Goal: Task Accomplishment & Management: Use online tool/utility

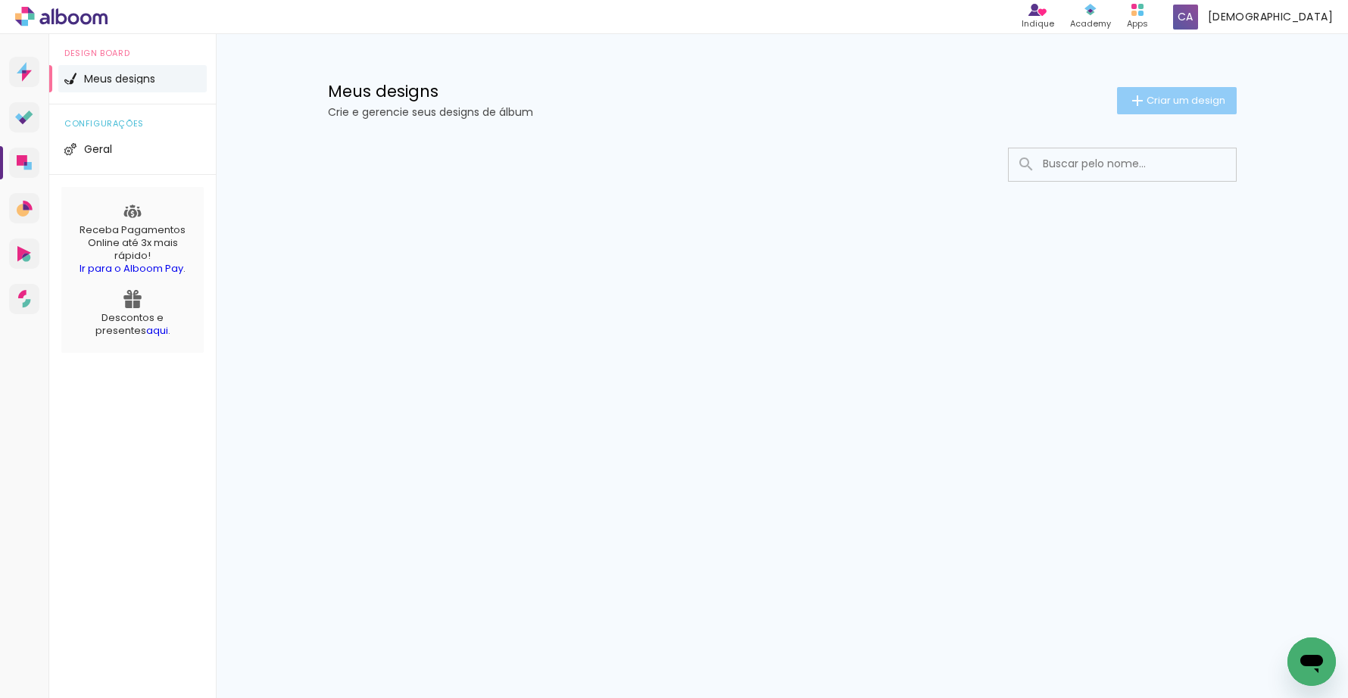
click at [1136, 106] on iron-icon at bounding box center [1138, 101] width 18 height 18
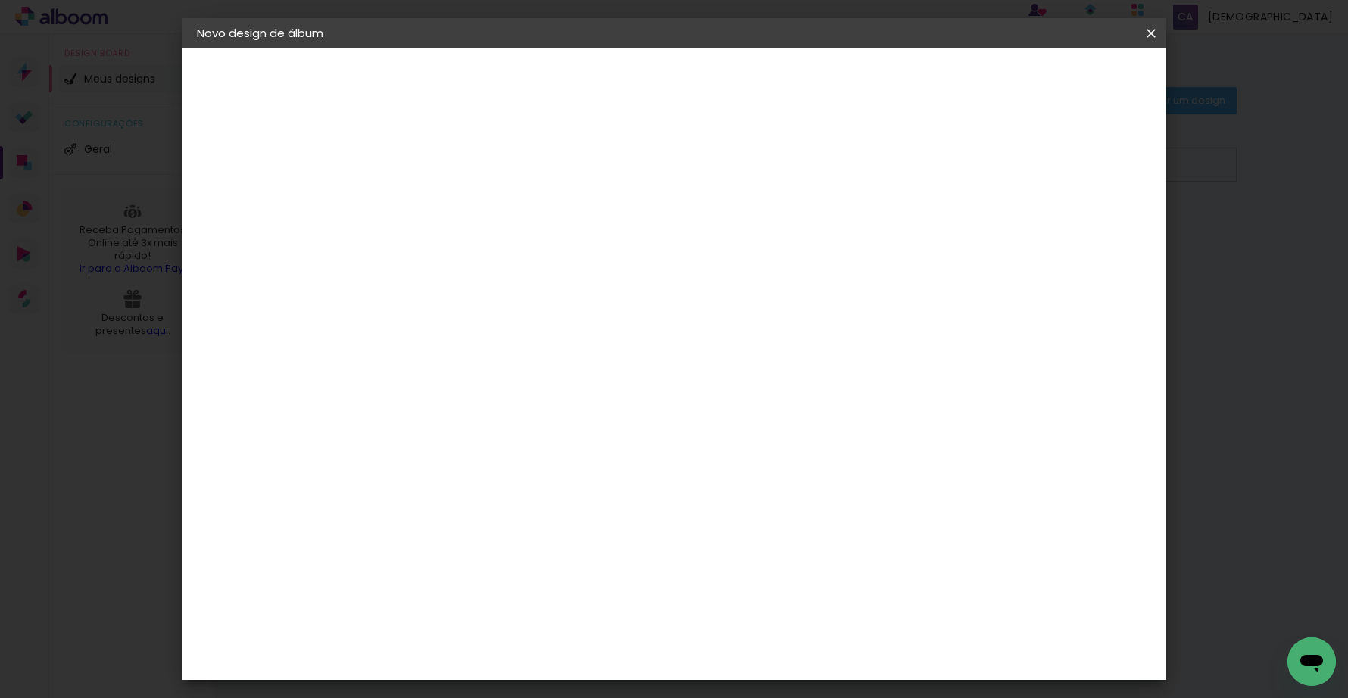
click at [445, 208] on input at bounding box center [445, 203] width 0 height 23
type input "[PERSON_NAME] e [PERSON_NAME]"
type paper-input "[PERSON_NAME] e [PERSON_NAME]"
click at [0, 0] on slot "Avançar" at bounding box center [0, 0] width 0 height 0
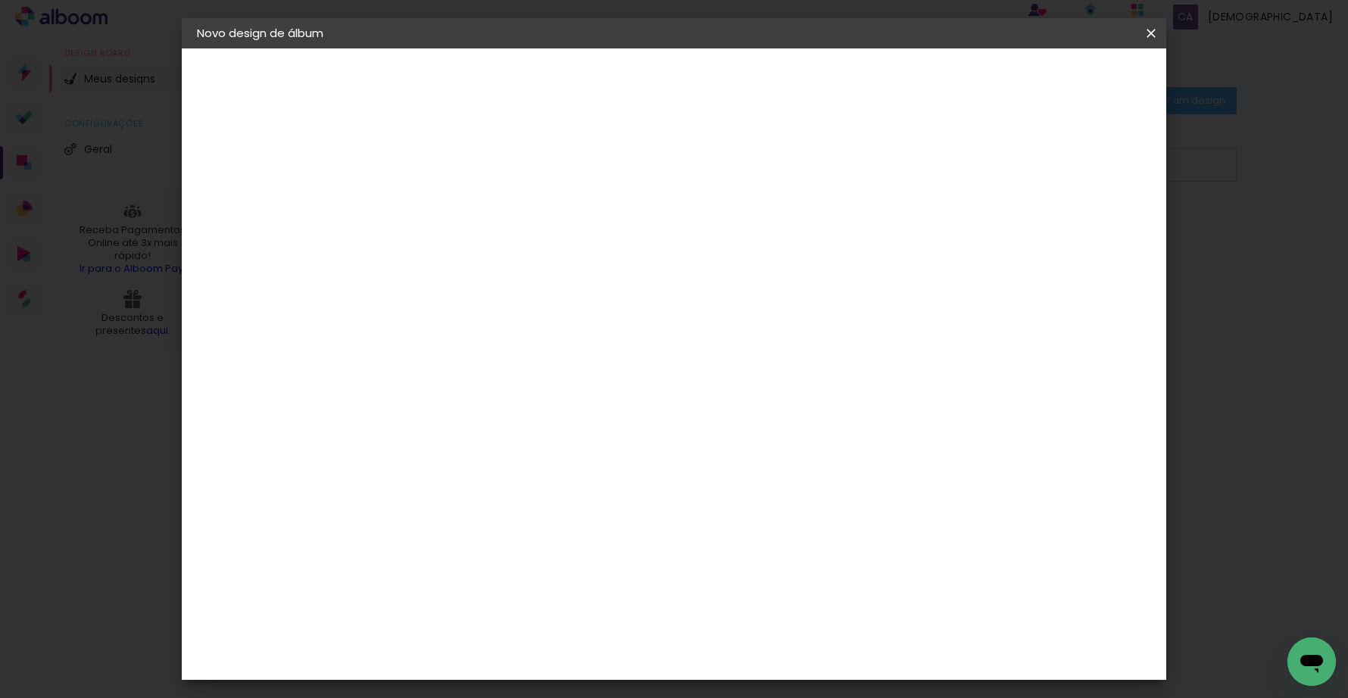
click at [728, 90] on paper-button "Avançar" at bounding box center [691, 80] width 74 height 26
click at [547, 442] on span "30 × 30" at bounding box center [511, 457] width 70 height 31
click at [0, 0] on slot "Avançar" at bounding box center [0, 0] width 0 height 0
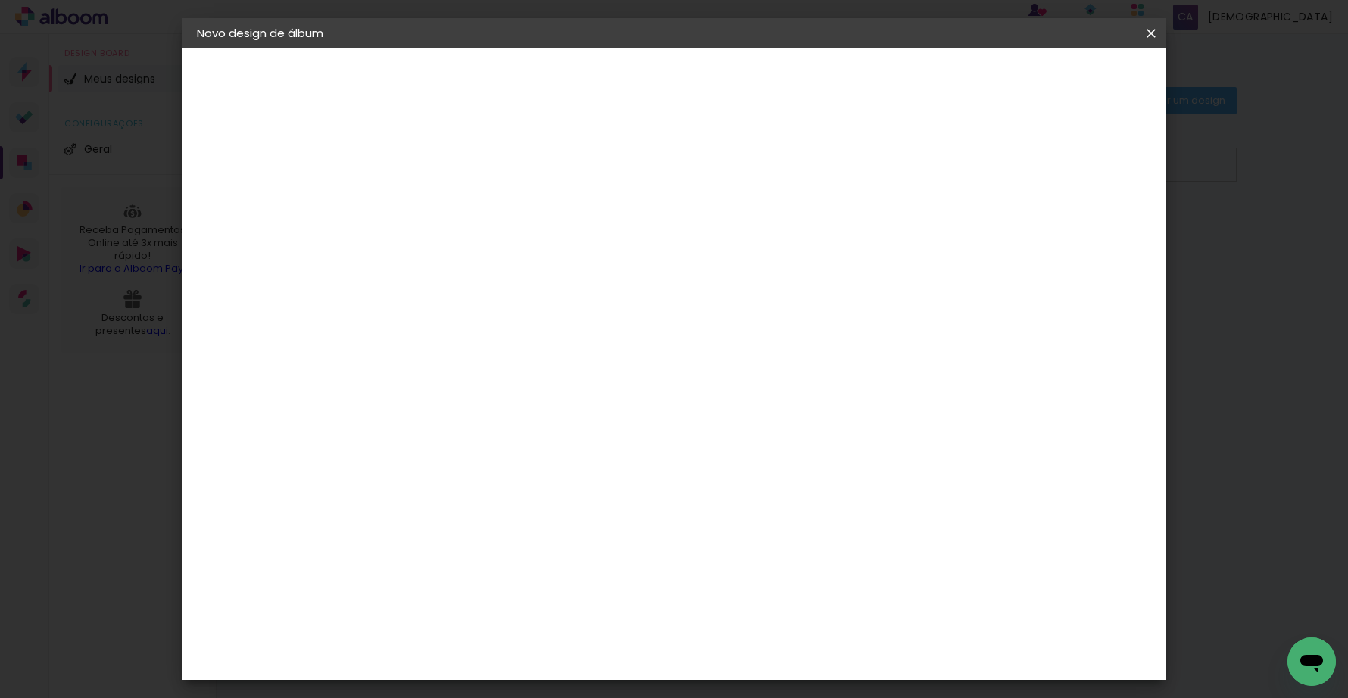
click at [1068, 85] on span "Iniciar design" at bounding box center [1033, 80] width 69 height 11
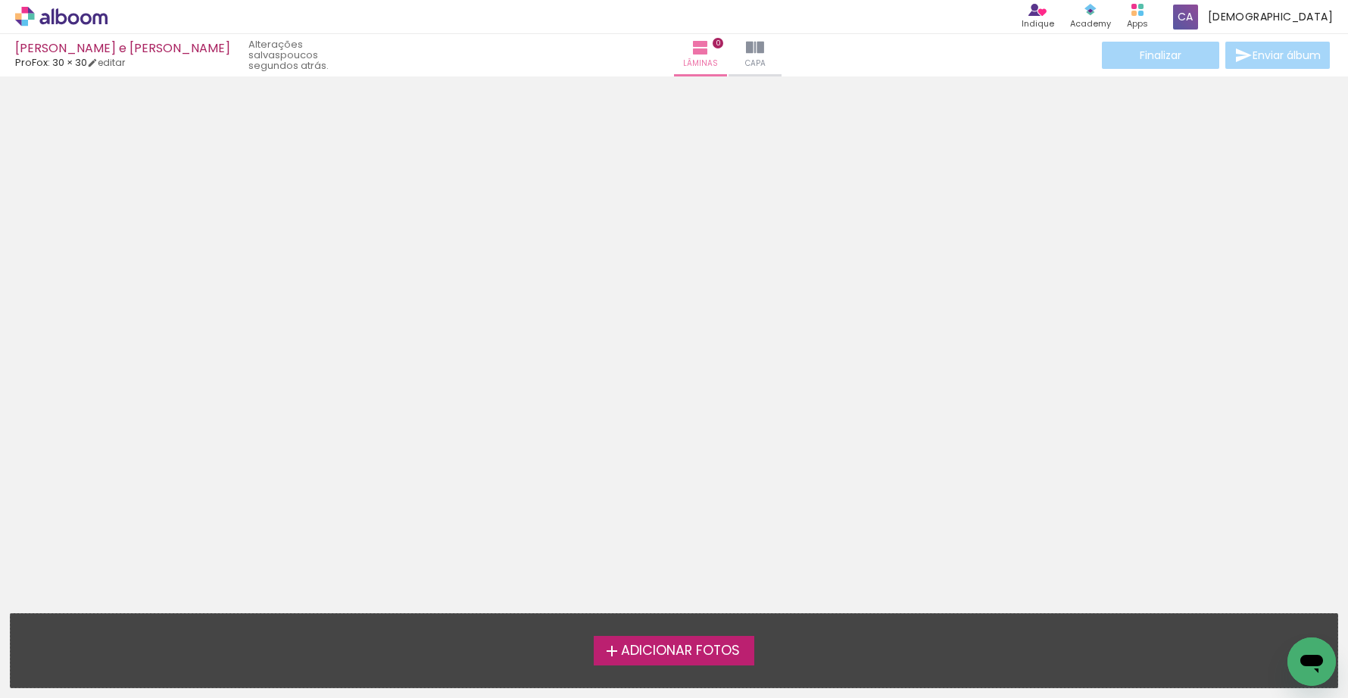
click at [672, 654] on span "Adicionar Fotos" at bounding box center [680, 652] width 119 height 14
click at [0, 0] on input "file" at bounding box center [0, 0] width 0 height 0
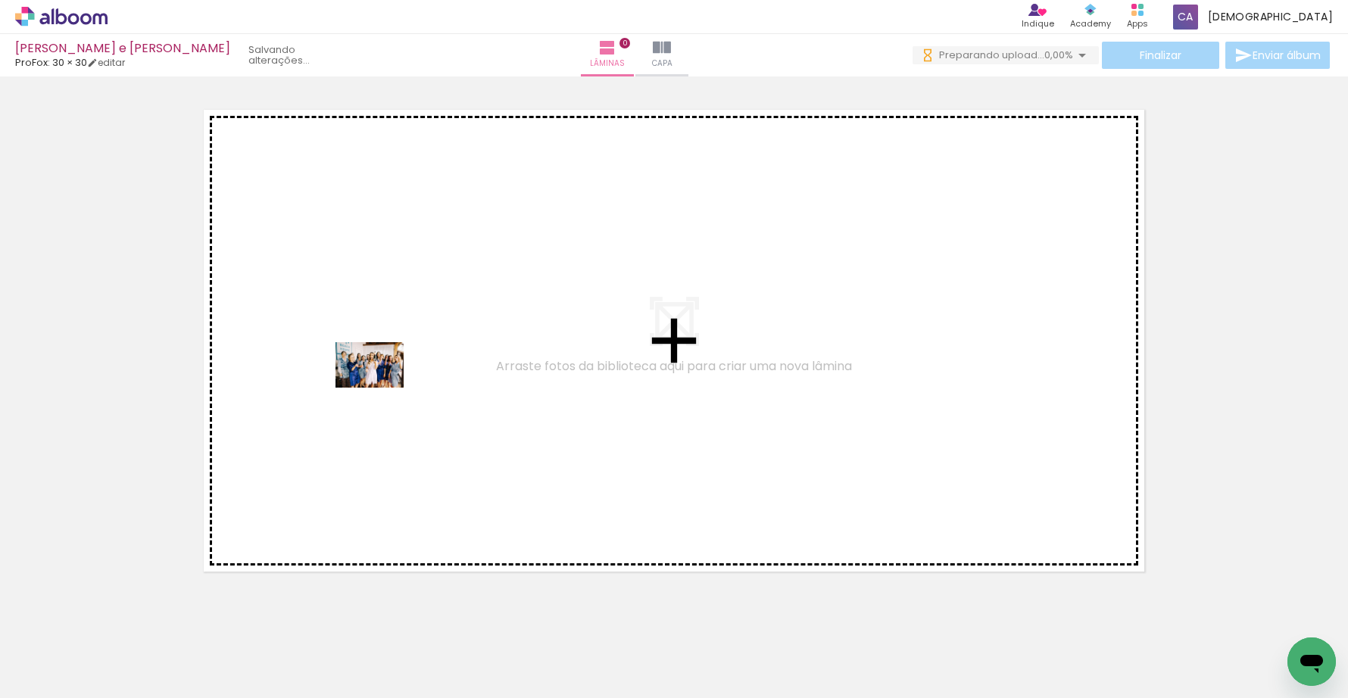
drag, startPoint x: 159, startPoint y: 645, endPoint x: 381, endPoint y: 386, distance: 341.1
click at [381, 386] on quentale-workspace at bounding box center [674, 349] width 1348 height 698
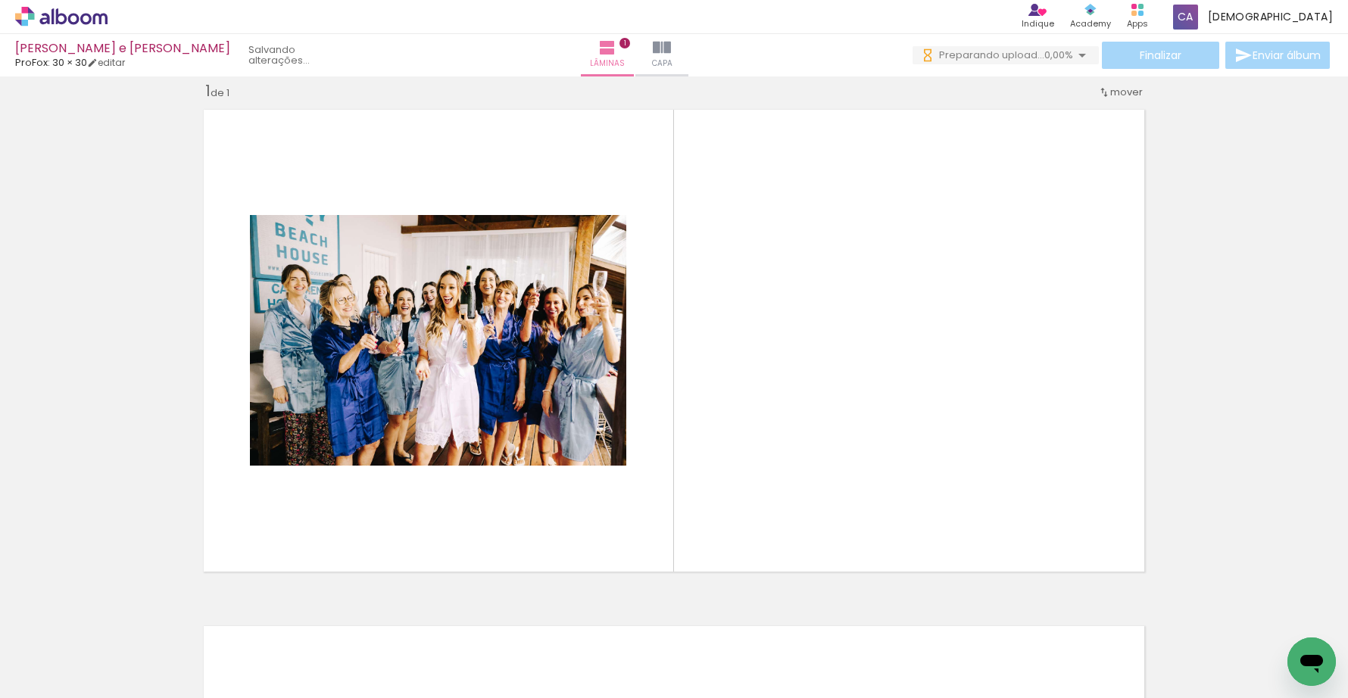
scroll to position [19, 0]
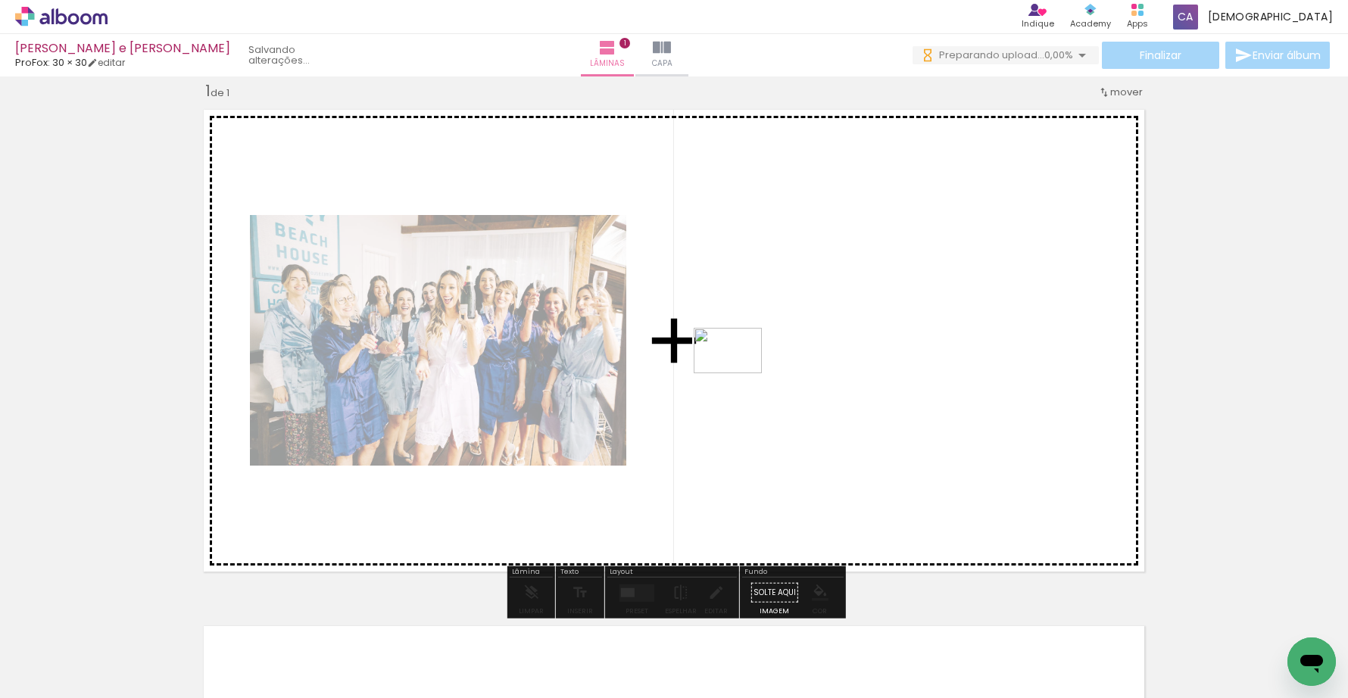
drag, startPoint x: 486, startPoint y: 657, endPoint x: 739, endPoint y: 373, distance: 380.9
click at [739, 373] on quentale-workspace at bounding box center [674, 349] width 1348 height 698
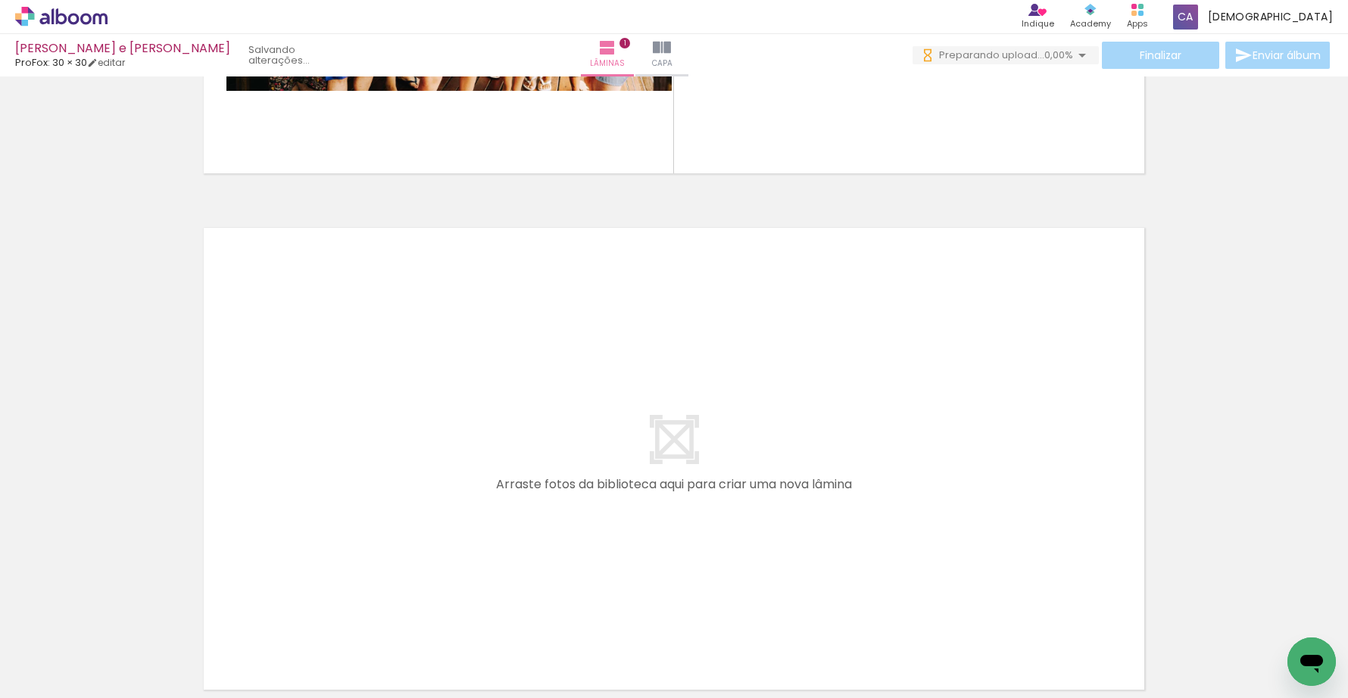
scroll to position [423, 0]
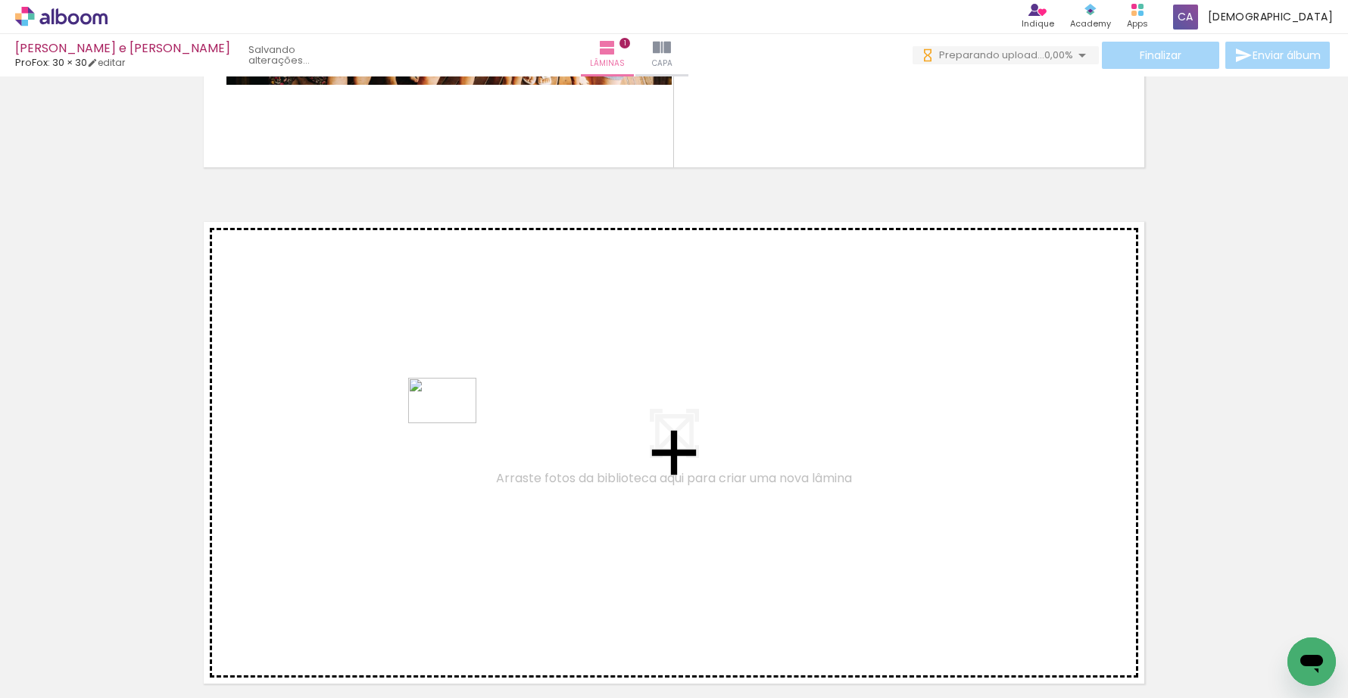
drag, startPoint x: 265, startPoint y: 658, endPoint x: 454, endPoint y: 423, distance: 301.2
click at [454, 423] on quentale-workspace at bounding box center [674, 349] width 1348 height 698
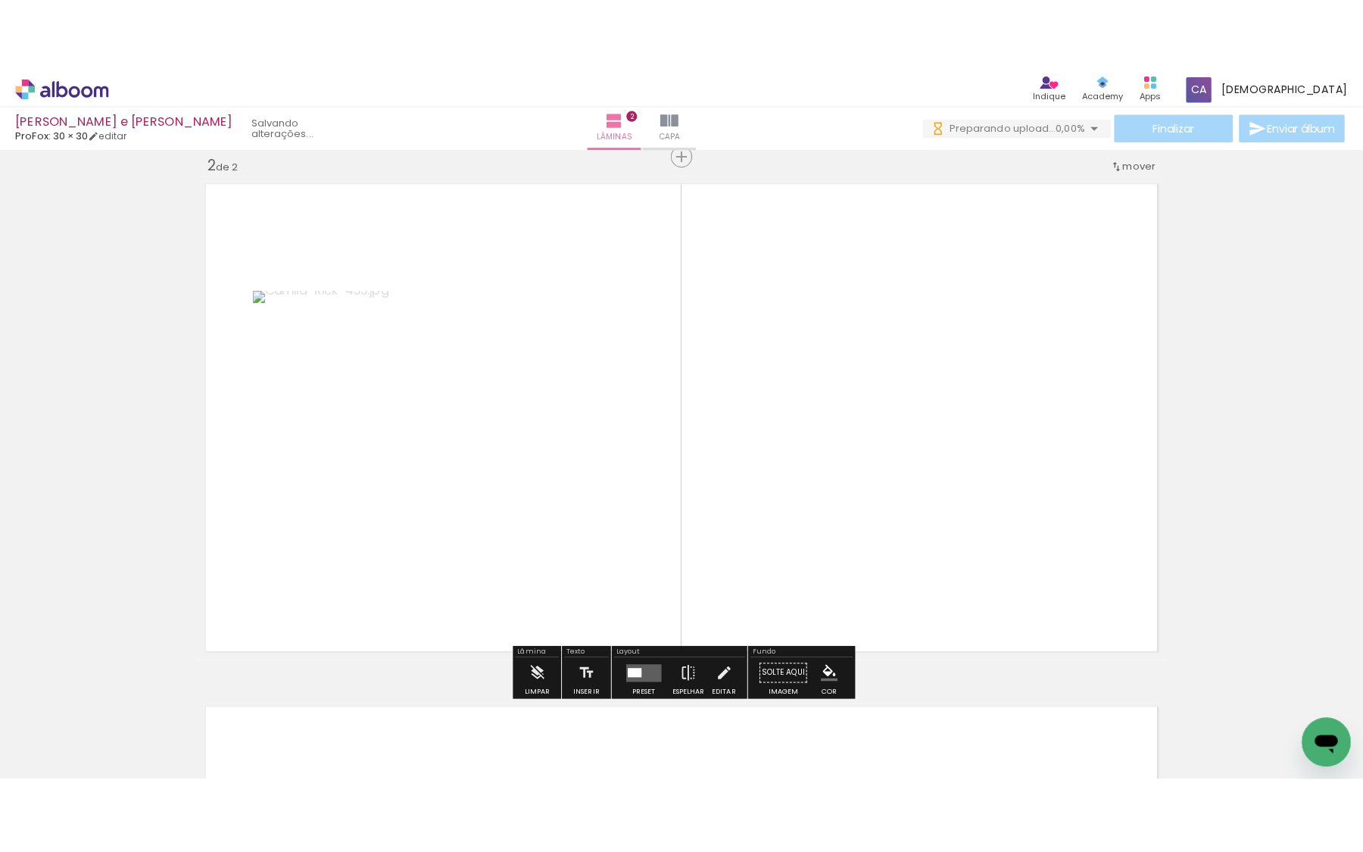
scroll to position [536, 0]
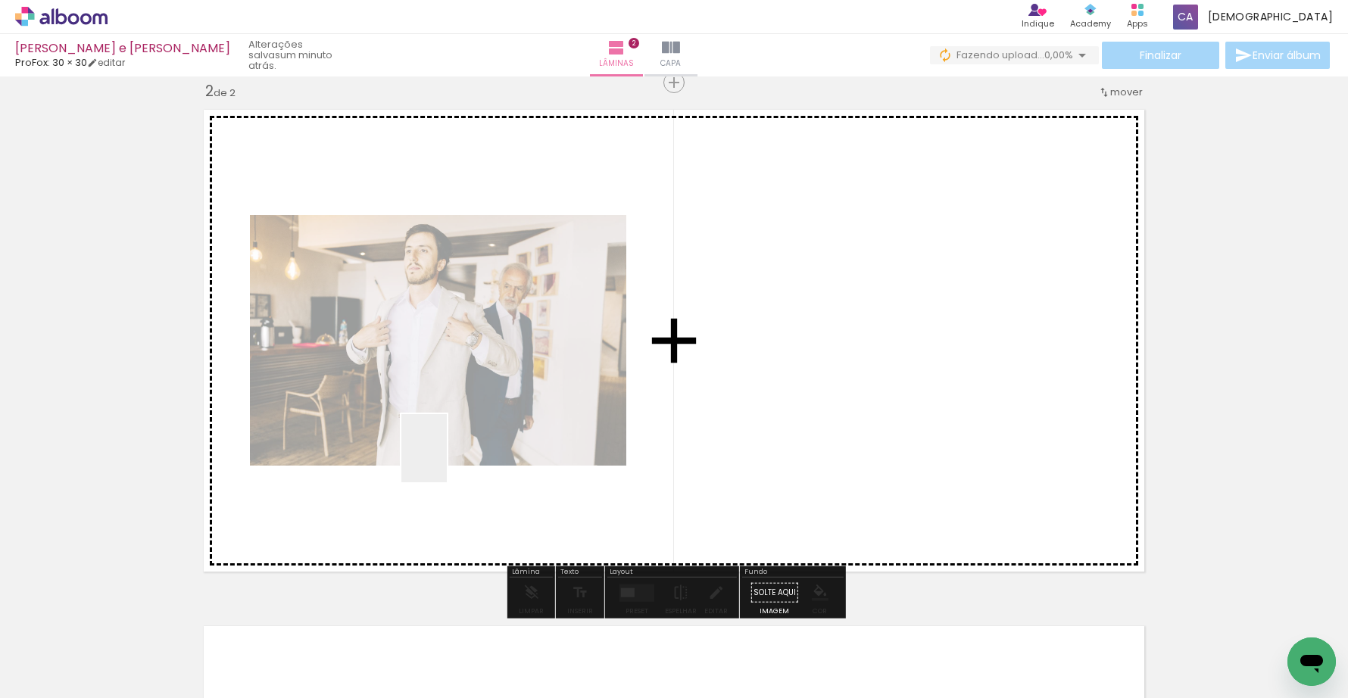
drag, startPoint x: 309, startPoint y: 651, endPoint x: 447, endPoint y: 460, distance: 235.5
click at [447, 460] on quentale-workspace at bounding box center [674, 349] width 1348 height 698
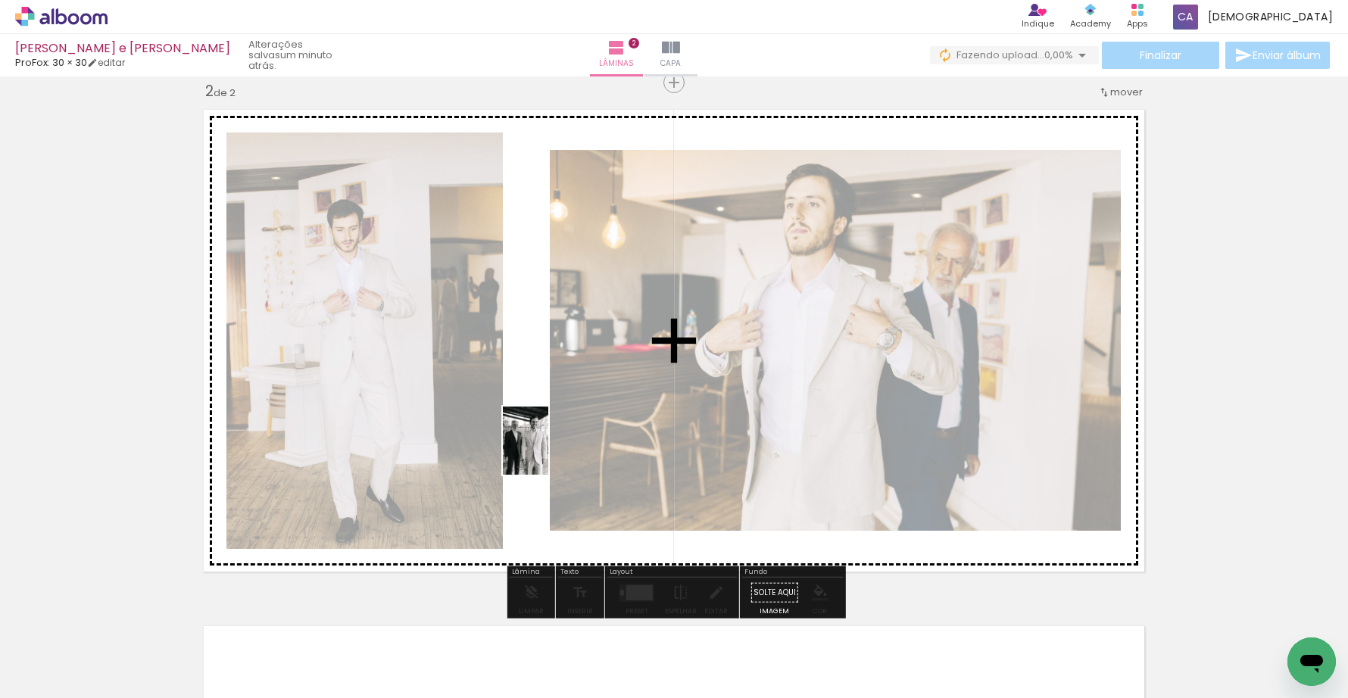
drag, startPoint x: 417, startPoint y: 661, endPoint x: 550, endPoint y: 445, distance: 253.7
click at [550, 445] on quentale-workspace at bounding box center [674, 349] width 1348 height 698
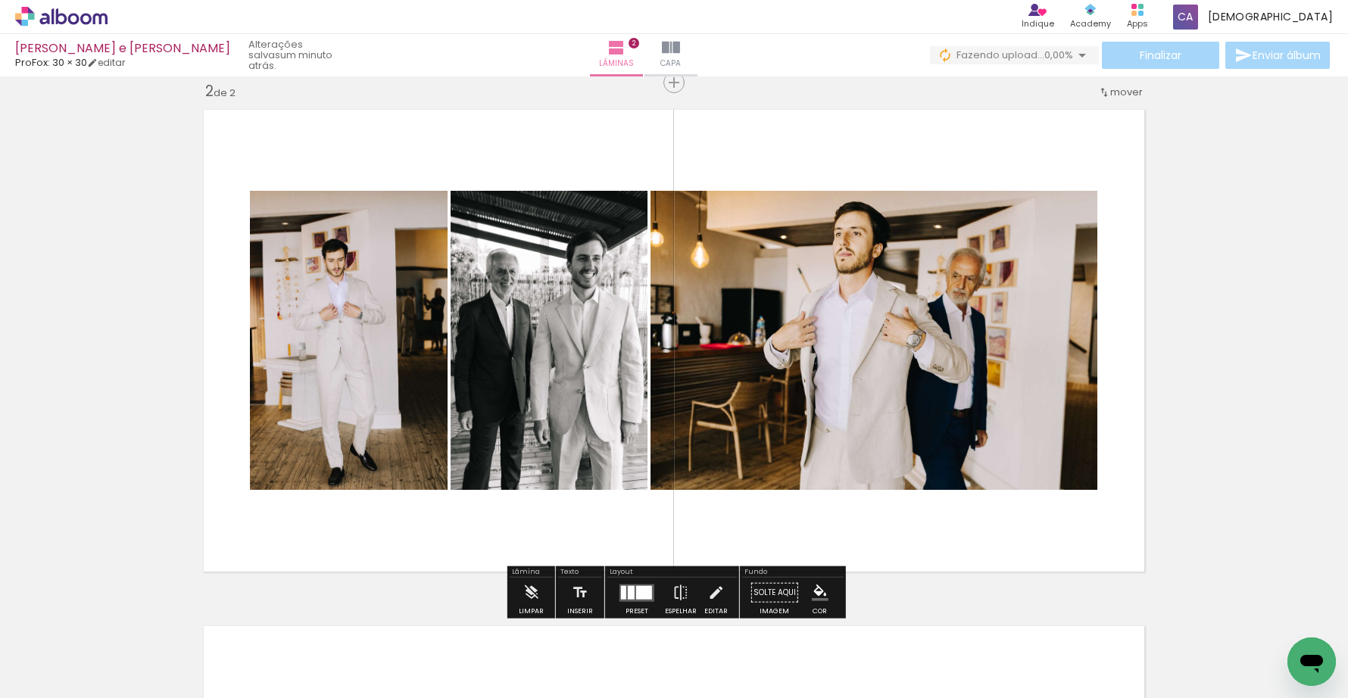
click at [636, 589] on div at bounding box center [644, 593] width 16 height 14
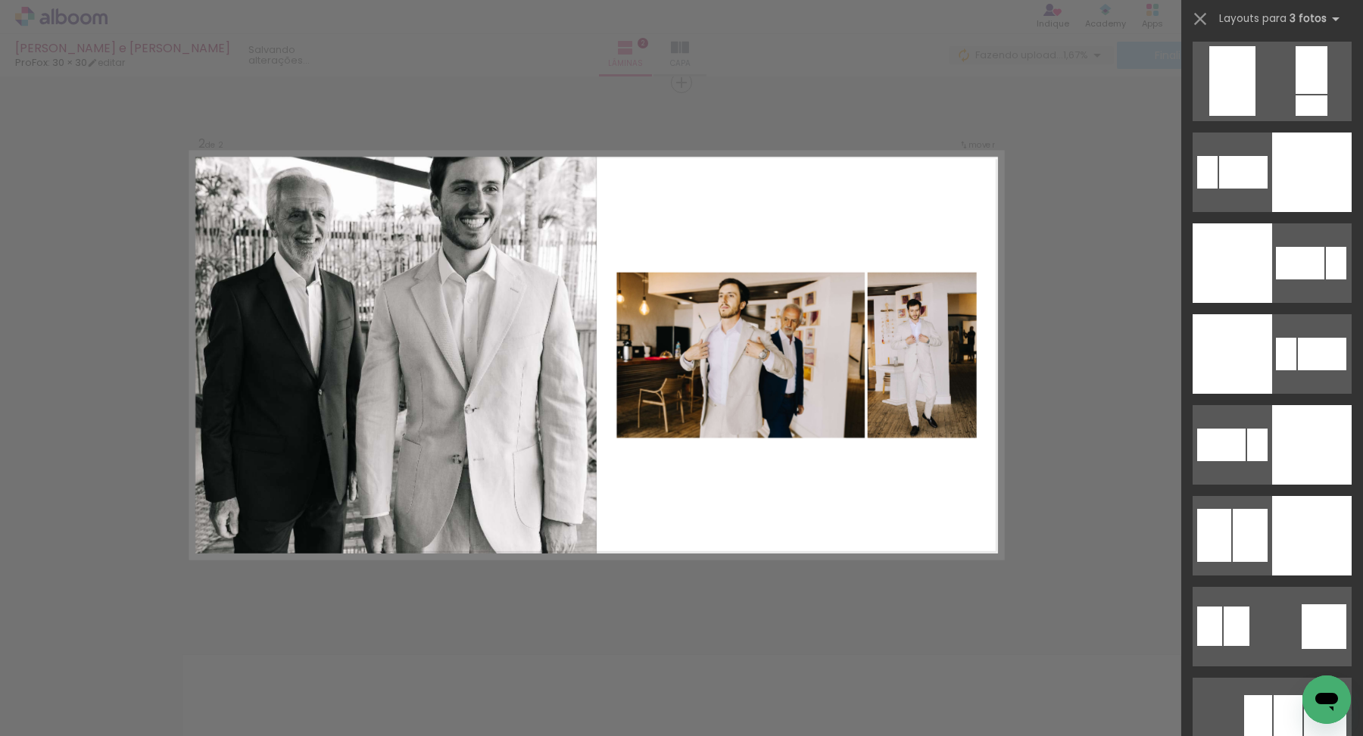
scroll to position [3297, 0]
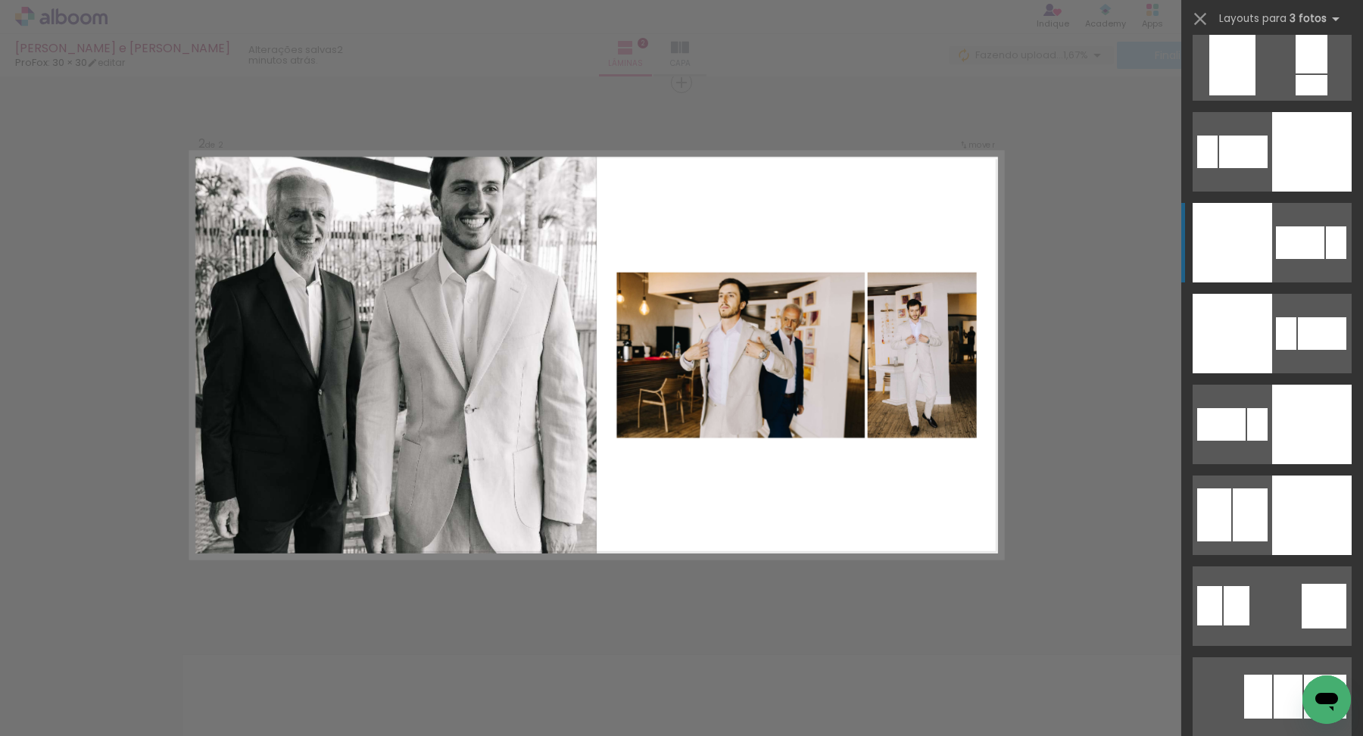
click at [1247, 276] on div at bounding box center [1233, 243] width 80 height 80
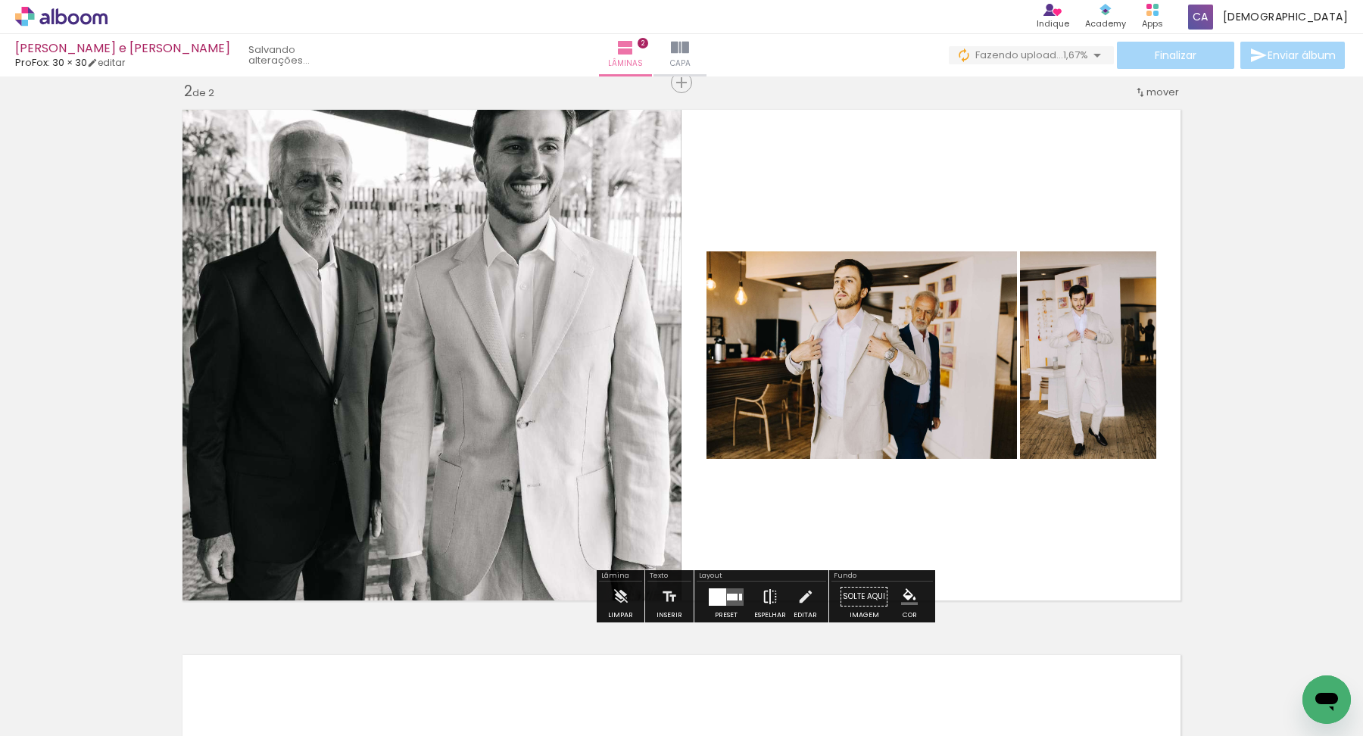
click at [764, 602] on iron-icon at bounding box center [770, 597] width 17 height 30
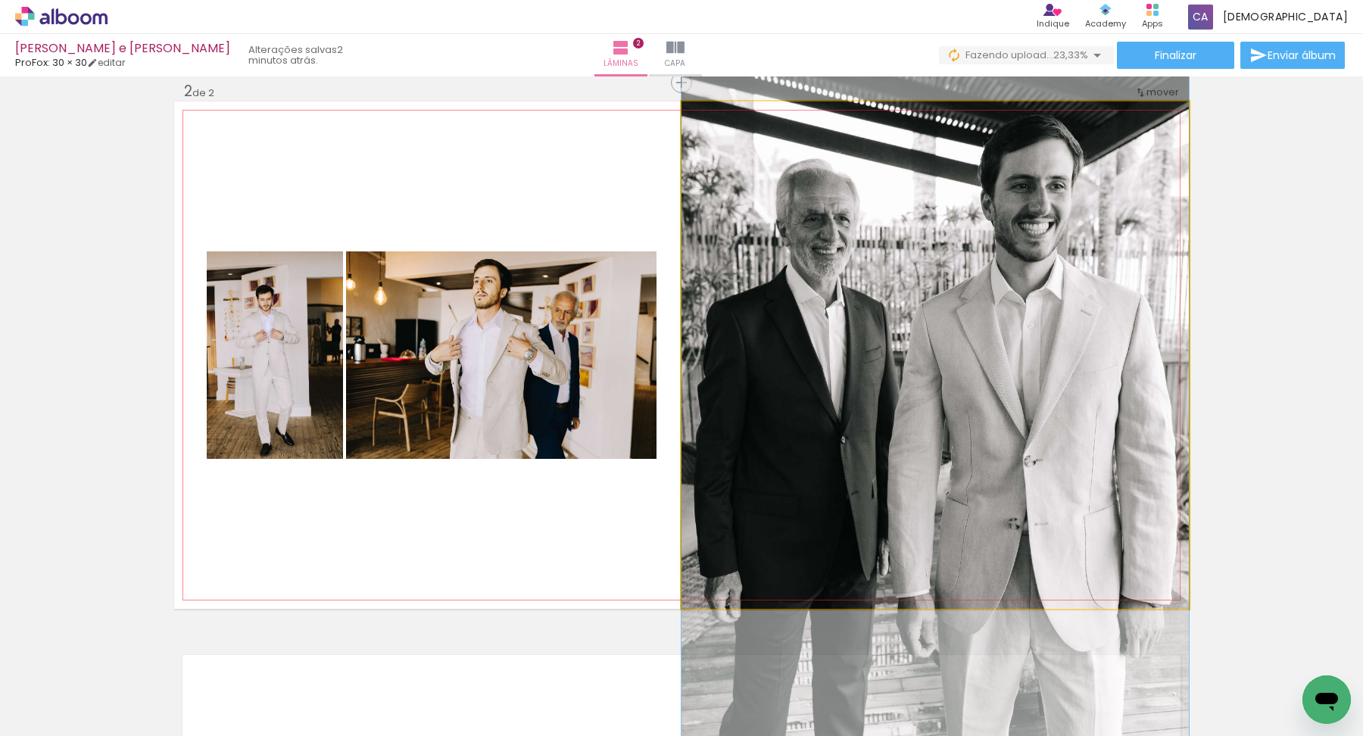
drag, startPoint x: 834, startPoint y: 303, endPoint x: 835, endPoint y: 336, distance: 32.6
click at [835, 337] on div at bounding box center [936, 393] width 508 height 761
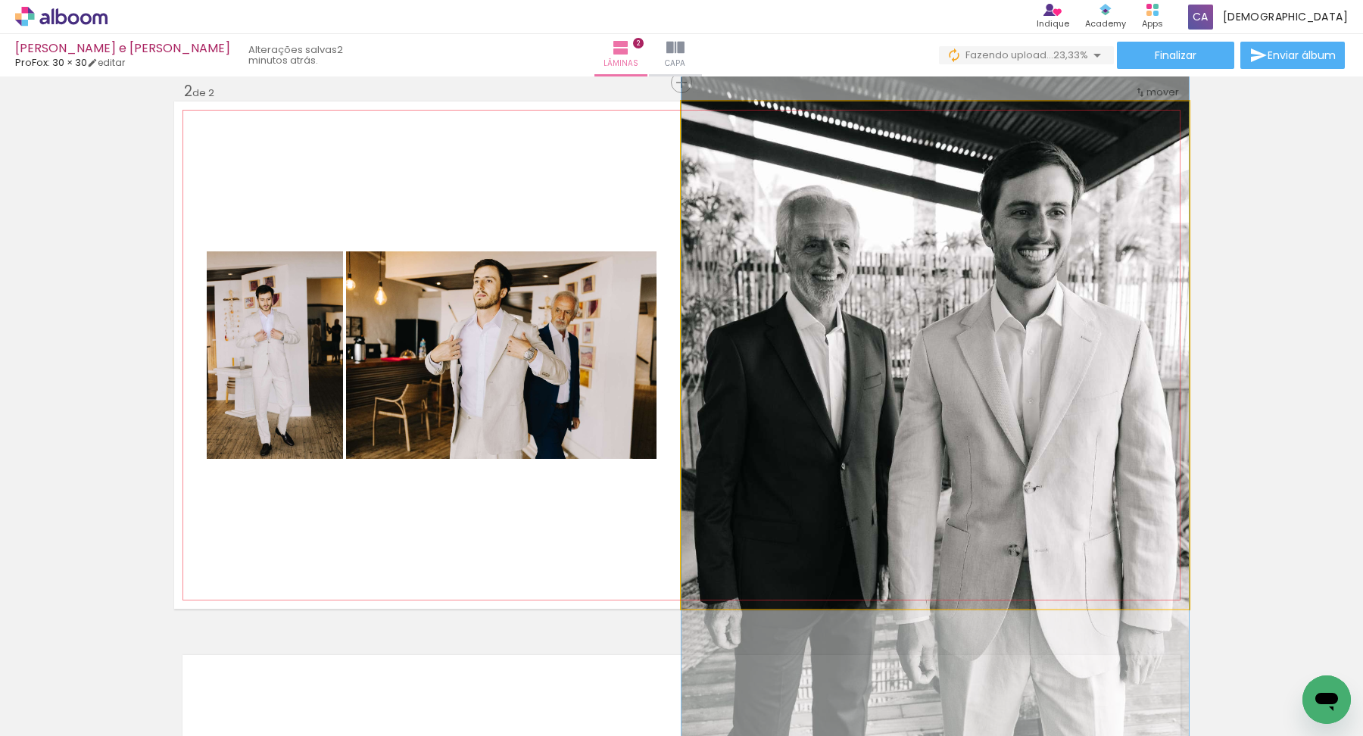
drag, startPoint x: 835, startPoint y: 337, endPoint x: 835, endPoint y: 364, distance: 27.3
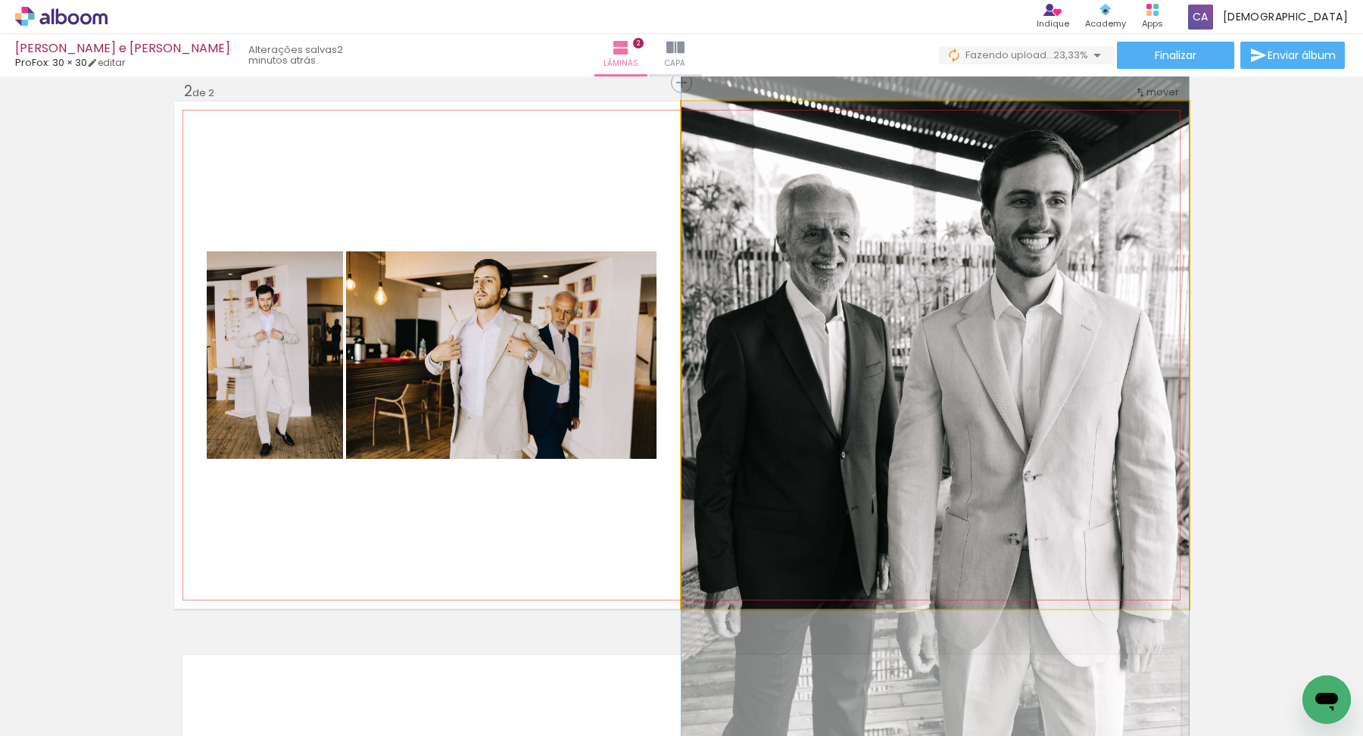
drag, startPoint x: 1094, startPoint y: 331, endPoint x: 1094, endPoint y: 322, distance: 9.1
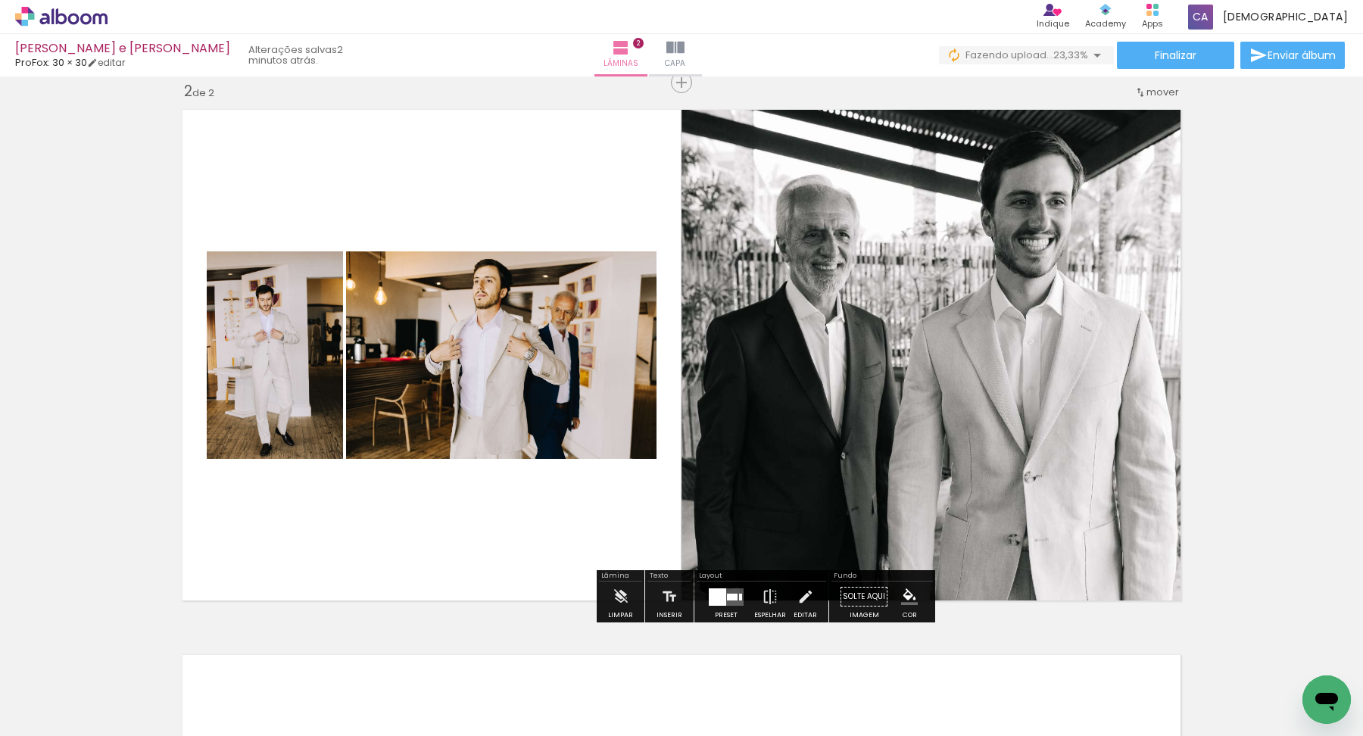
click at [1316, 345] on div "Inserir lâmina 1 de 2 Inserir lâmina 2 de 2" at bounding box center [681, 335] width 1363 height 1637
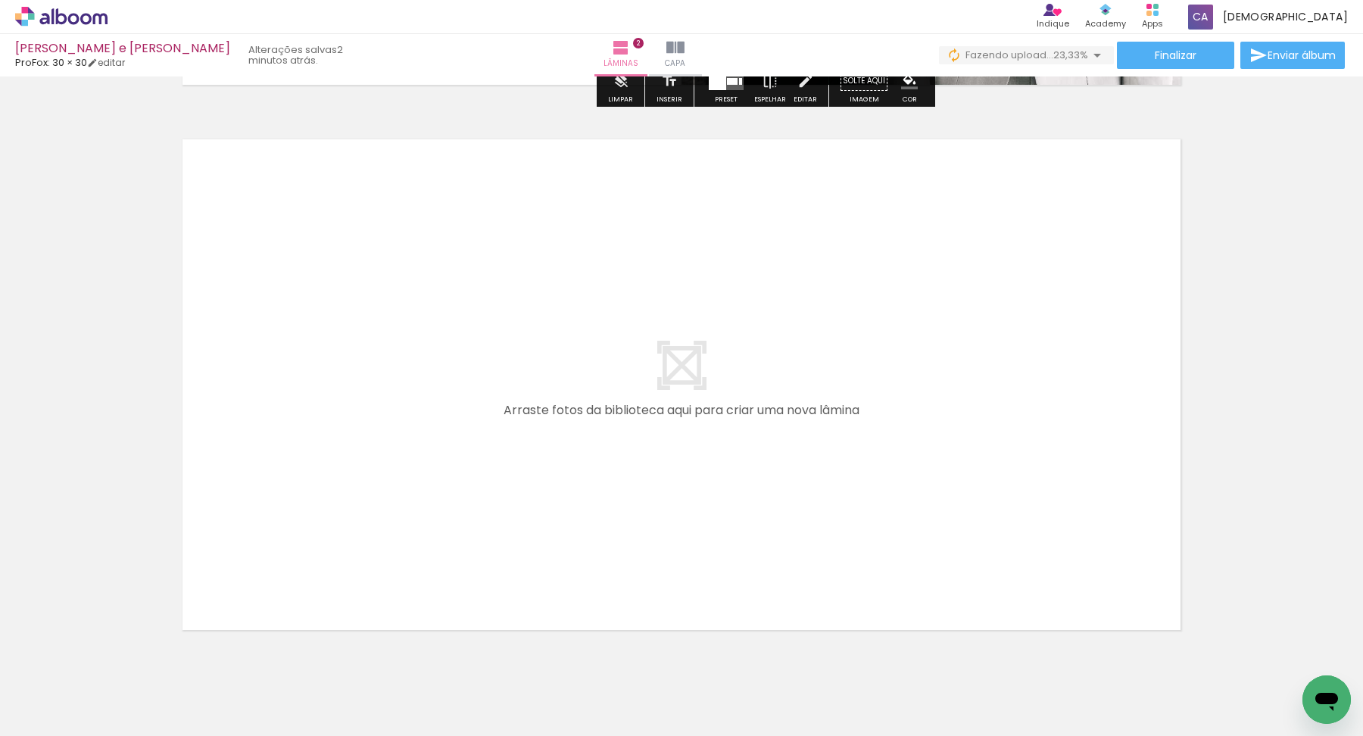
scroll to position [1129, 0]
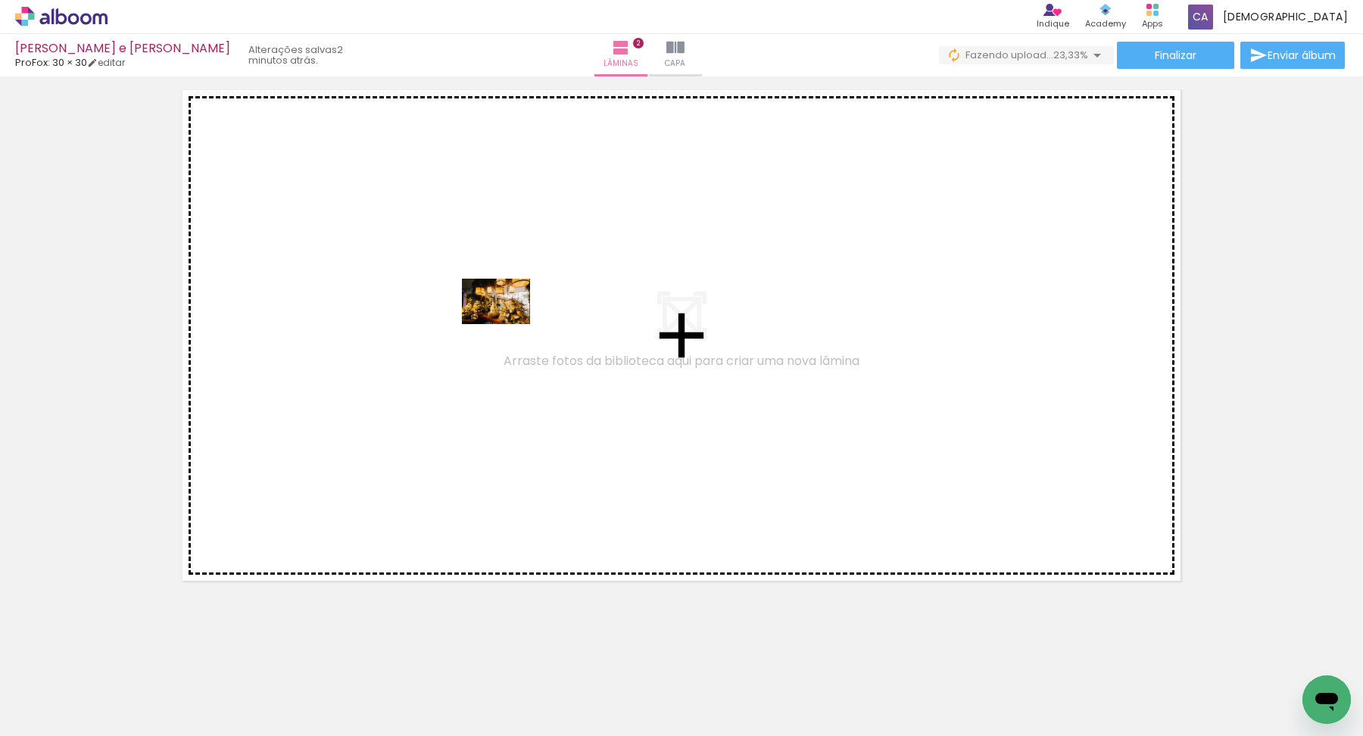
drag, startPoint x: 580, startPoint y: 700, endPoint x: 508, endPoint y: 326, distance: 380.4
click at [508, 326] on quentale-workspace at bounding box center [681, 368] width 1363 height 736
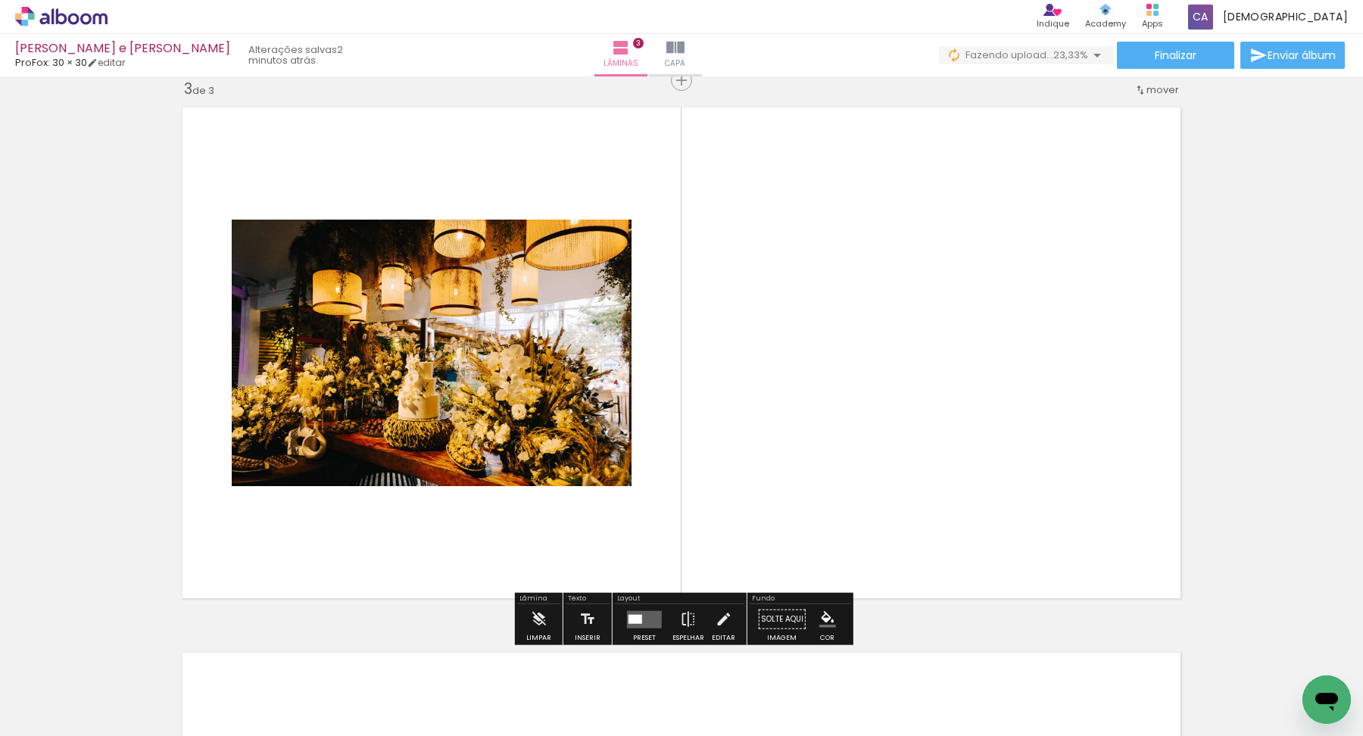
scroll to position [1106, 0]
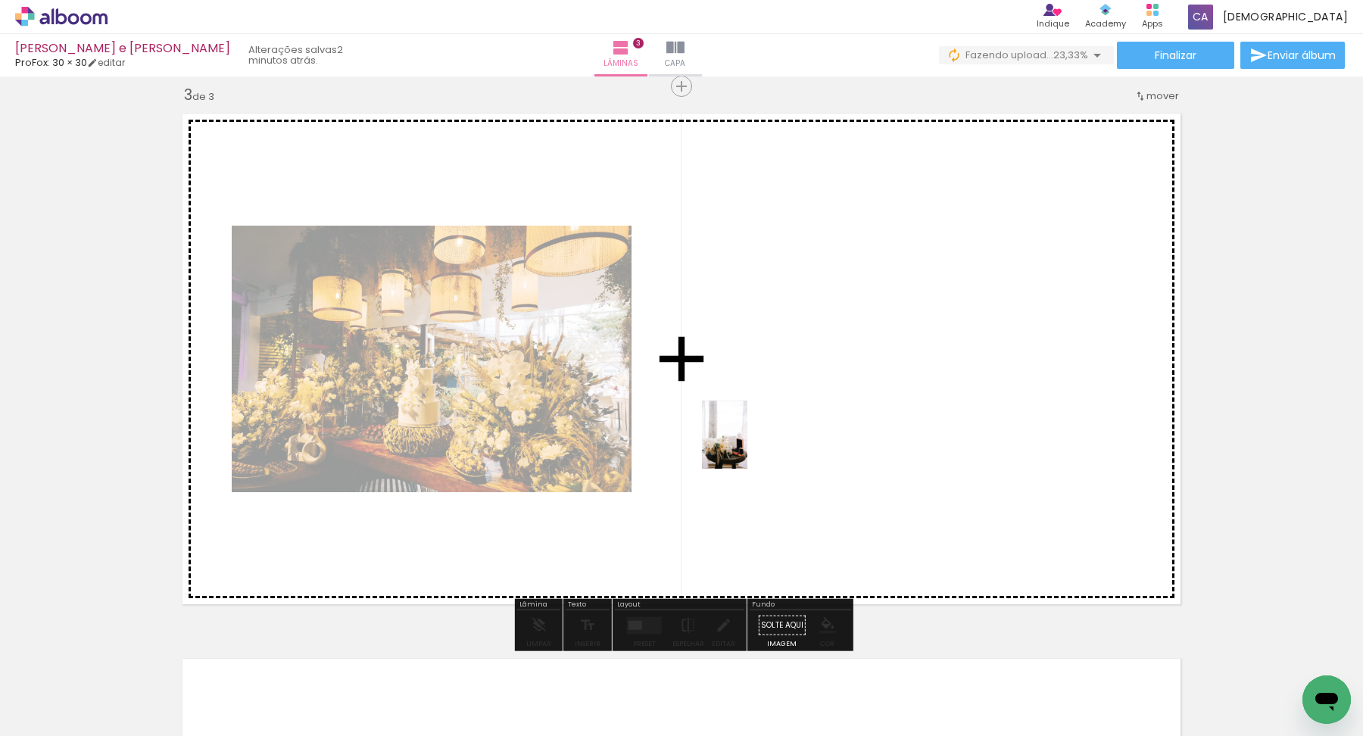
drag, startPoint x: 754, startPoint y: 683, endPoint x: 747, endPoint y: 448, distance: 235.7
click at [748, 447] on quentale-workspace at bounding box center [681, 368] width 1363 height 736
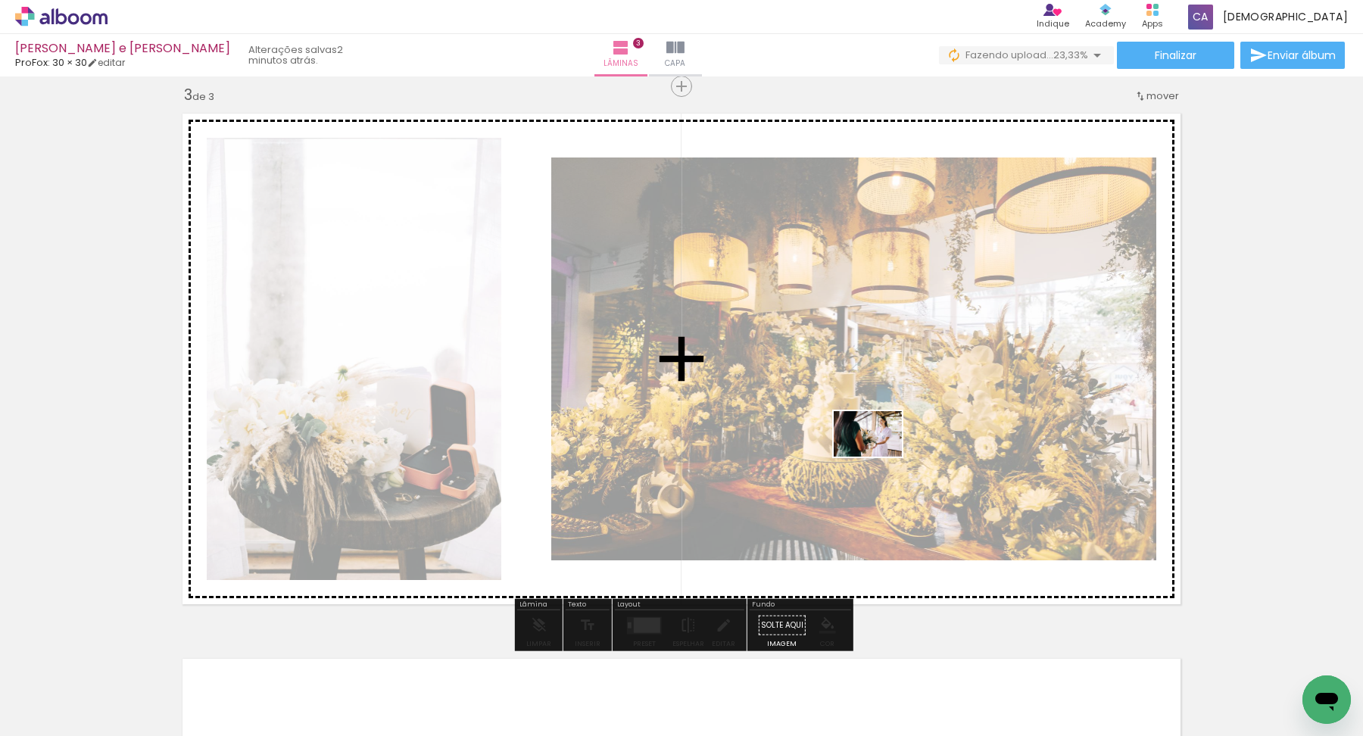
drag, startPoint x: 678, startPoint y: 698, endPoint x: 879, endPoint y: 460, distance: 312.3
click at [879, 460] on quentale-workspace at bounding box center [681, 368] width 1363 height 736
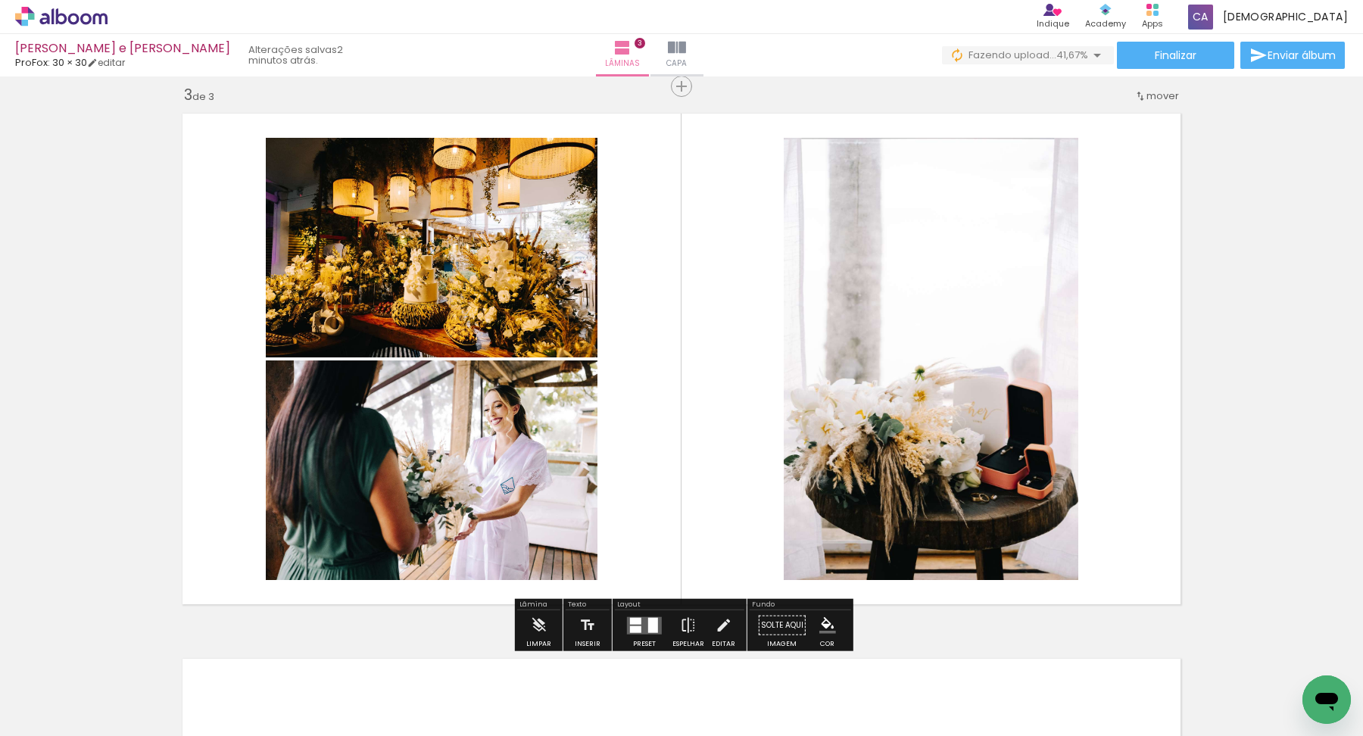
click at [636, 633] on quentale-layouter at bounding box center [644, 625] width 35 height 17
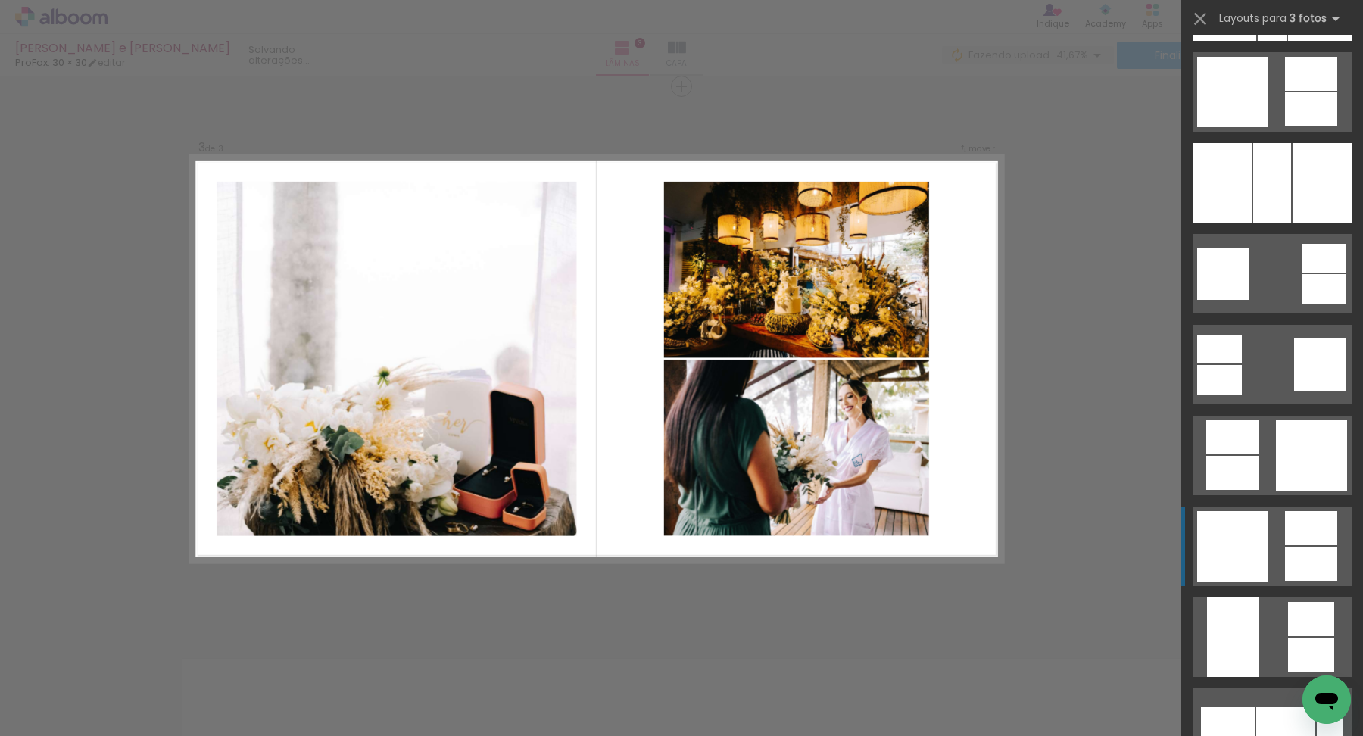
scroll to position [2633, 0]
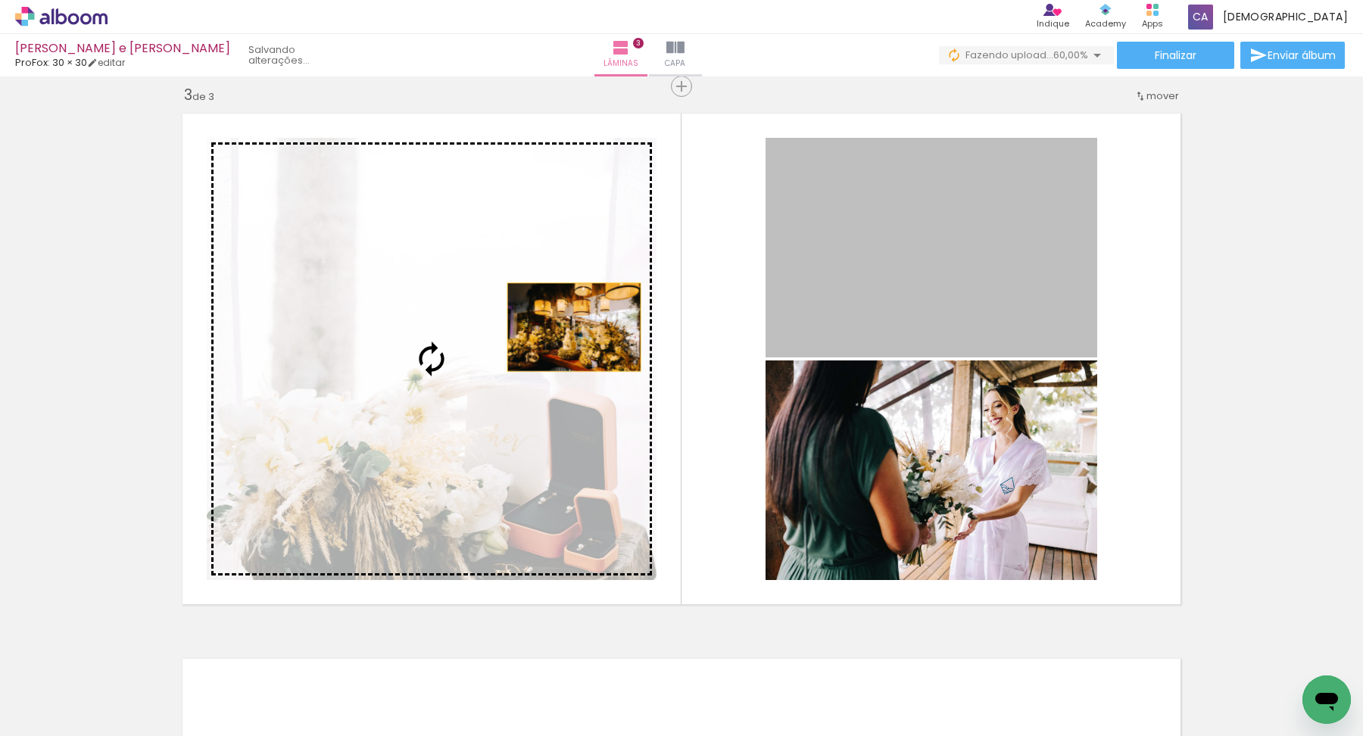
drag, startPoint x: 955, startPoint y: 270, endPoint x: 572, endPoint y: 328, distance: 387.7
click at [0, 0] on slot at bounding box center [0, 0] width 0 height 0
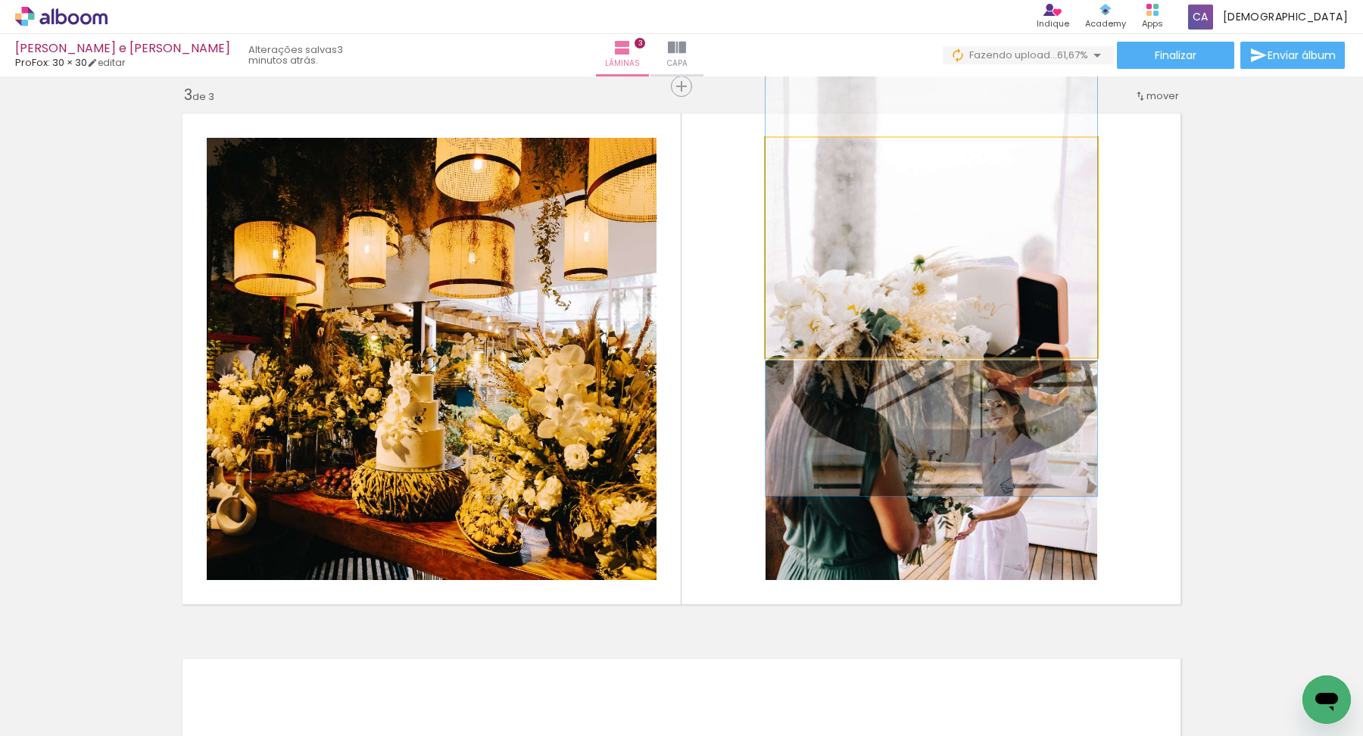
click at [880, 292] on quentale-photo at bounding box center [932, 248] width 332 height 220
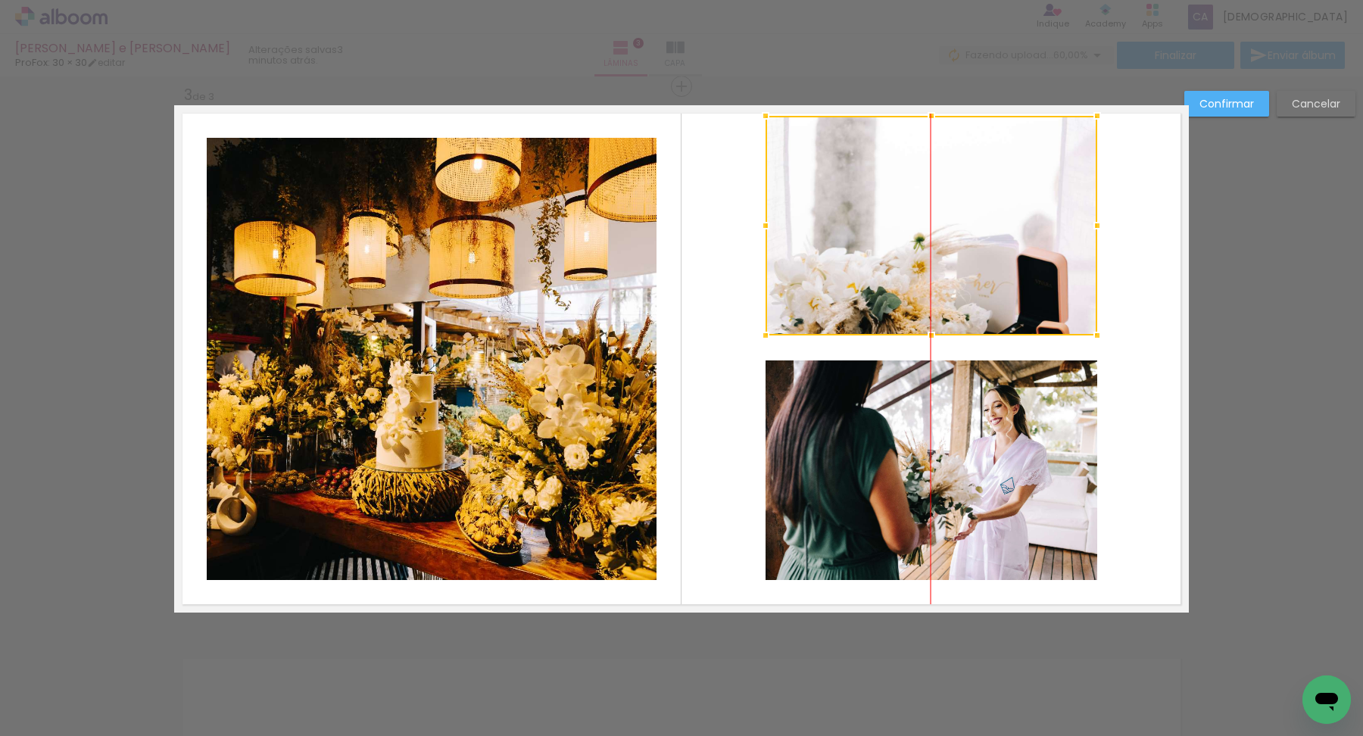
drag, startPoint x: 880, startPoint y: 292, endPoint x: 882, endPoint y: 278, distance: 14.6
click at [882, 278] on div at bounding box center [932, 226] width 332 height 220
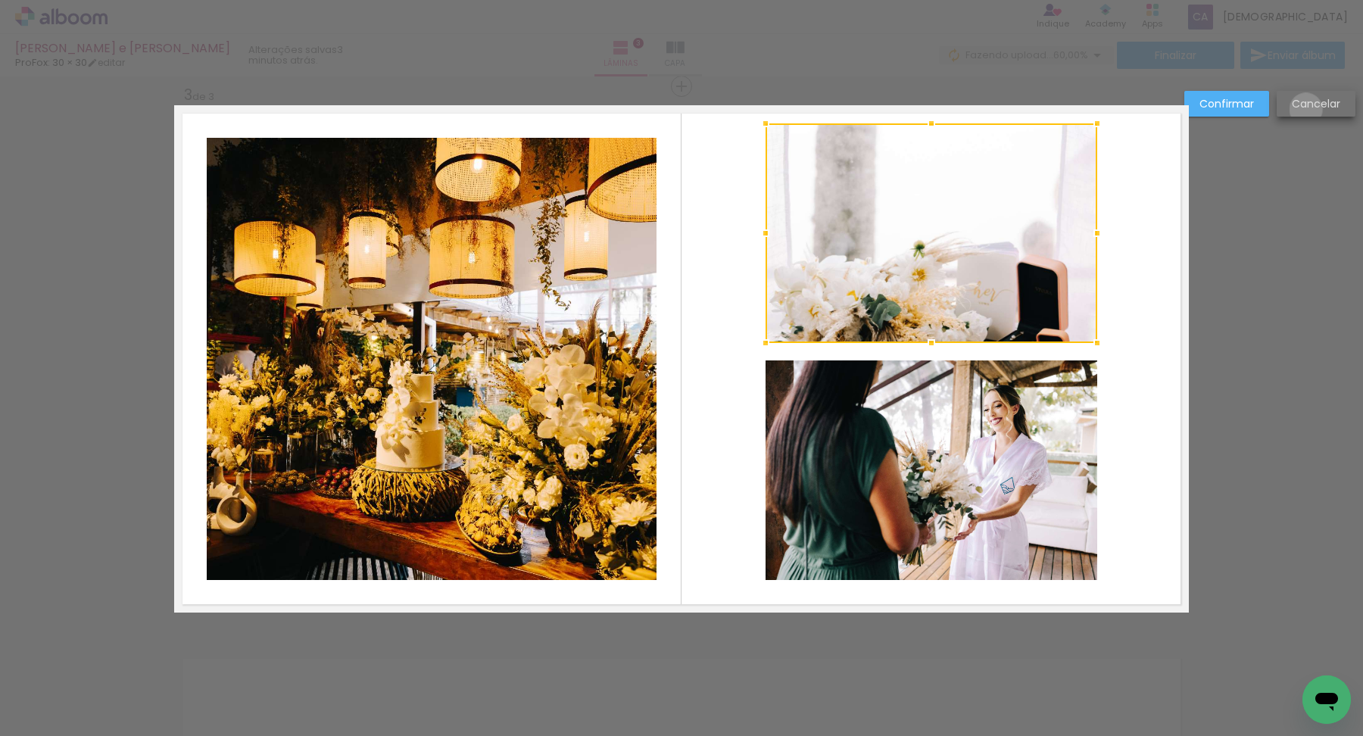
click at [0, 0] on slot "Cancelar" at bounding box center [0, 0] width 0 height 0
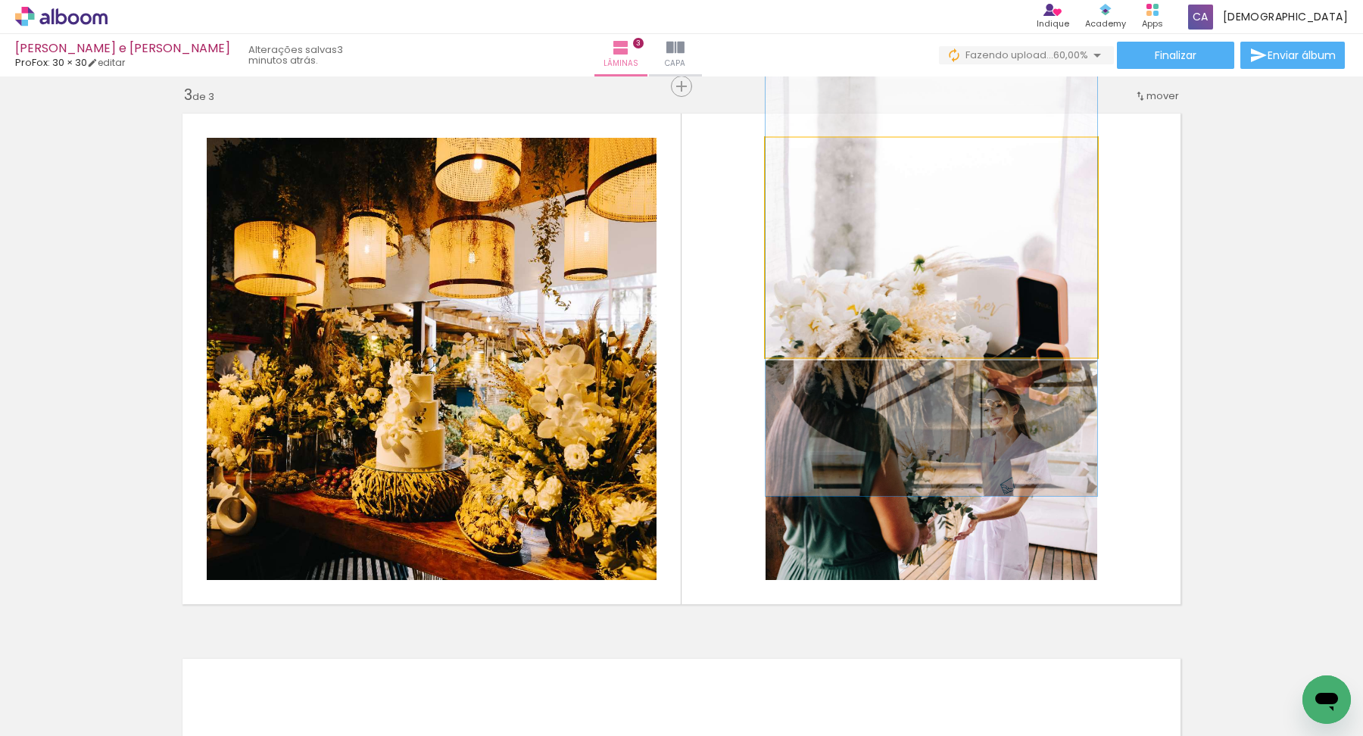
click at [936, 267] on quentale-photo at bounding box center [932, 248] width 332 height 220
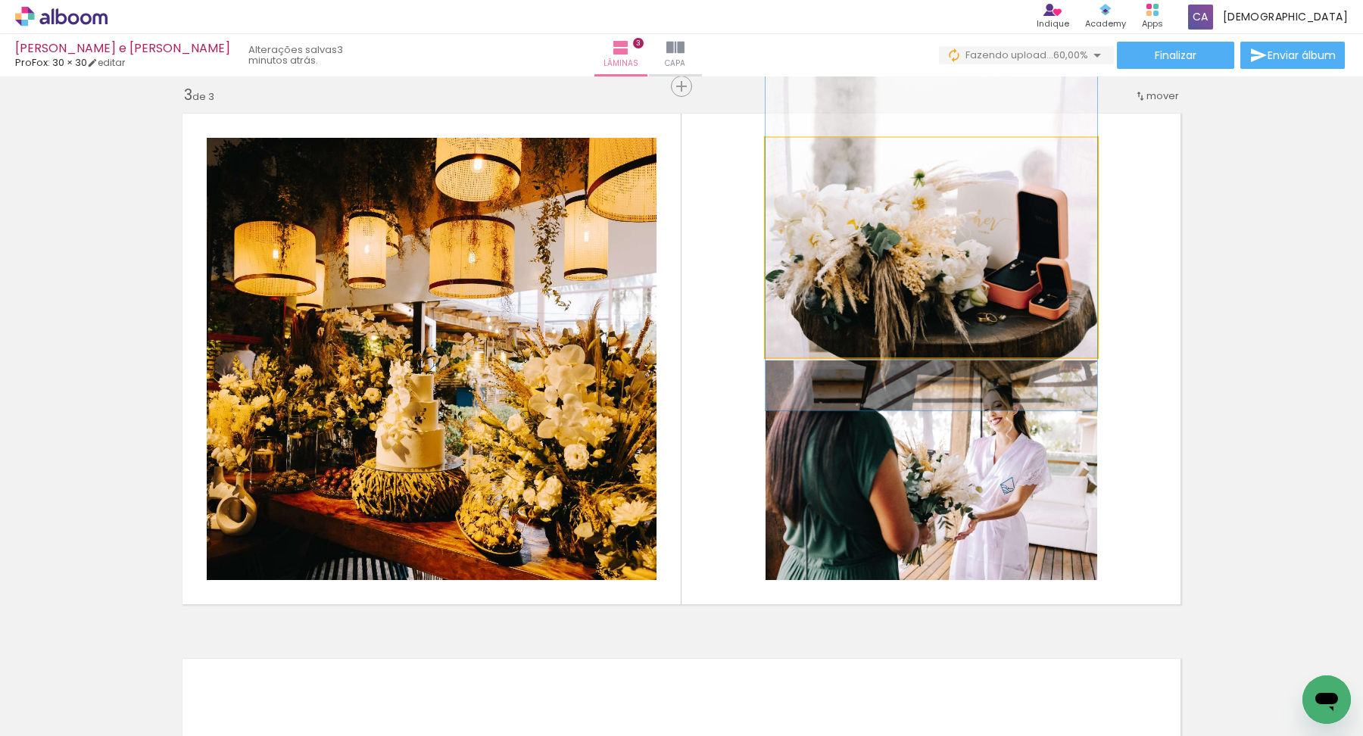
drag, startPoint x: 936, startPoint y: 267, endPoint x: 933, endPoint y: 184, distance: 82.6
click at [933, 183] on div at bounding box center [932, 162] width 332 height 497
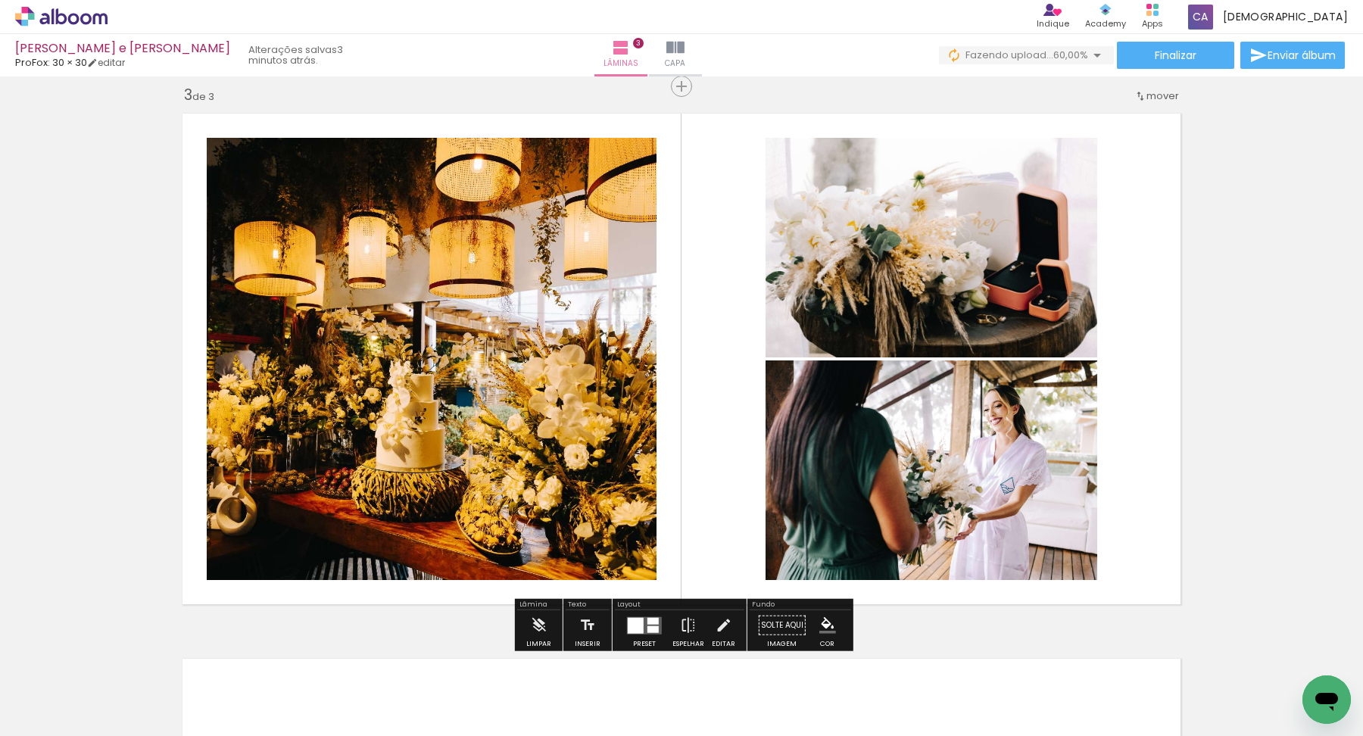
click at [1130, 295] on quentale-layouter at bounding box center [681, 359] width 1015 height 508
click at [721, 448] on quentale-layouter at bounding box center [681, 359] width 1015 height 508
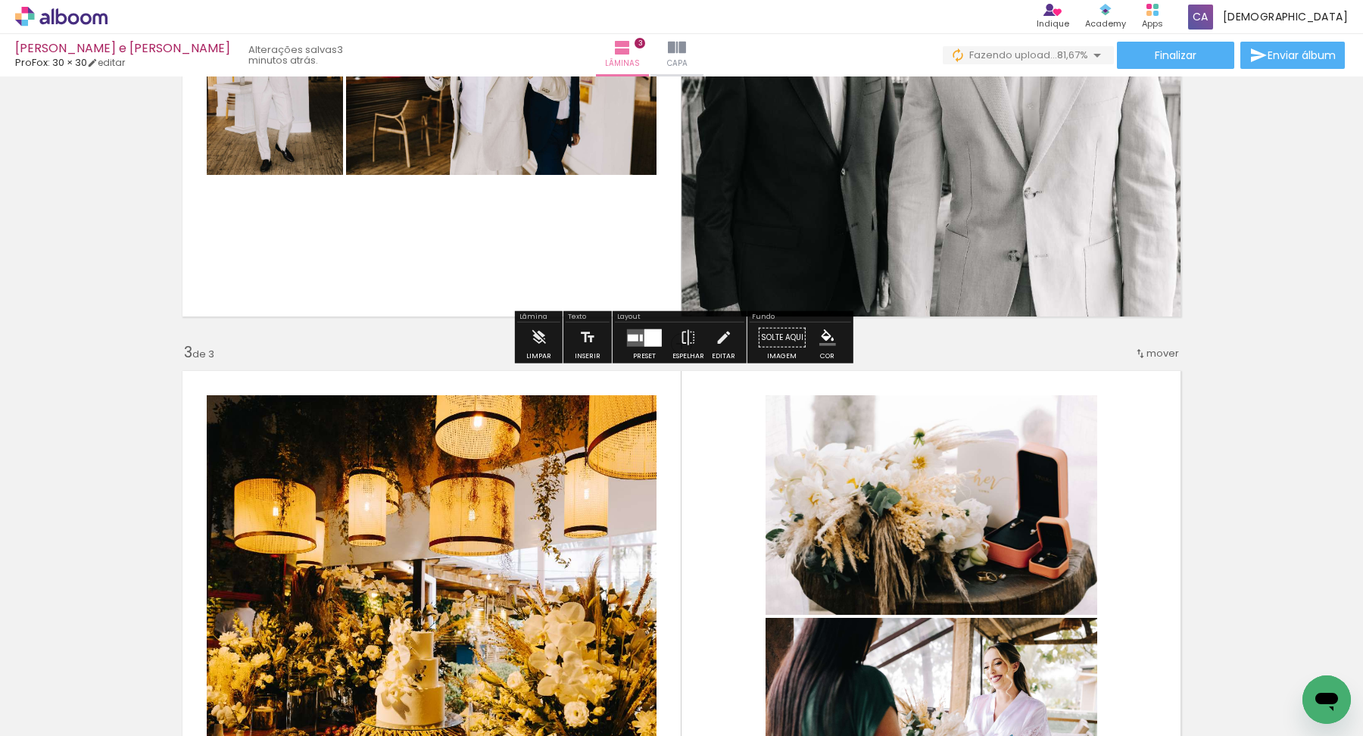
scroll to position [913, 0]
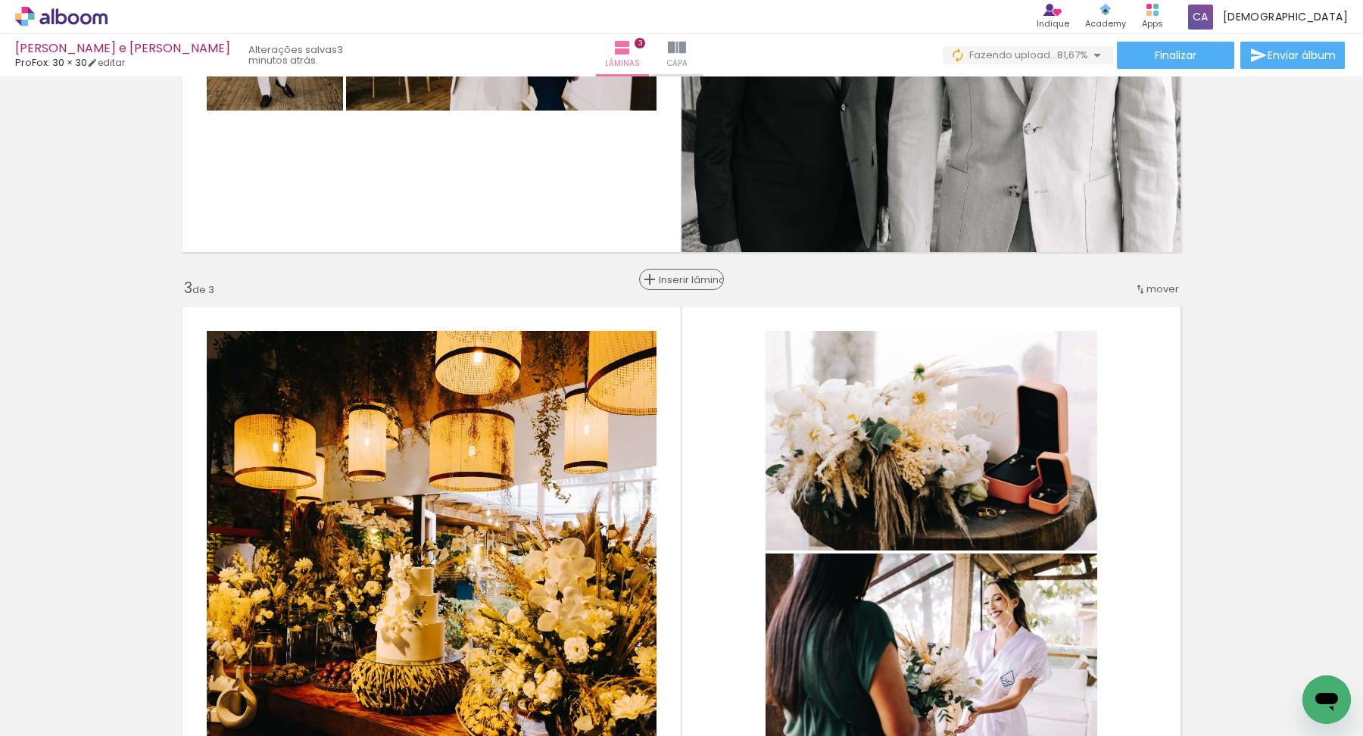
click at [679, 279] on span "Inserir lâmina" at bounding box center [688, 280] width 59 height 10
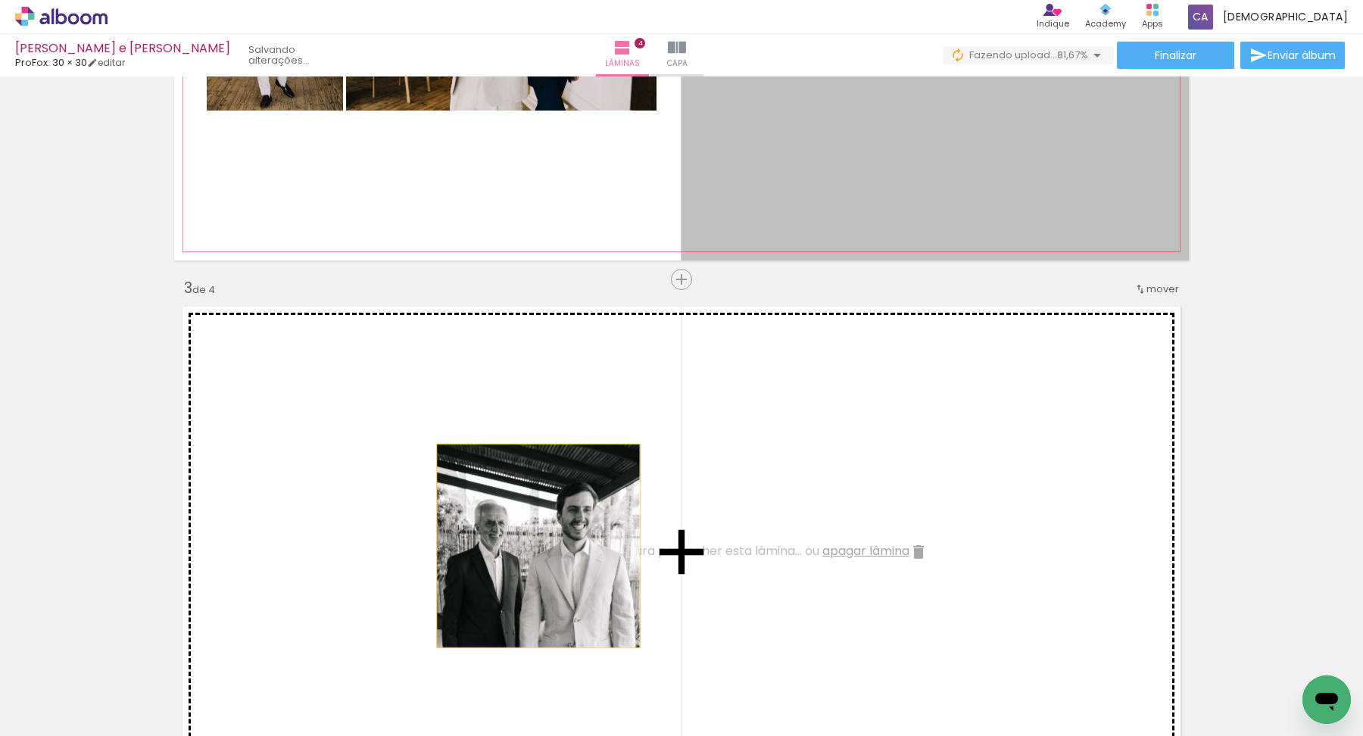
drag, startPoint x: 909, startPoint y: 164, endPoint x: 502, endPoint y: 547, distance: 558.9
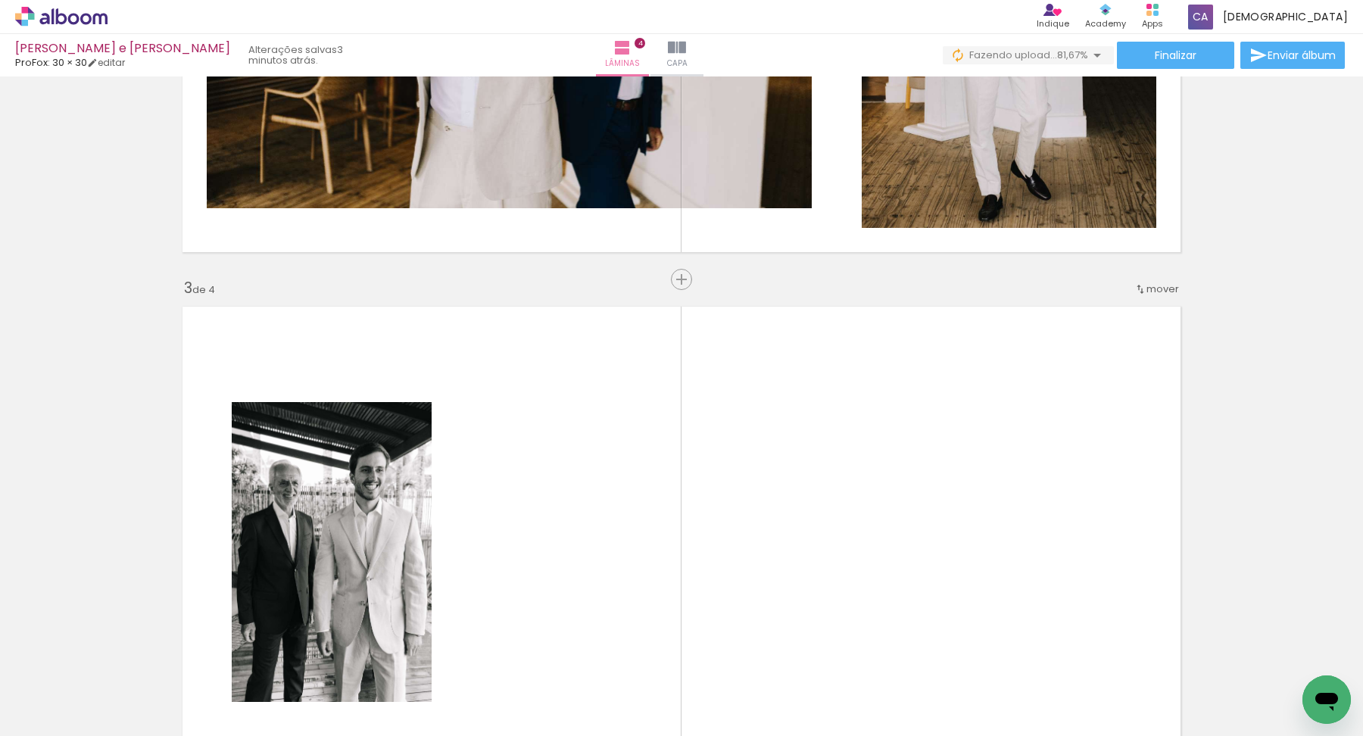
click at [186, 698] on div at bounding box center [151, 684] width 68 height 45
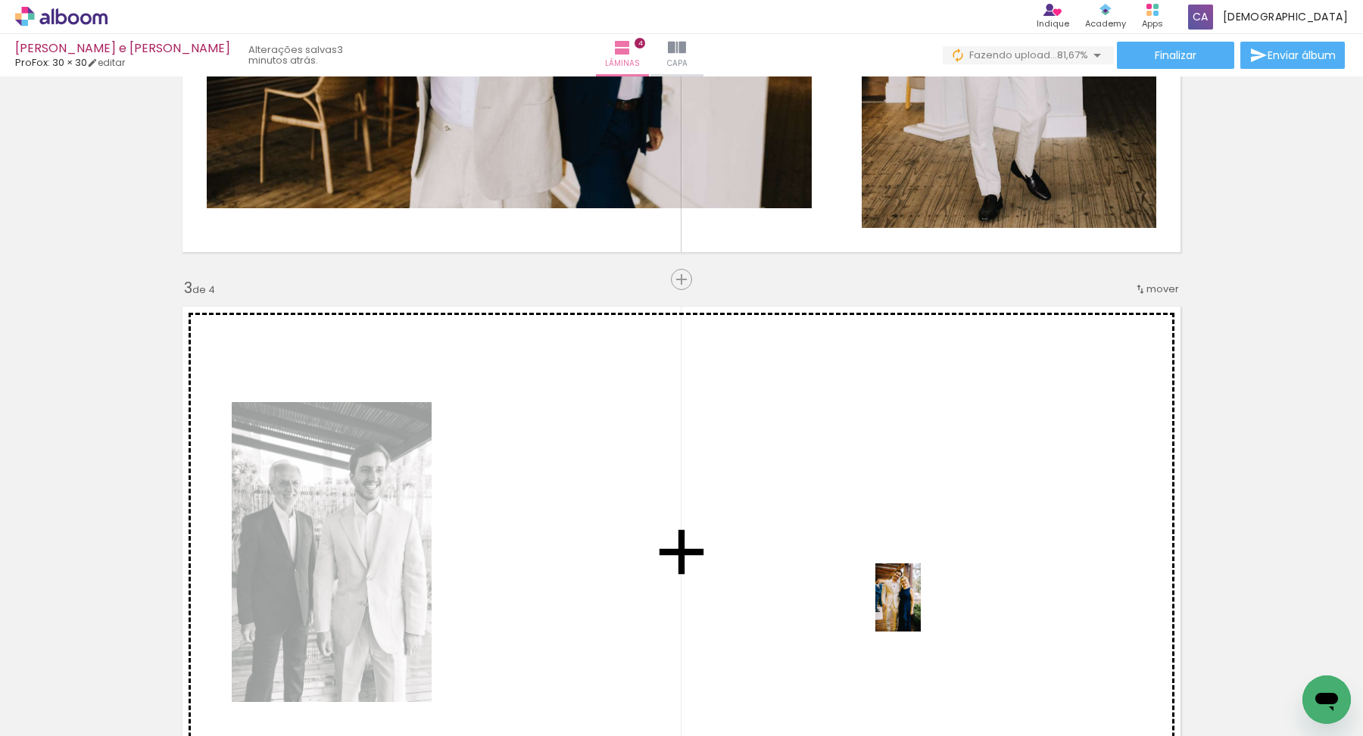
drag, startPoint x: 940, startPoint y: 697, endPoint x: 921, endPoint y: 609, distance: 89.9
click at [921, 609] on quentale-workspace at bounding box center [681, 368] width 1363 height 736
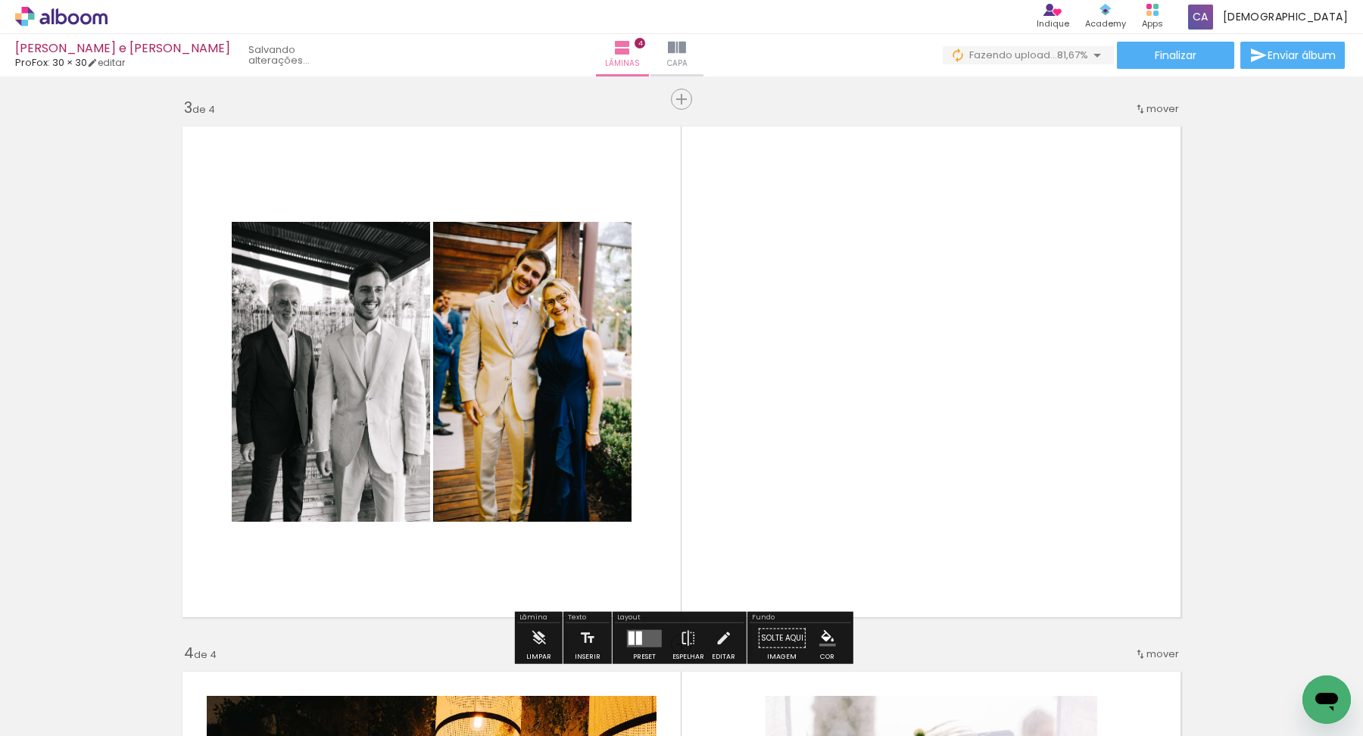
scroll to position [1096, 0]
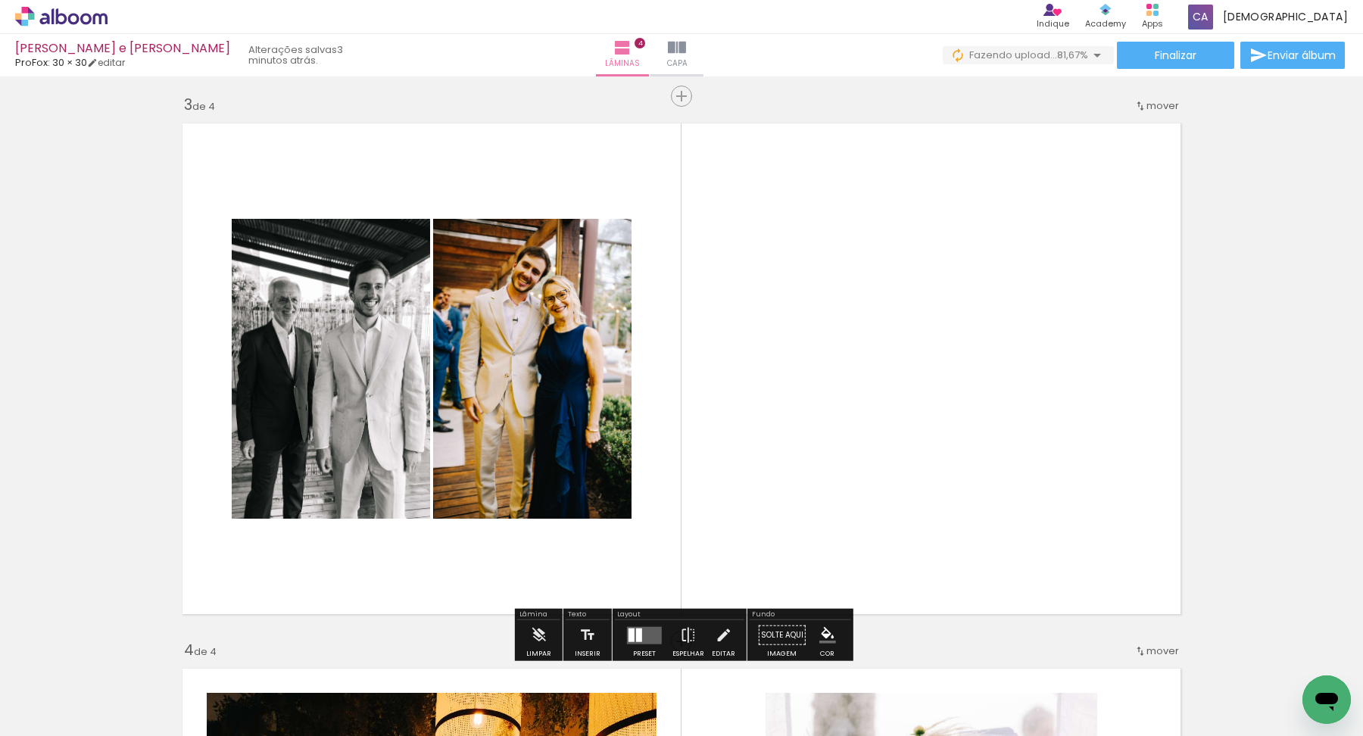
click at [638, 635] on div at bounding box center [639, 635] width 6 height 14
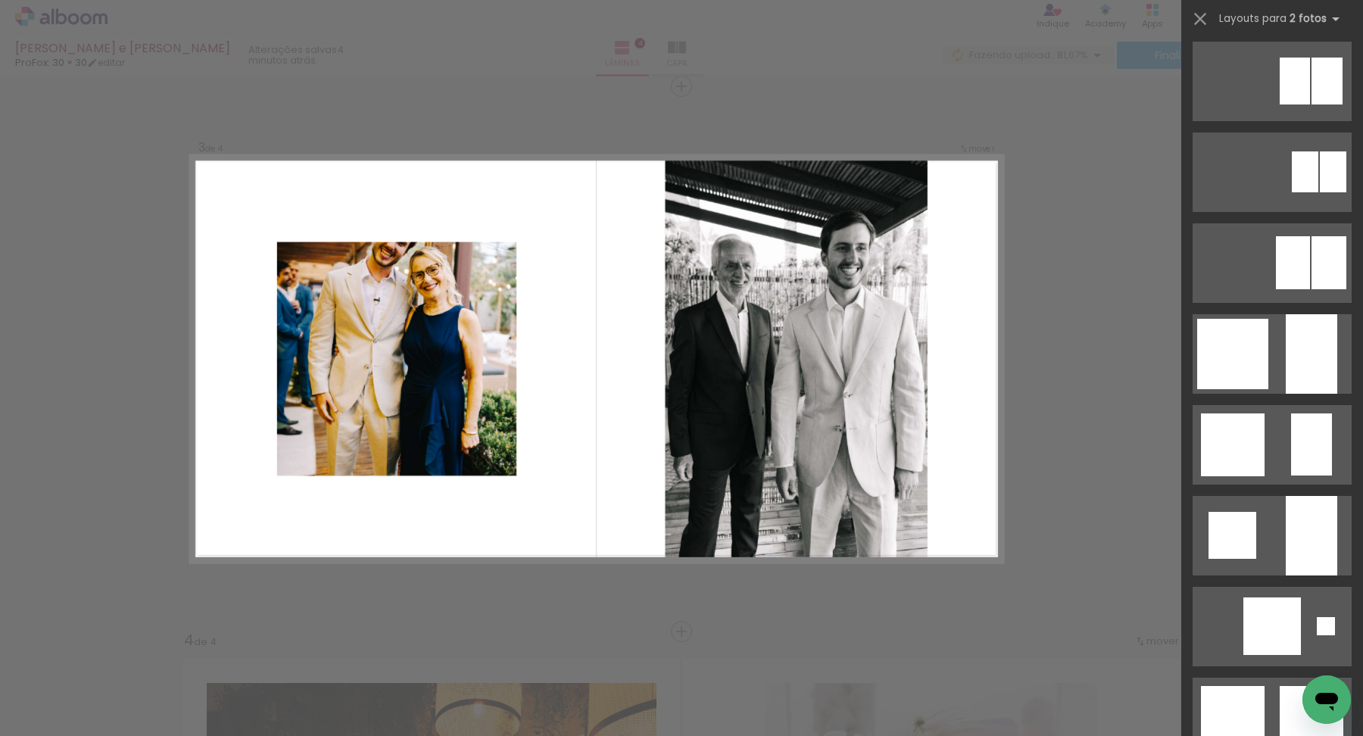
scroll to position [1472, 0]
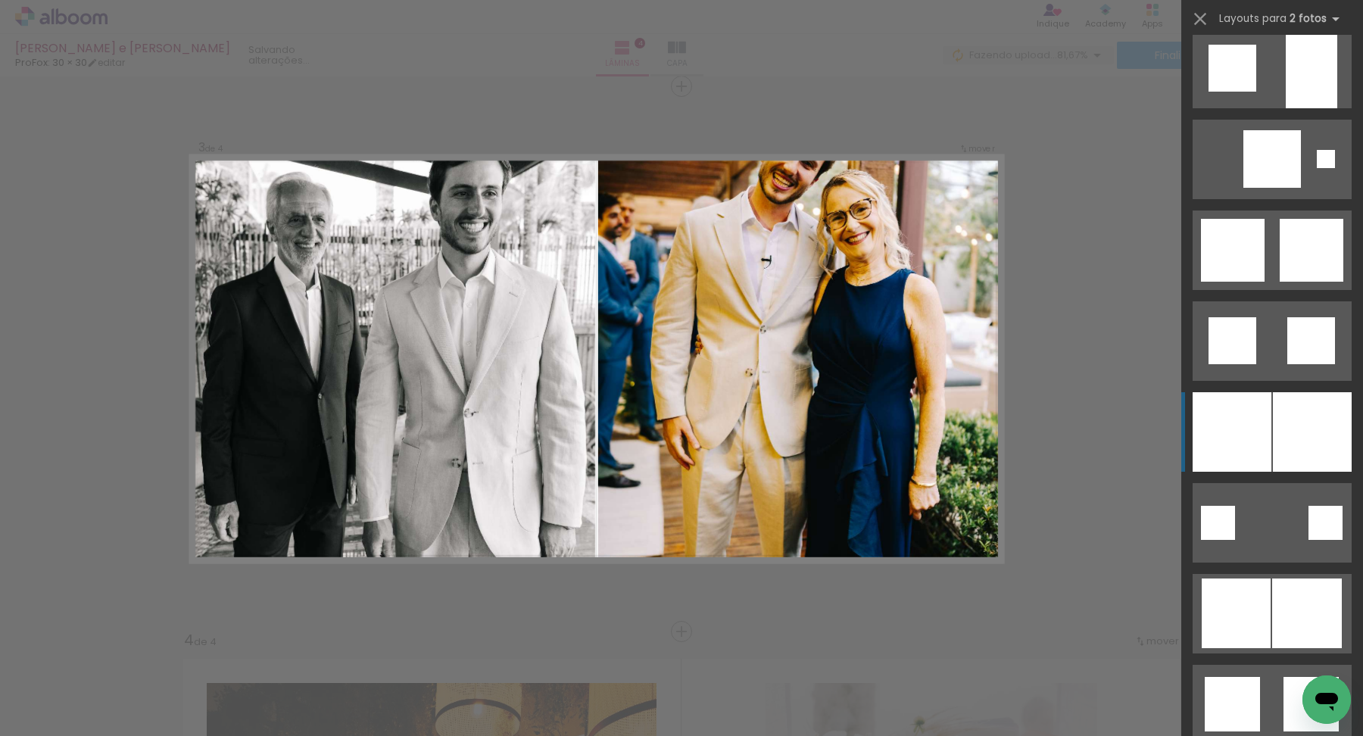
click at [1264, 420] on div at bounding box center [1232, 432] width 79 height 80
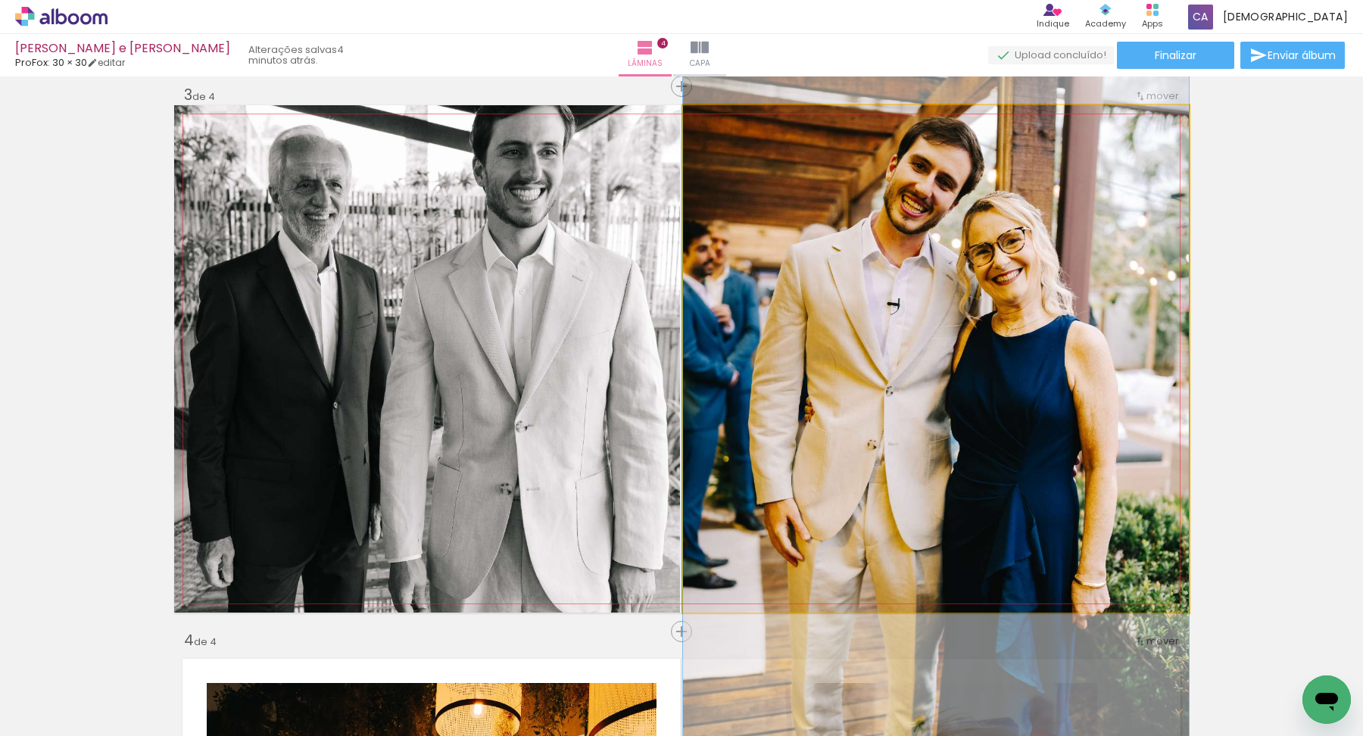
drag, startPoint x: 1011, startPoint y: 323, endPoint x: 1017, endPoint y: 392, distance: 69.2
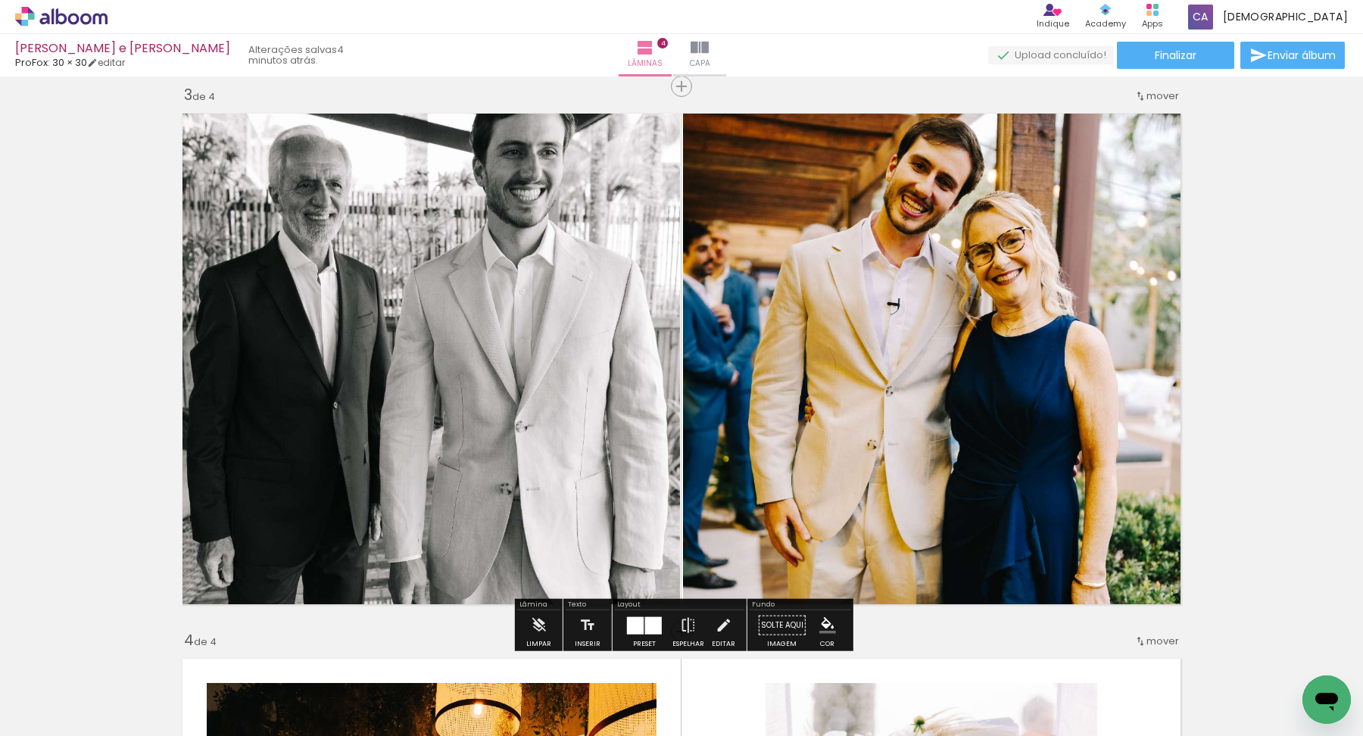
click at [1313, 384] on div "Inserir lâmina 1 de 4 Inserir lâmina 2 de 4 Inserir lâmina 3 de 4 Inserir lâmin…" at bounding box center [681, 340] width 1363 height 2728
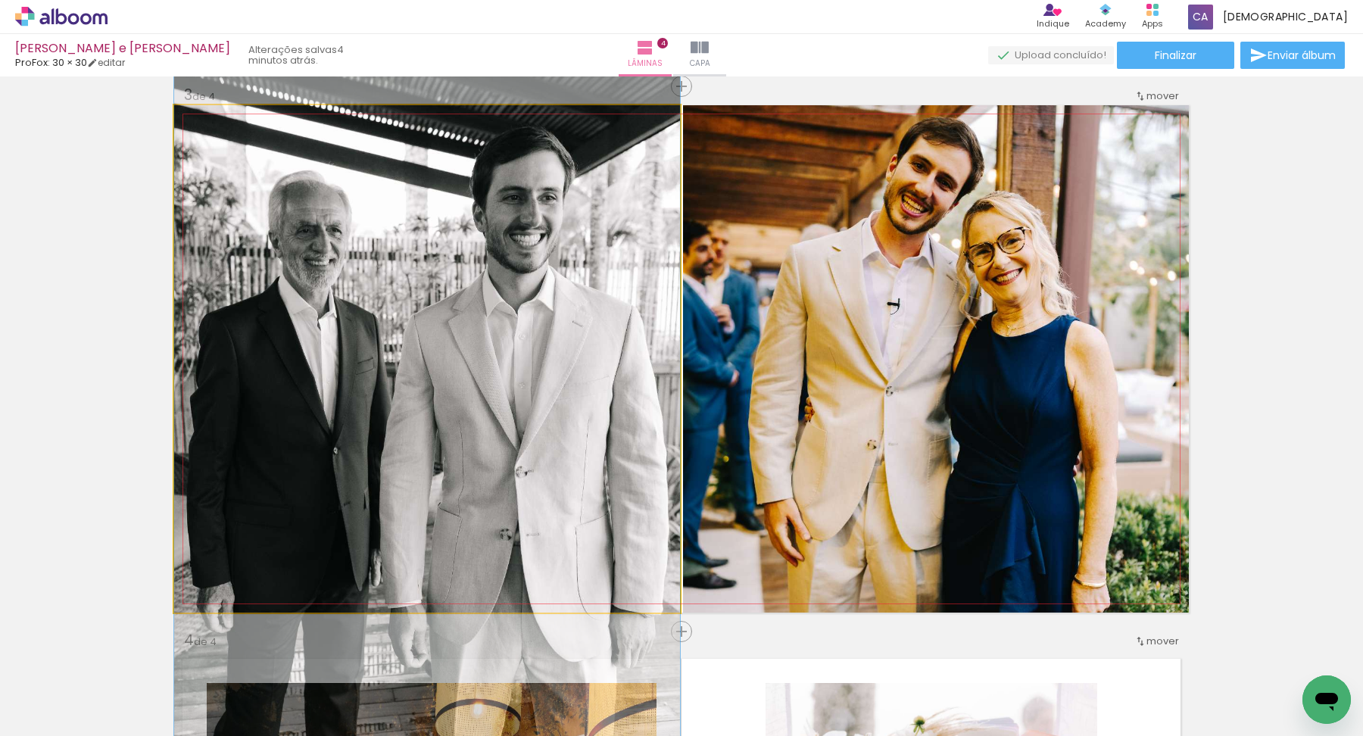
drag, startPoint x: 476, startPoint y: 249, endPoint x: 475, endPoint y: 295, distance: 45.5
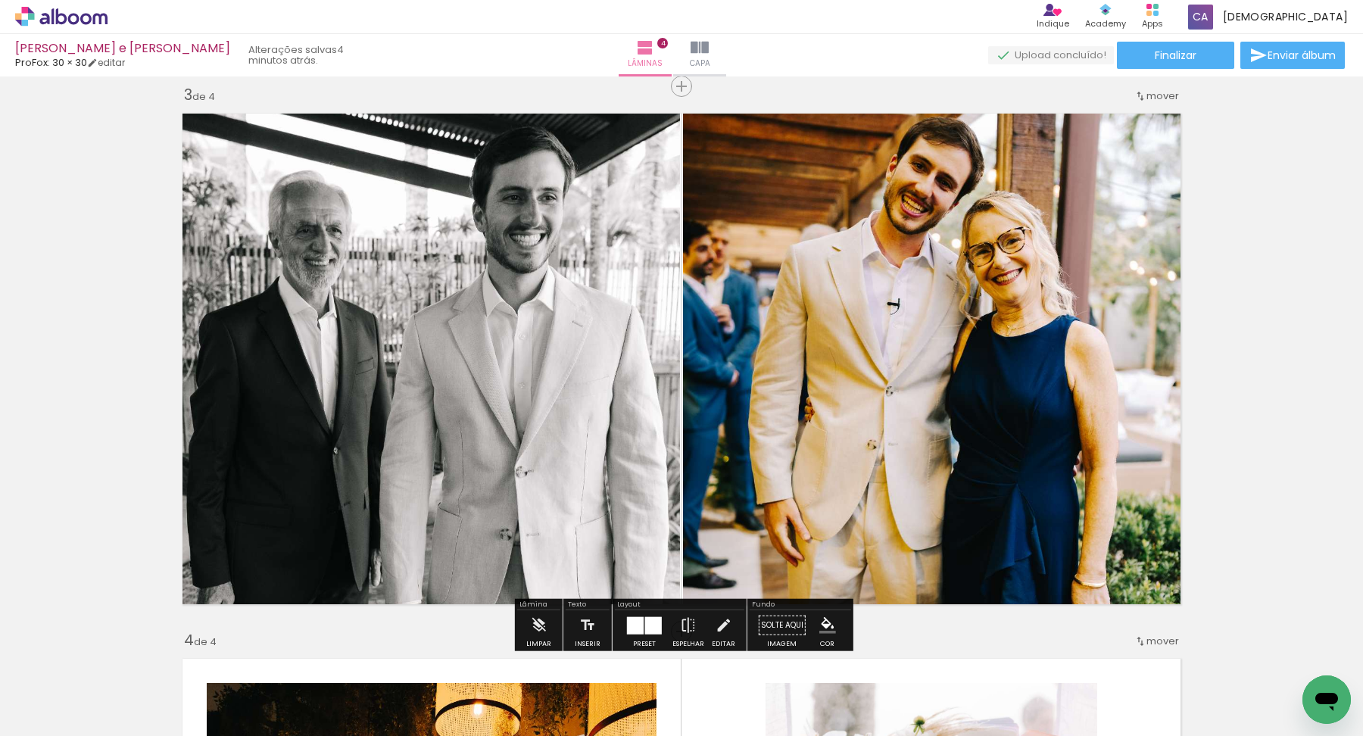
click at [1285, 363] on div "Inserir lâmina 1 de 4 Inserir lâmina 2 de 4 Inserir lâmina 3 de 4 Inserir lâmin…" at bounding box center [681, 340] width 1363 height 2728
click at [639, 618] on div at bounding box center [635, 625] width 17 height 17
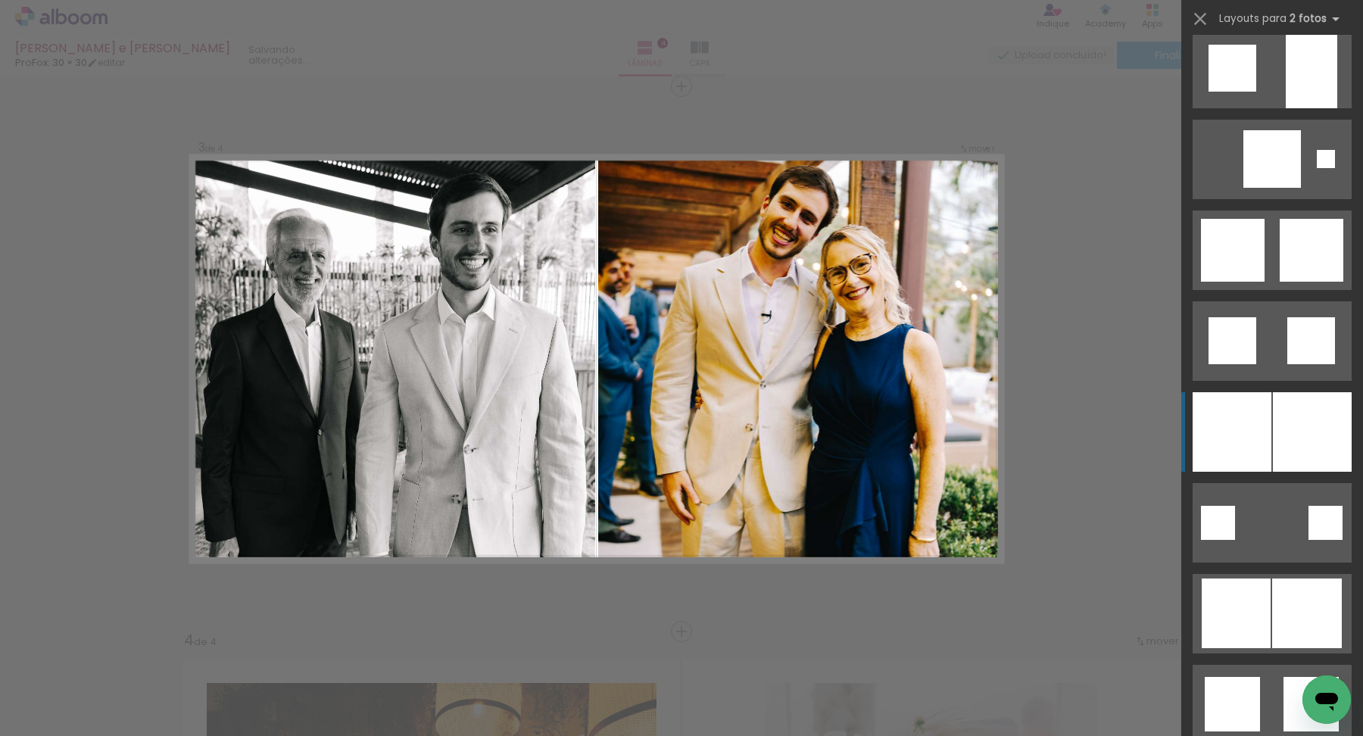
scroll to position [1818, 0]
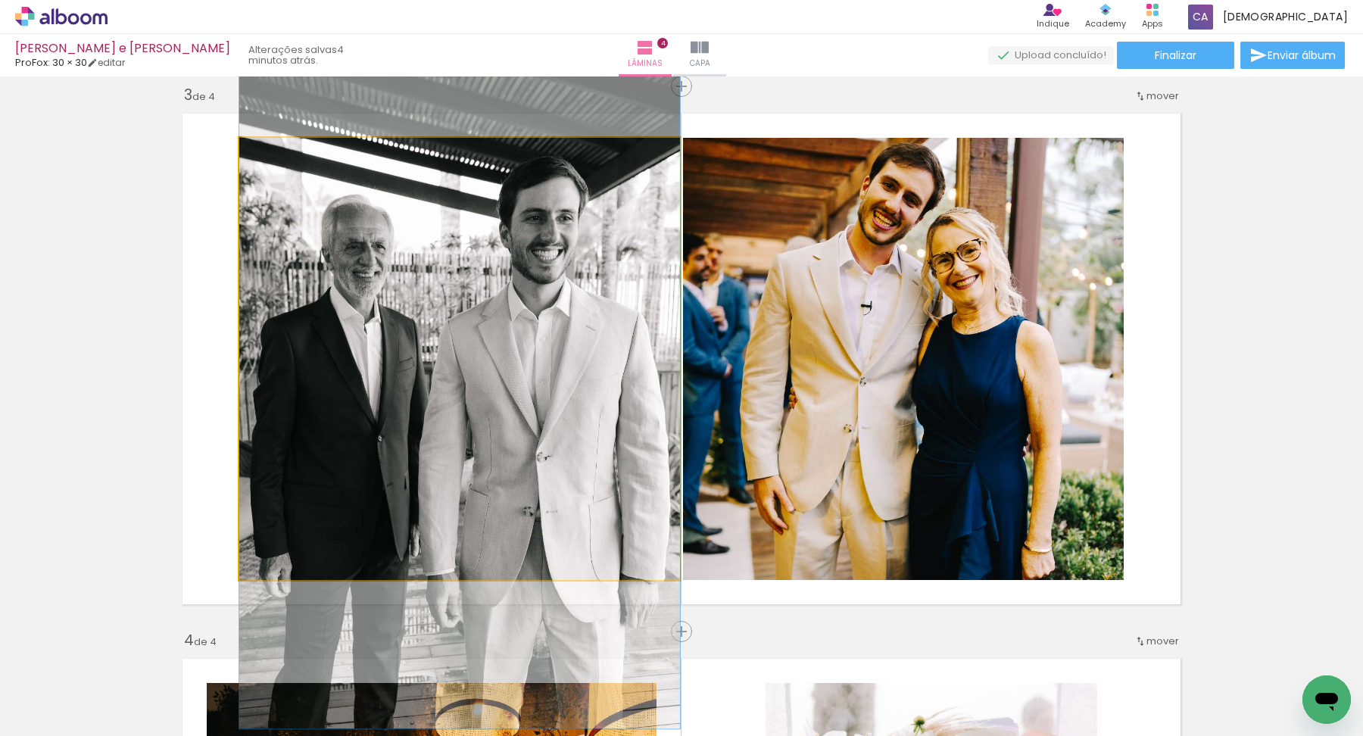
click at [627, 416] on quentale-photo at bounding box center [459, 359] width 441 height 442
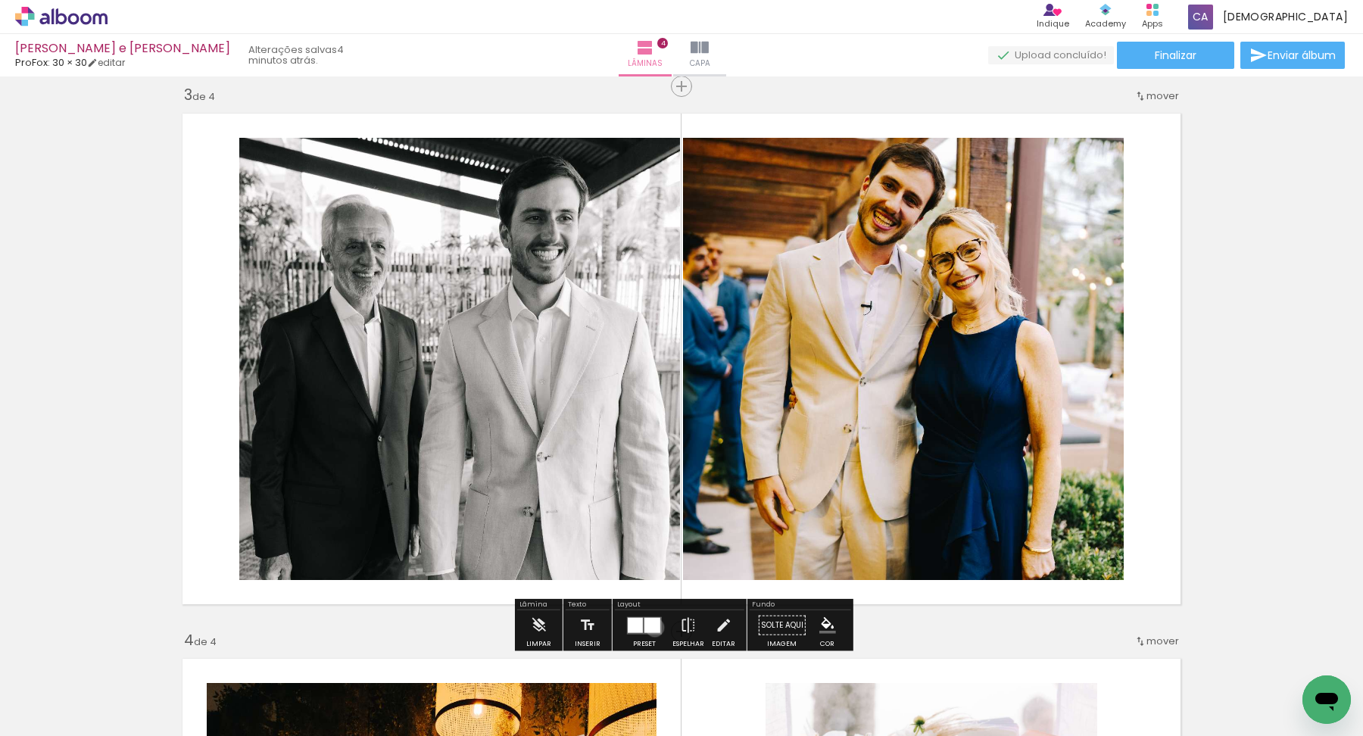
click at [651, 627] on div at bounding box center [653, 624] width 16 height 15
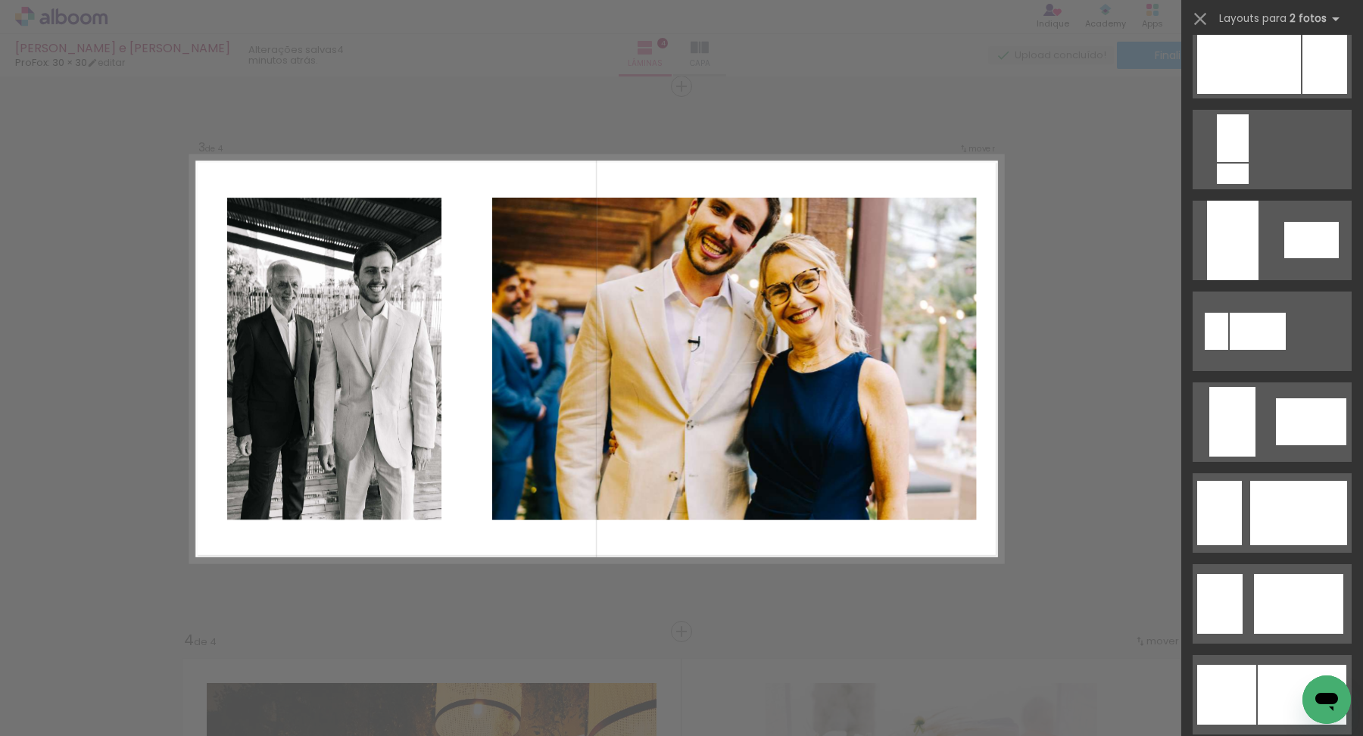
scroll to position [3204, 0]
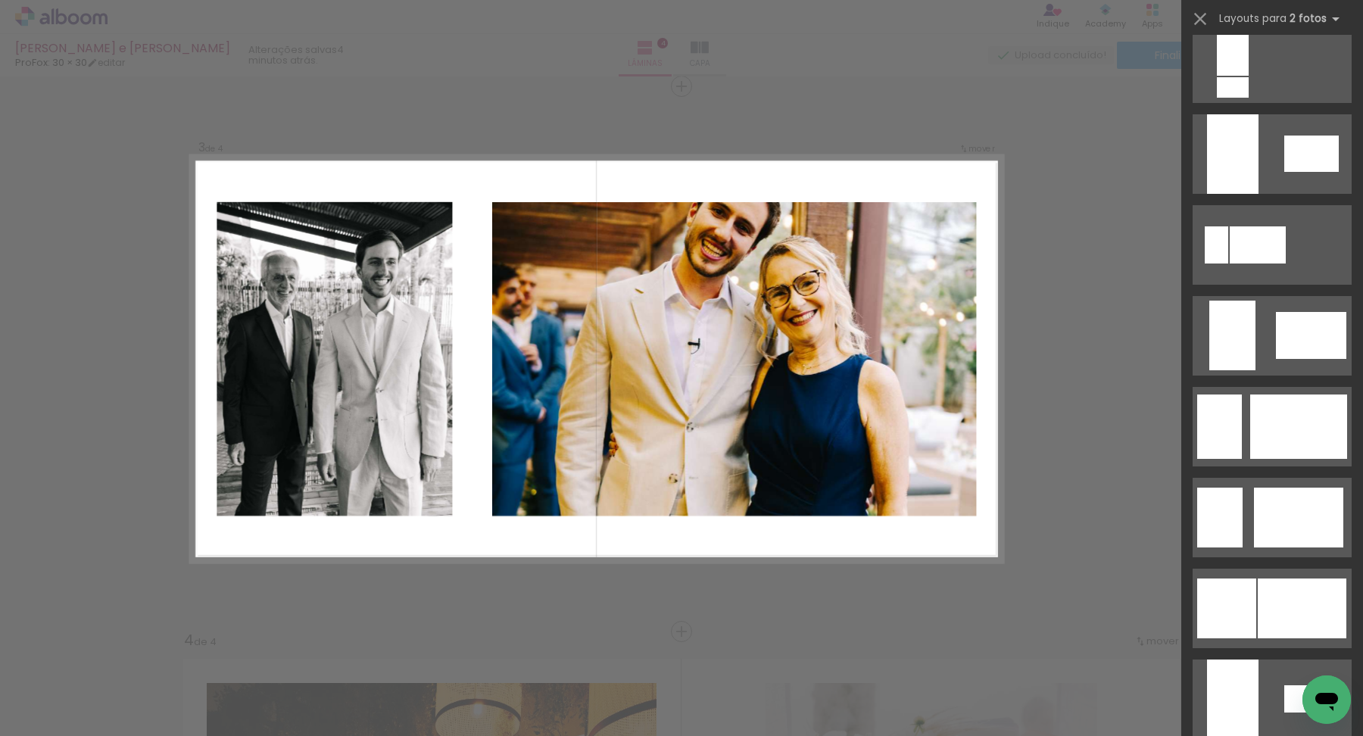
click at [1286, 264] on div at bounding box center [1258, 244] width 56 height 37
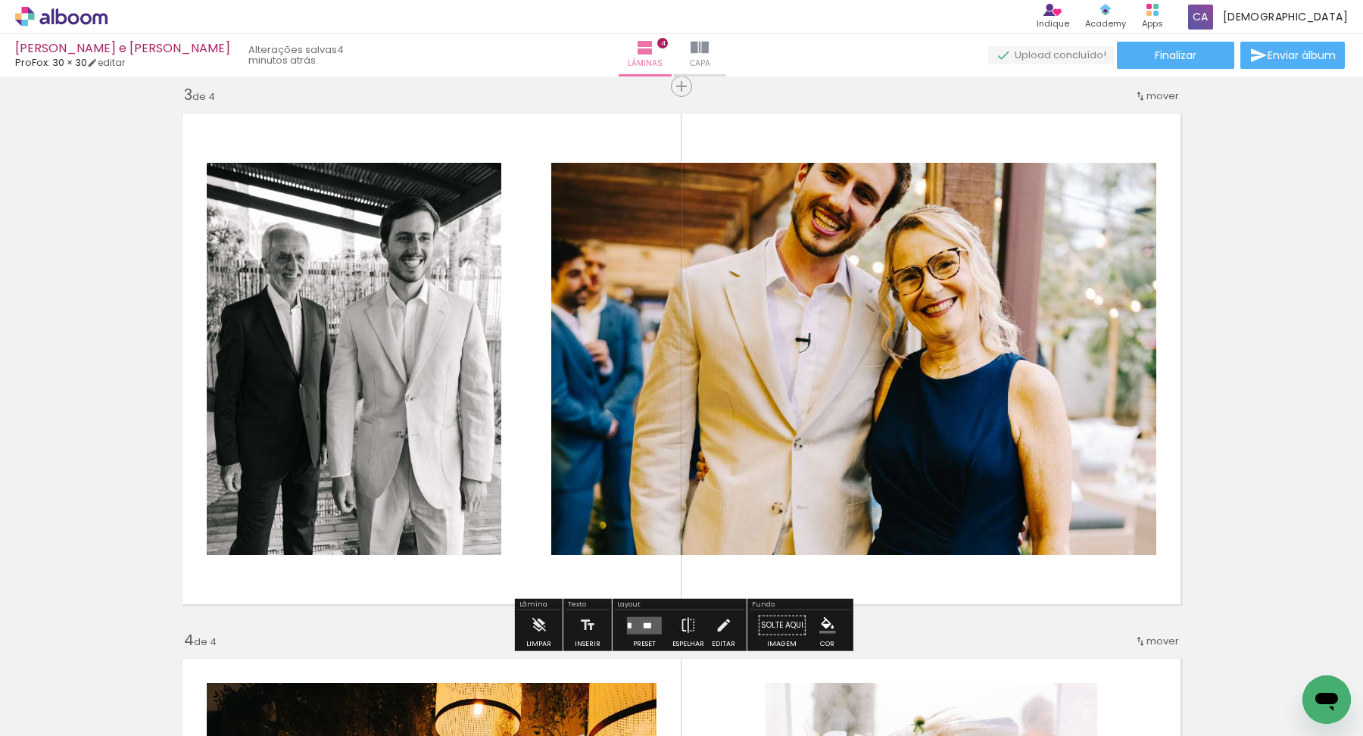
scroll to position [2394, 0]
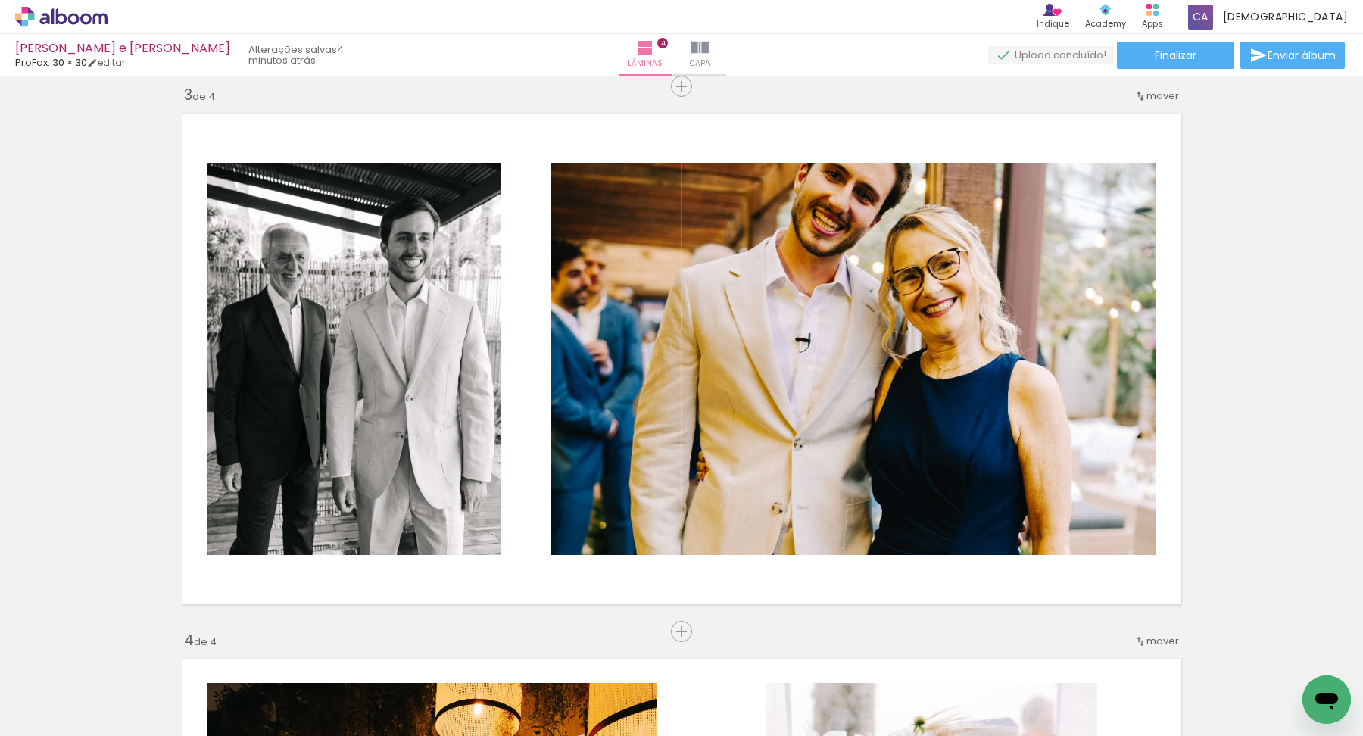
click at [1284, 337] on div "Inserir lâmina 1 de 4 Inserir lâmina 2 de 4 Inserir lâmina 3 de 4 Inserir lâmin…" at bounding box center [681, 340] width 1363 height 2728
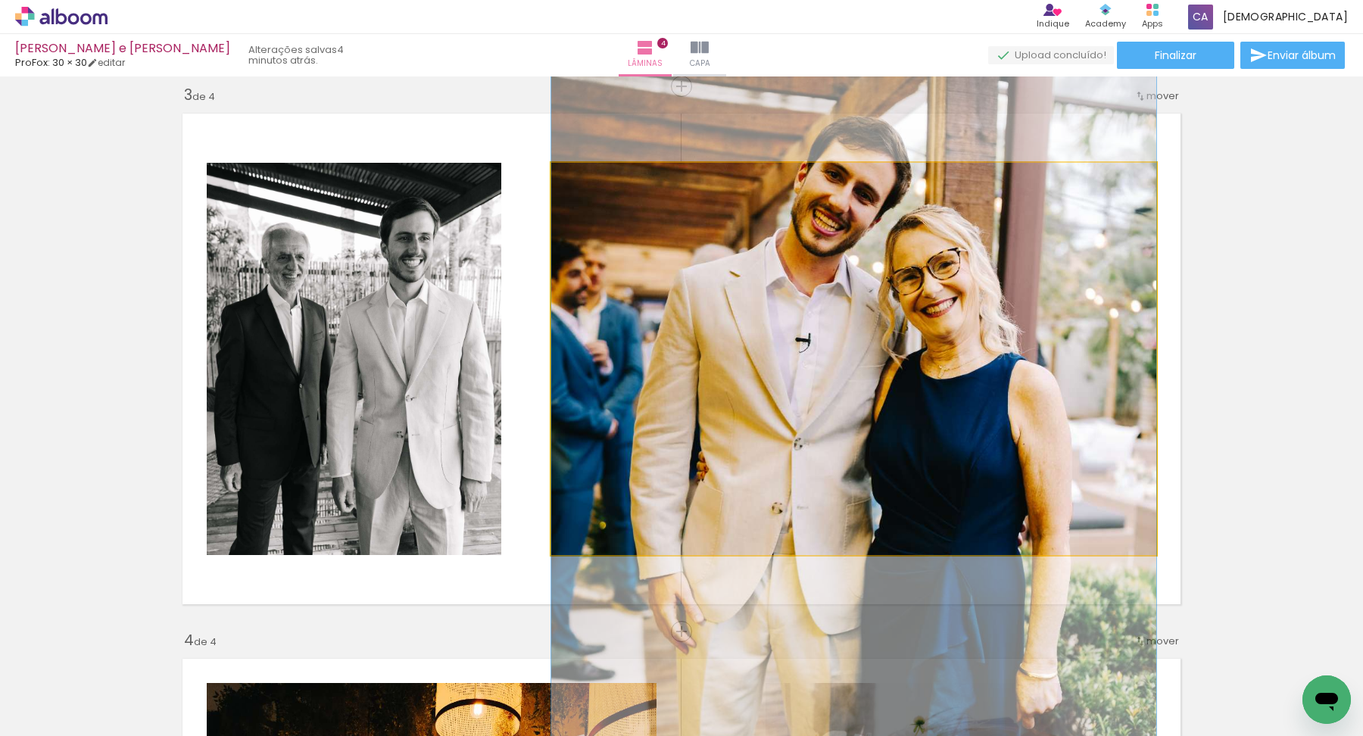
click at [917, 287] on quentale-photo at bounding box center [853, 359] width 605 height 392
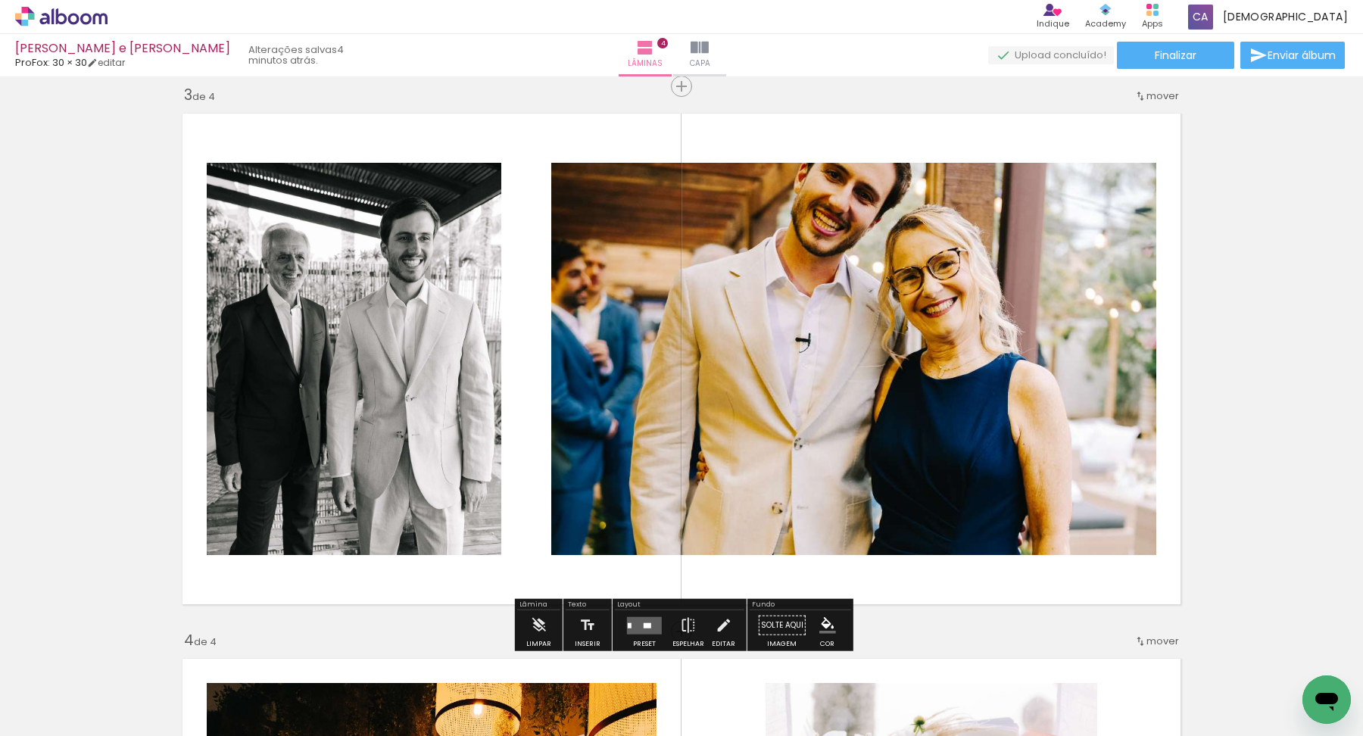
click at [591, 136] on quentale-layouter at bounding box center [681, 359] width 1015 height 508
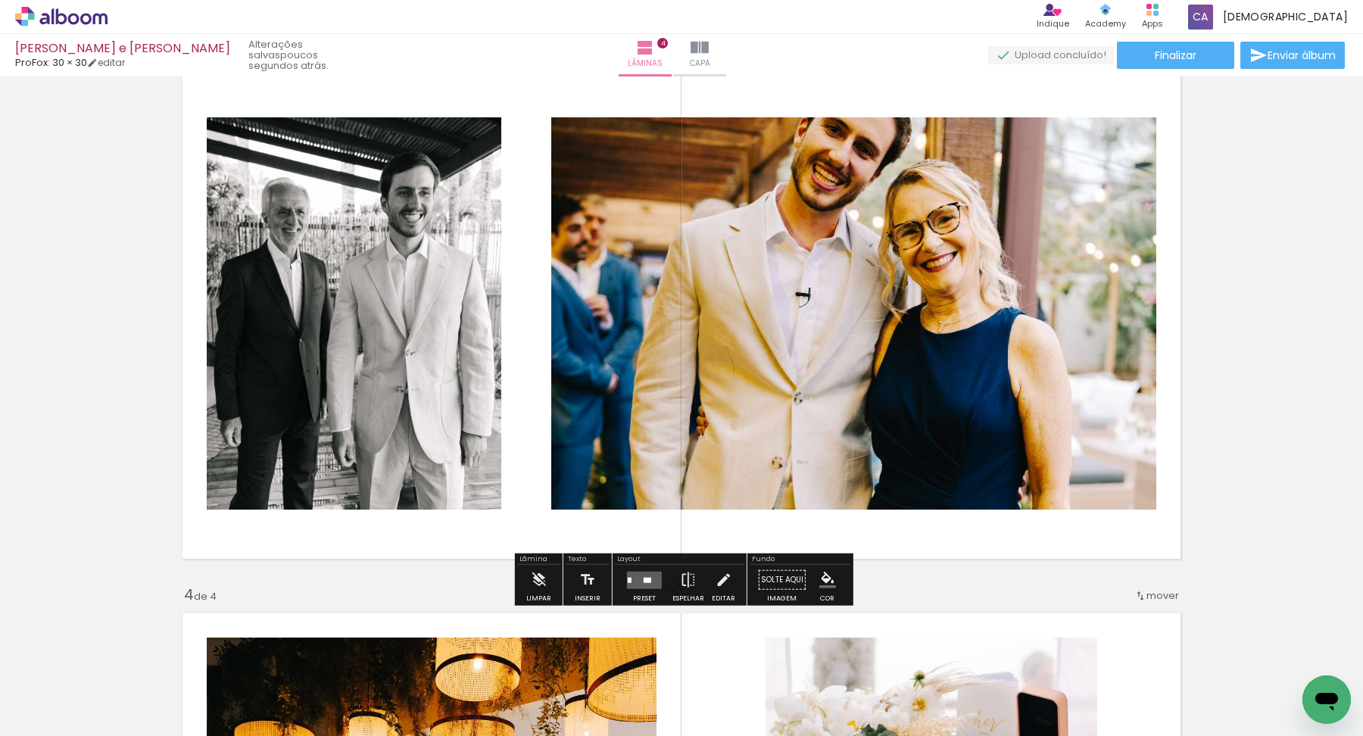
scroll to position [1169, 0]
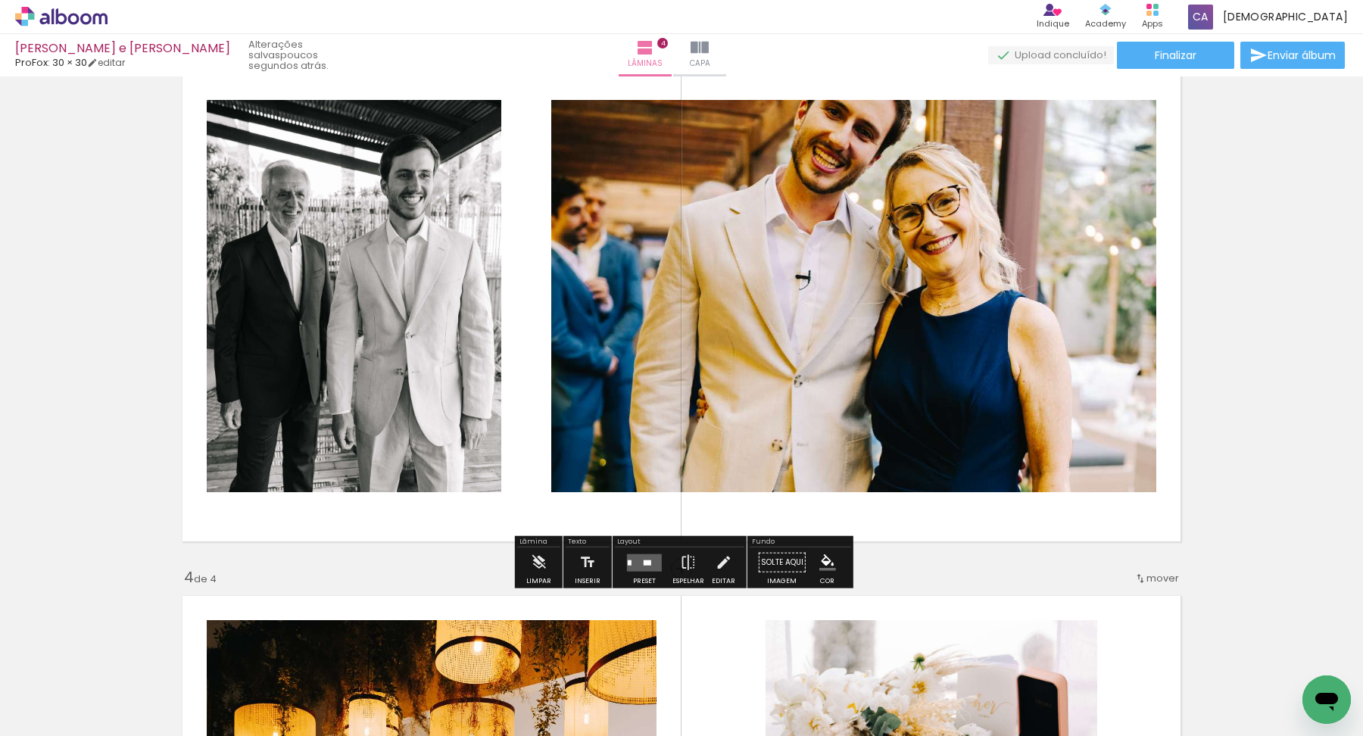
click at [642, 551] on div at bounding box center [644, 563] width 41 height 30
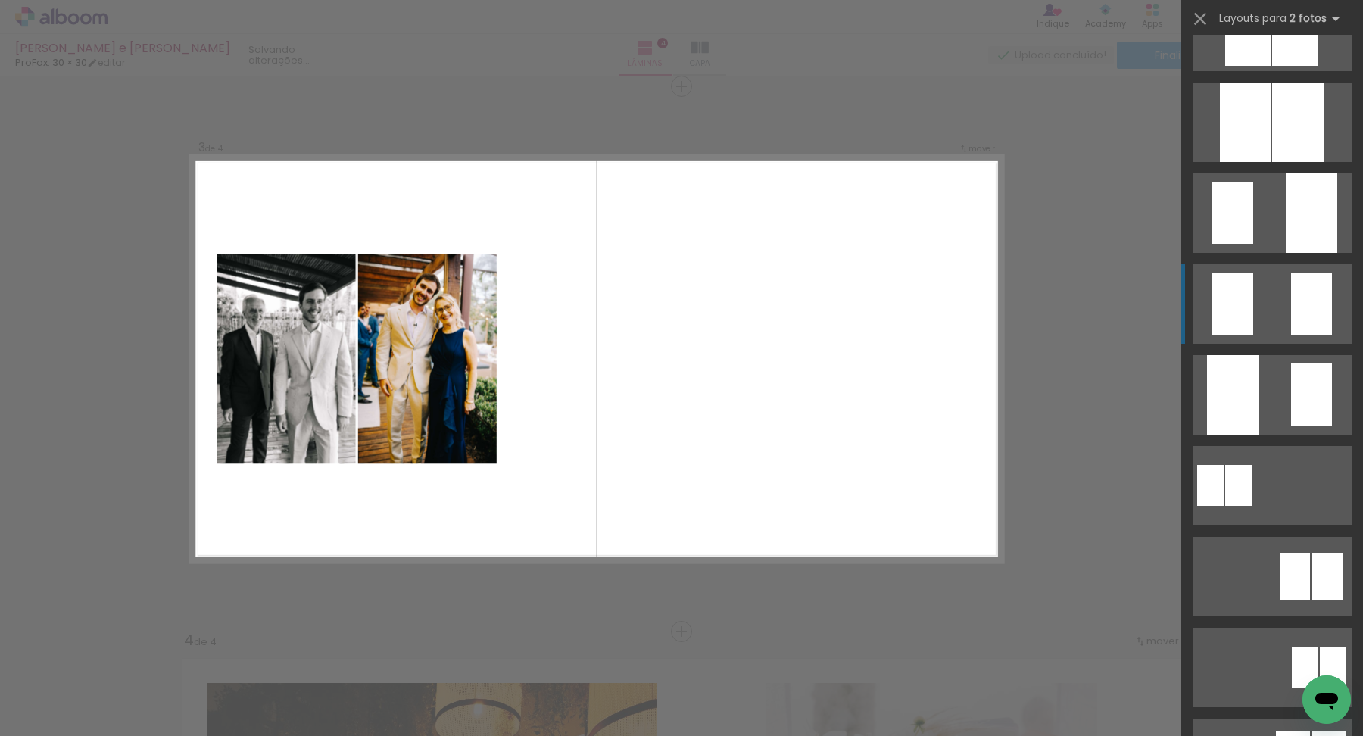
scroll to position [463, 0]
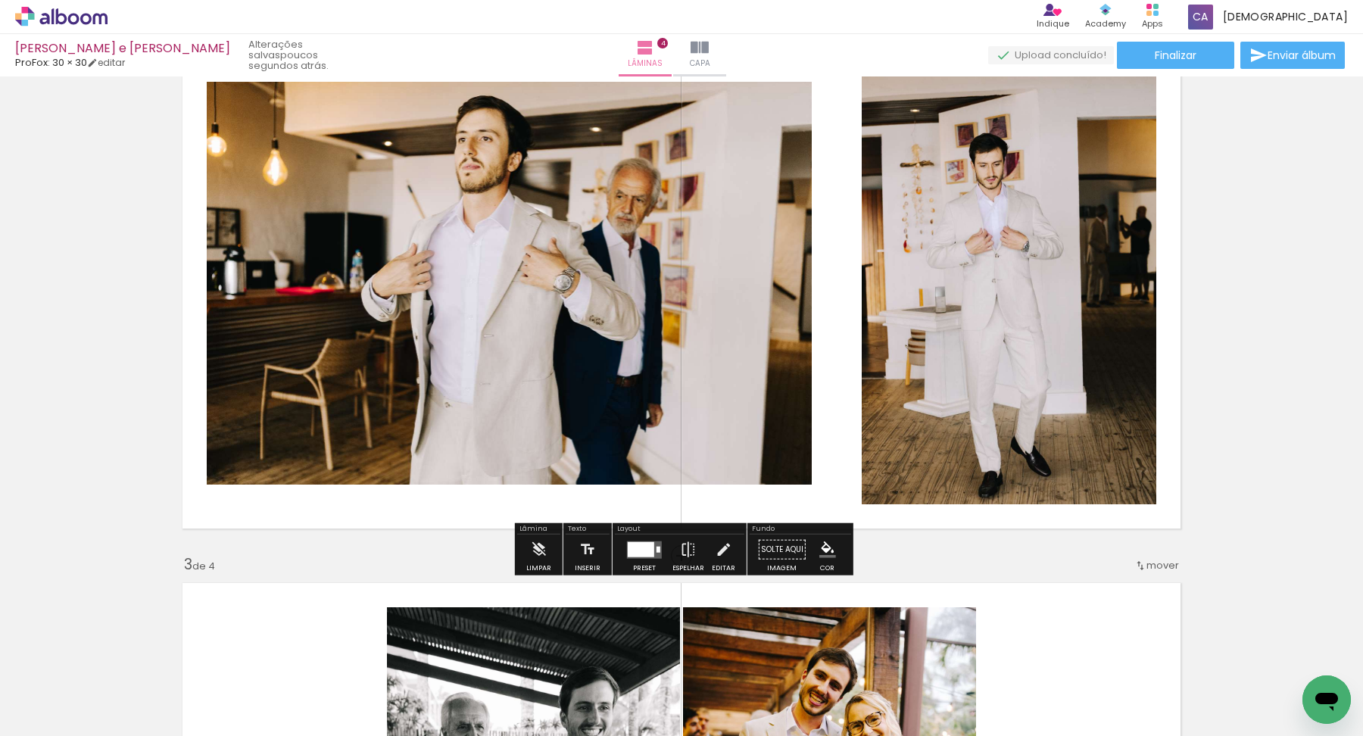
scroll to position [631, 0]
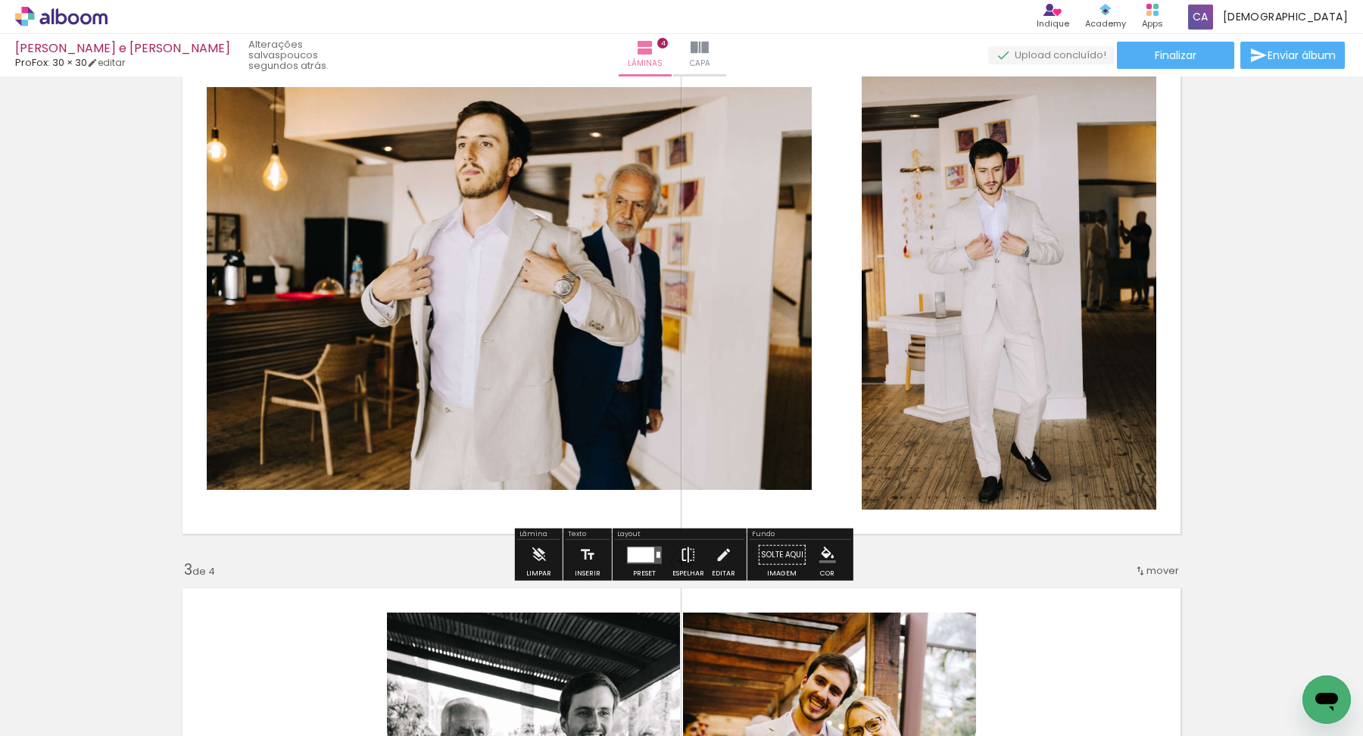
click at [692, 554] on iron-icon at bounding box center [688, 555] width 17 height 30
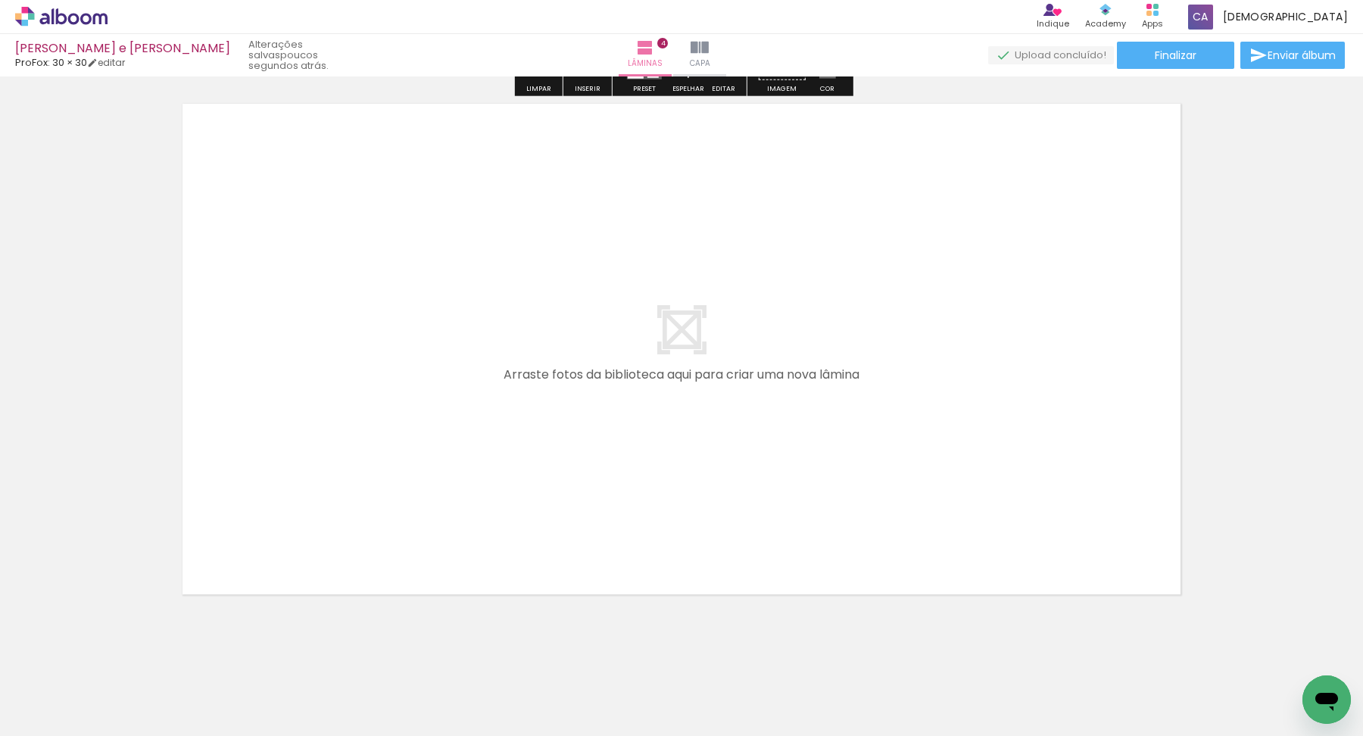
scroll to position [2214, 0]
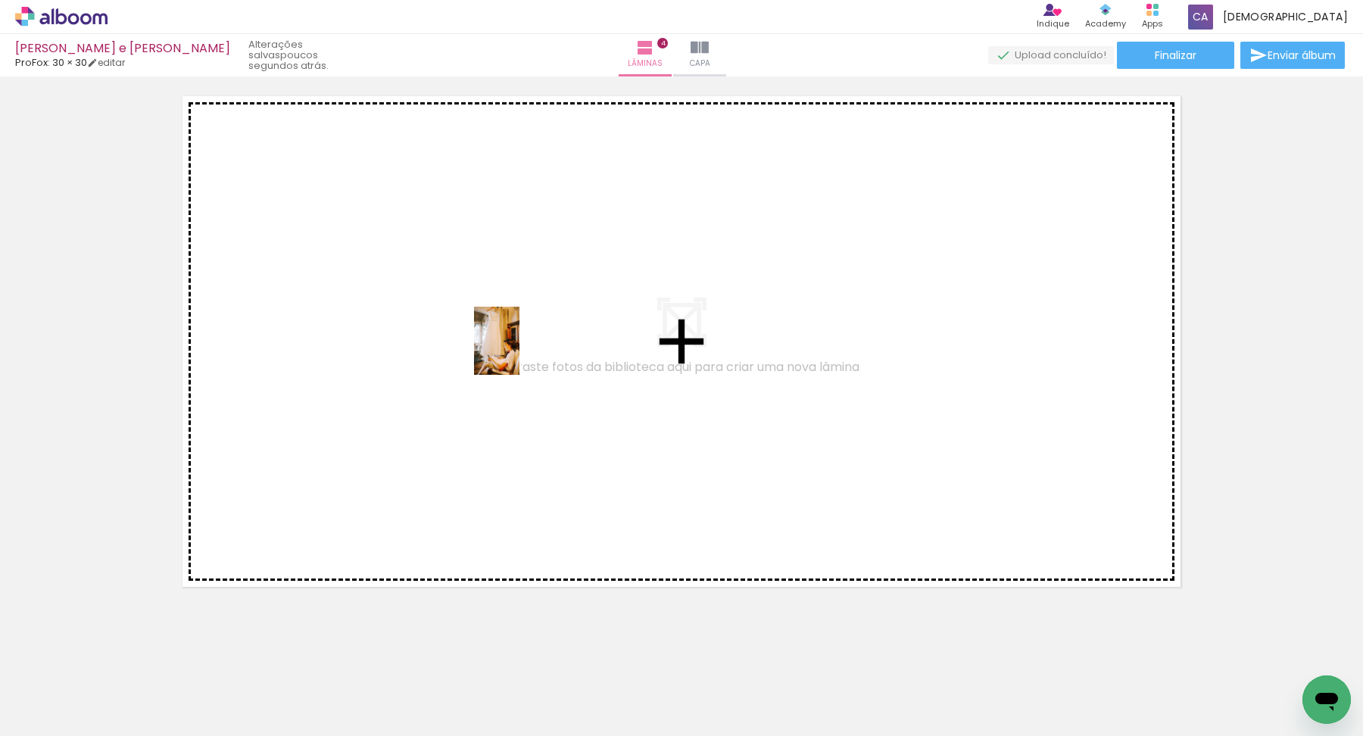
drag, startPoint x: 837, startPoint y: 677, endPoint x: 517, endPoint y: 351, distance: 456.9
click at [517, 351] on quentale-workspace at bounding box center [681, 368] width 1363 height 736
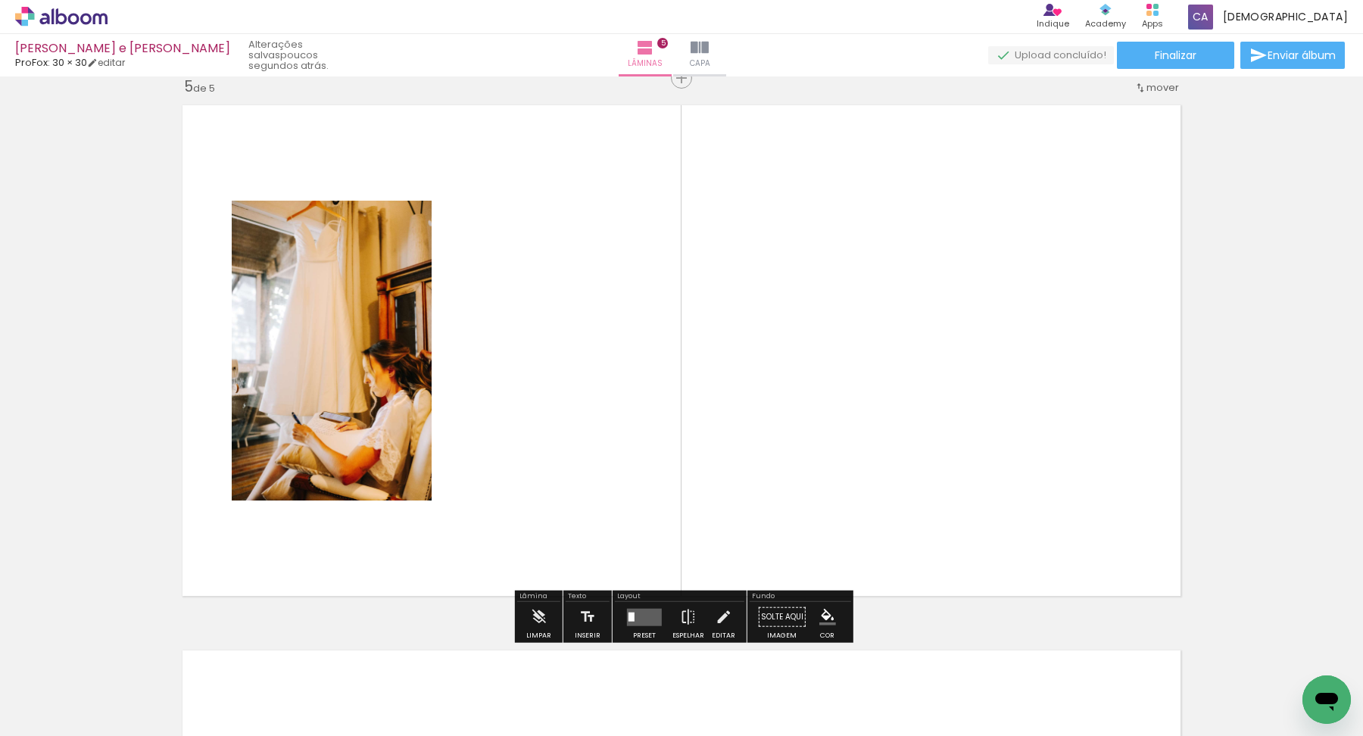
scroll to position [2197, 0]
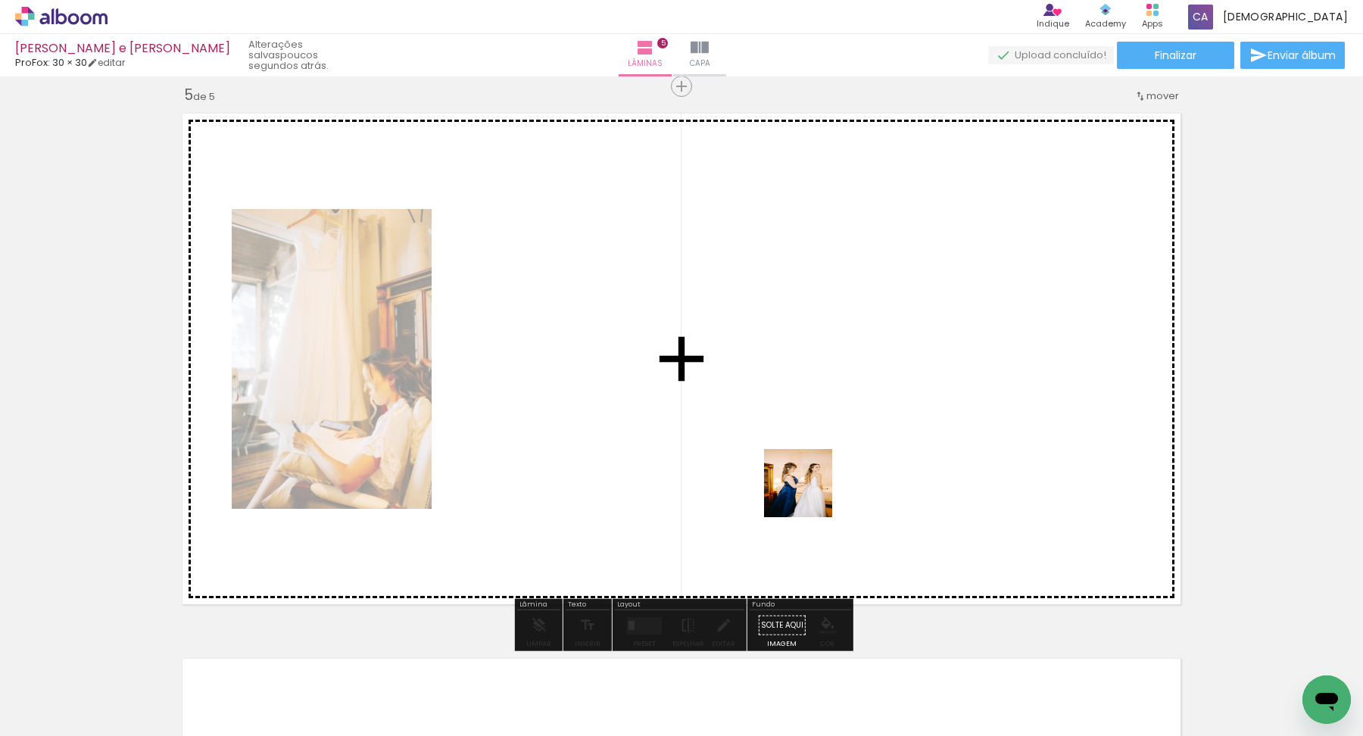
drag, startPoint x: 1029, startPoint y: 715, endPoint x: 779, endPoint y: 471, distance: 349.2
click at [779, 471] on quentale-workspace at bounding box center [681, 368] width 1363 height 736
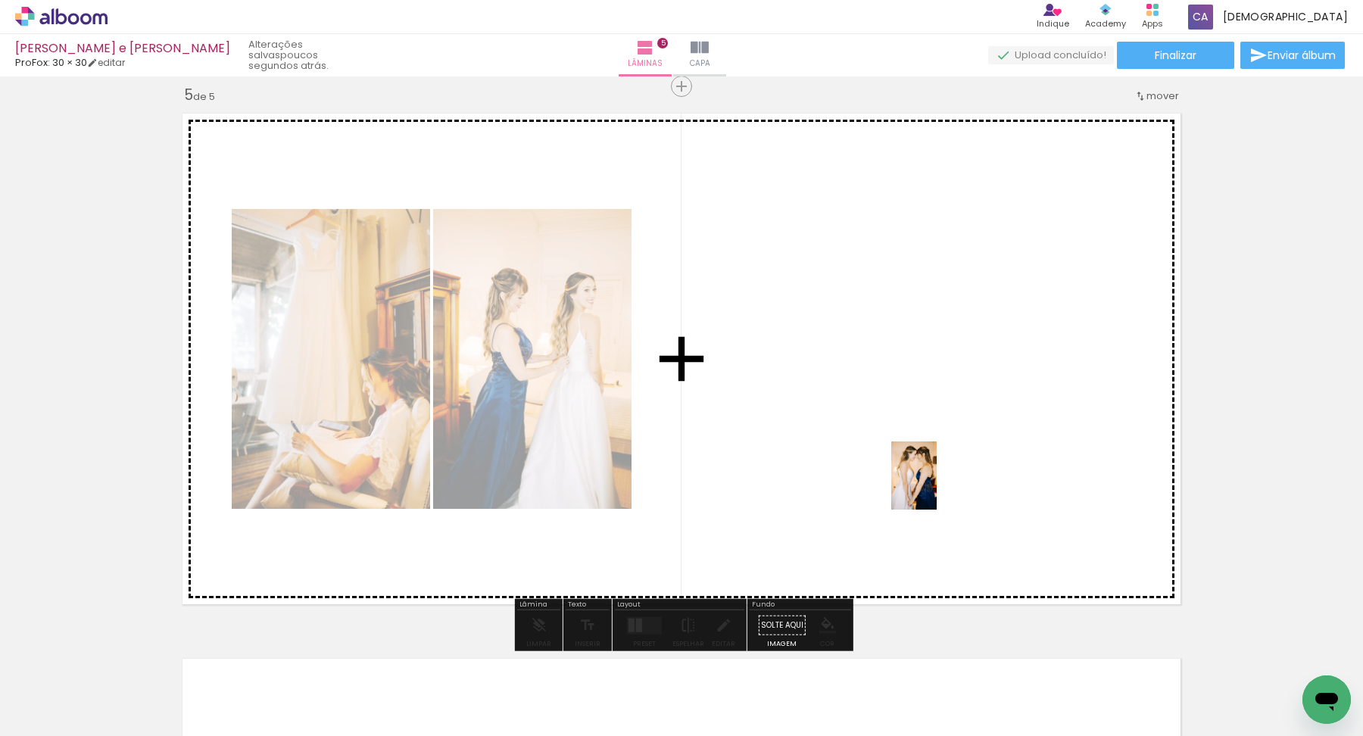
drag, startPoint x: 1082, startPoint y: 701, endPoint x: 937, endPoint y: 487, distance: 258.6
click at [937, 487] on quentale-workspace at bounding box center [681, 368] width 1363 height 736
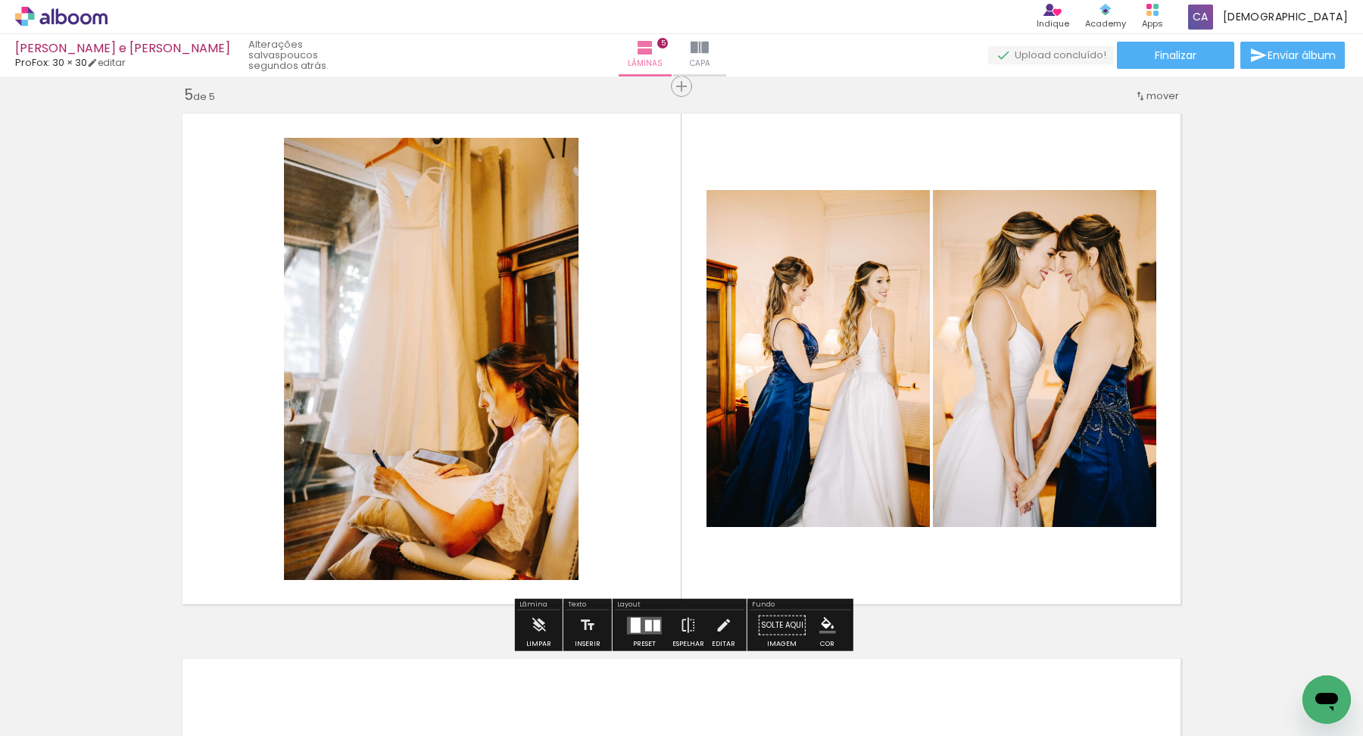
click at [657, 627] on quentale-layouter at bounding box center [644, 625] width 35 height 17
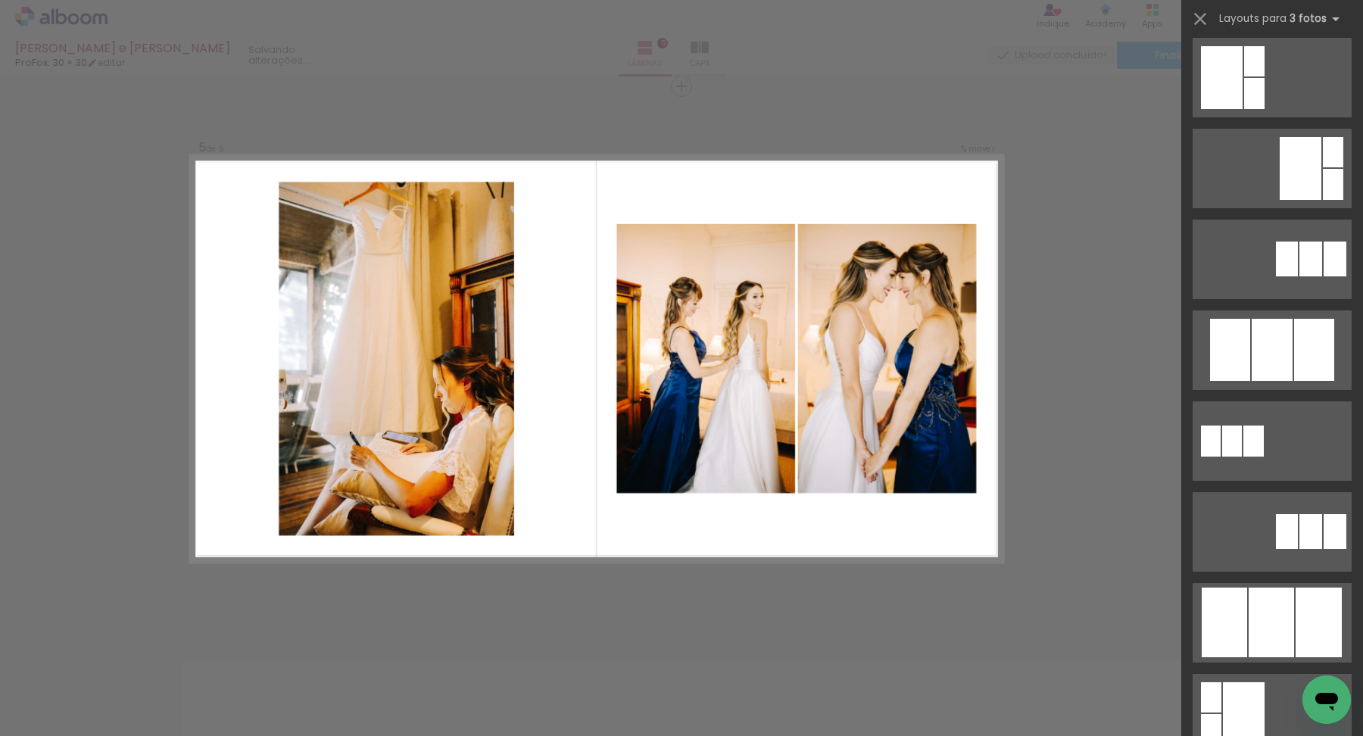
scroll to position [0, 0]
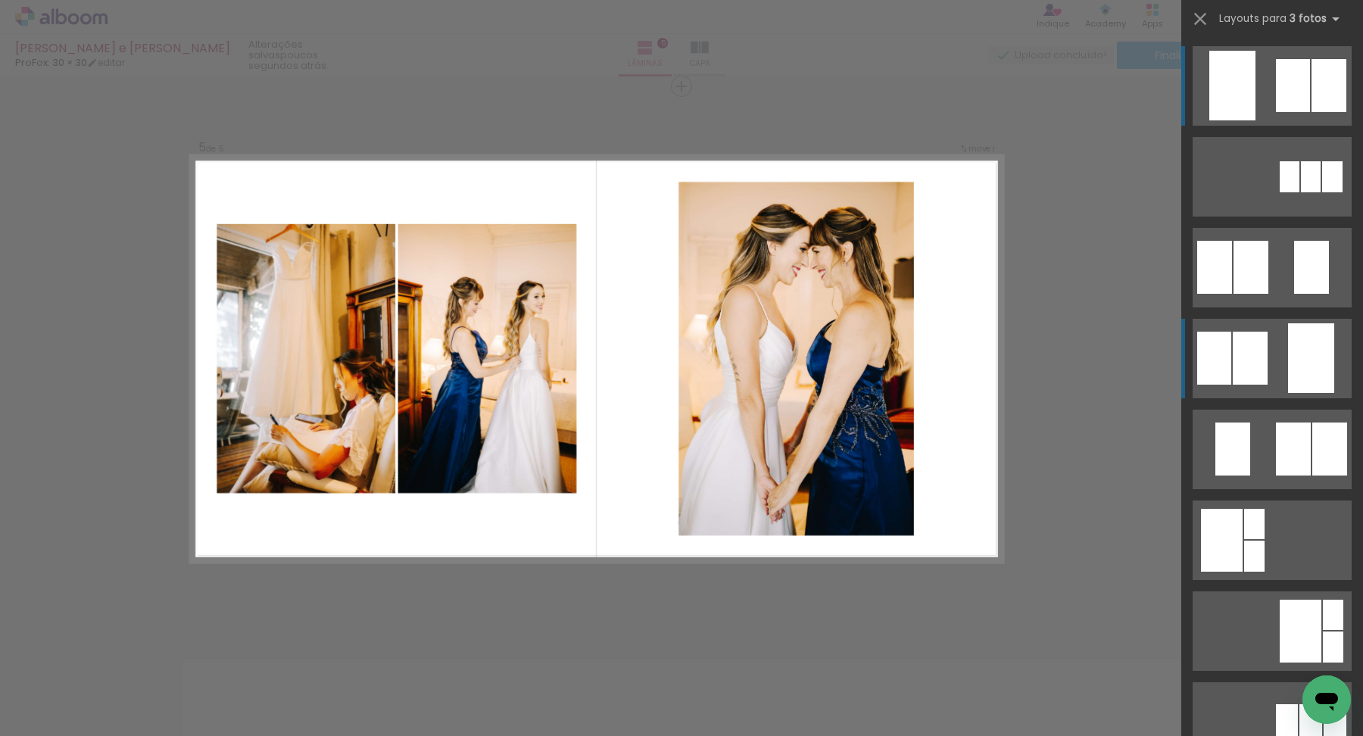
click at [1323, 192] on div at bounding box center [1333, 176] width 20 height 31
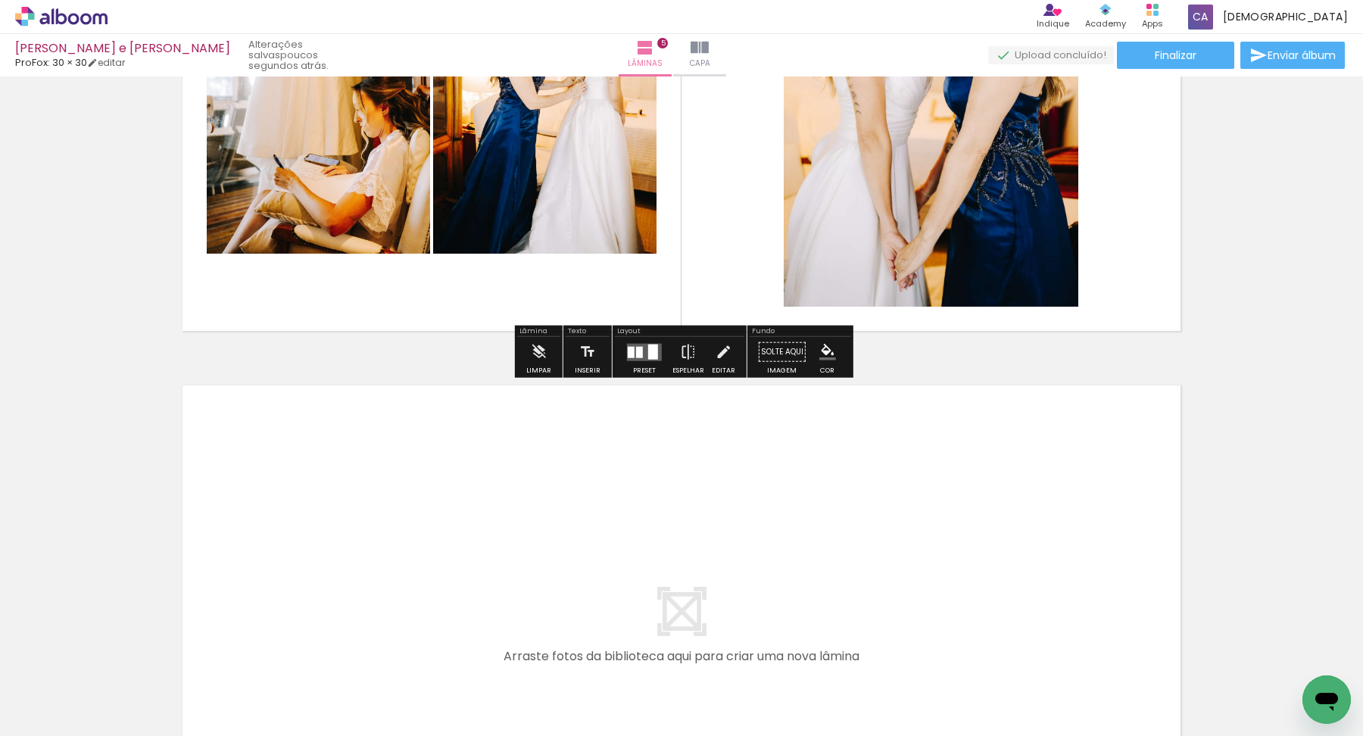
scroll to position [2608, 0]
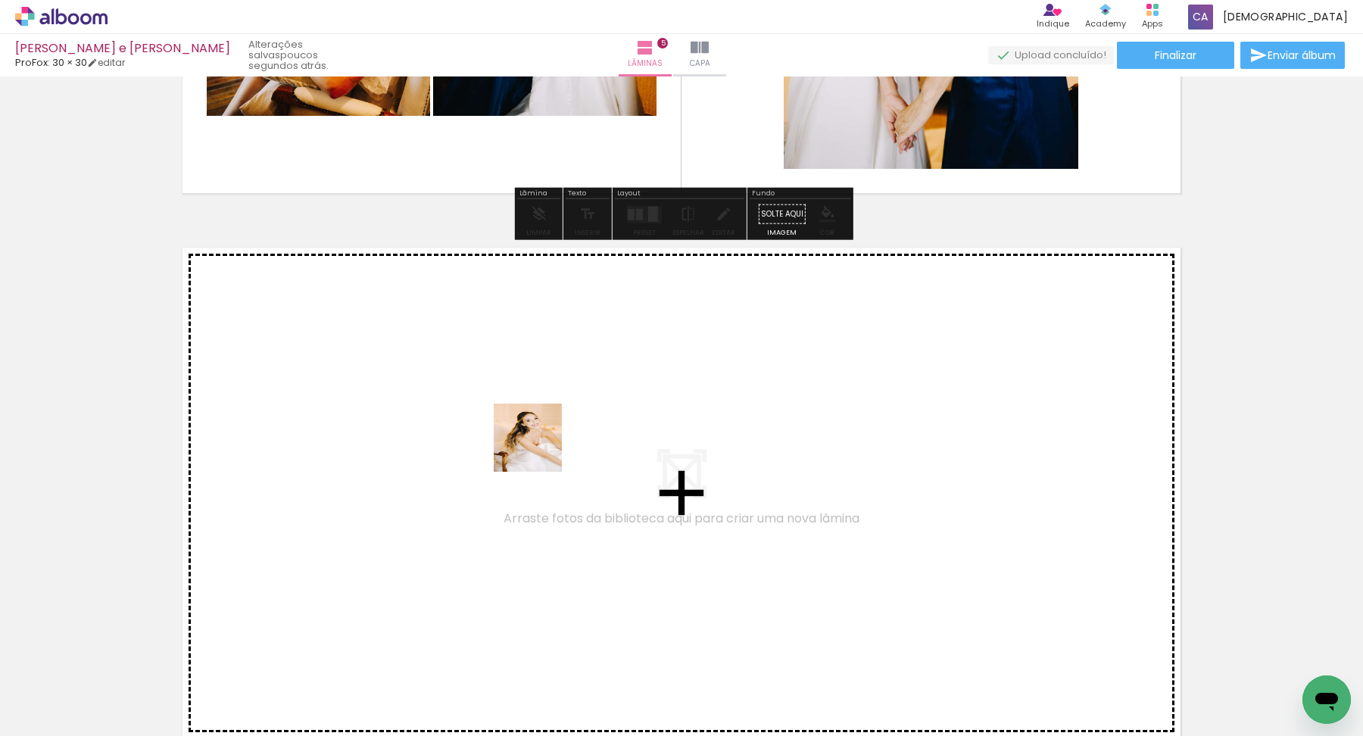
drag, startPoint x: 1185, startPoint y: 679, endPoint x: 502, endPoint y: 445, distance: 721.7
click at [502, 445] on quentale-workspace at bounding box center [681, 368] width 1363 height 736
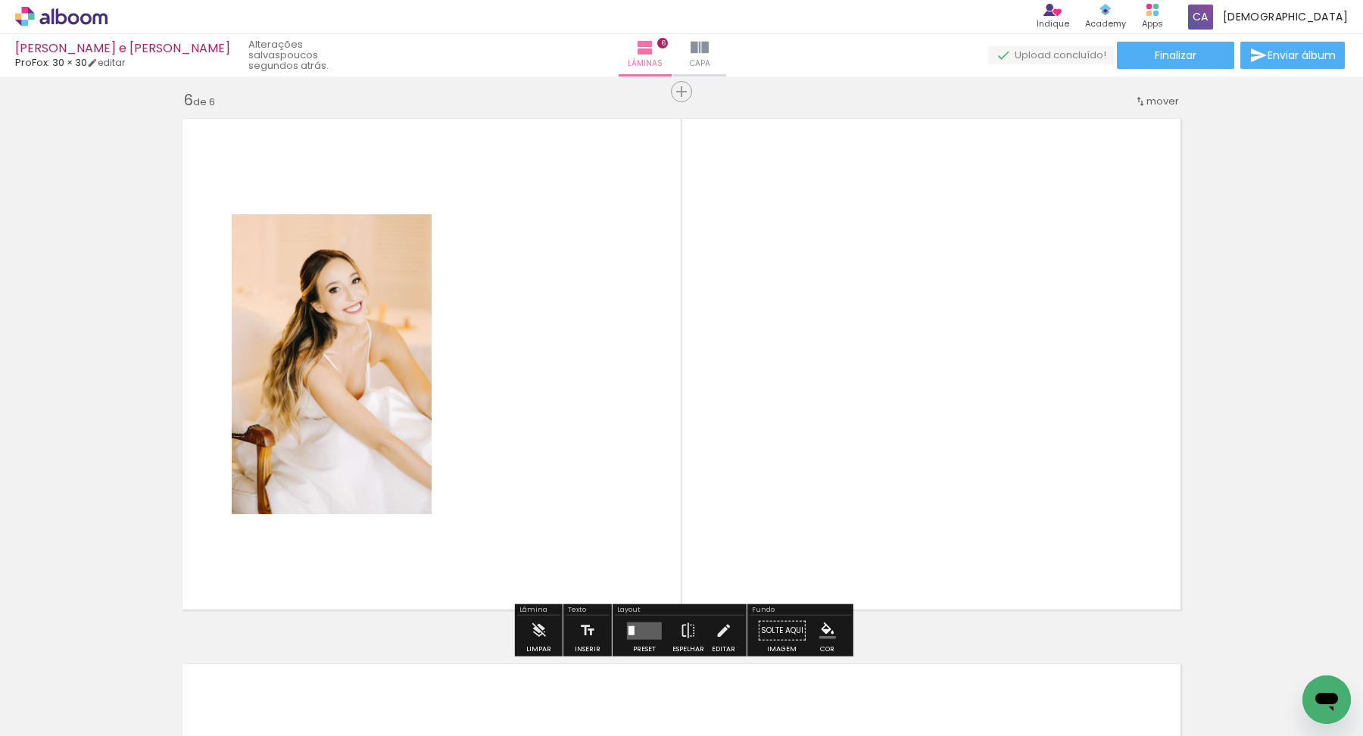
scroll to position [2742, 0]
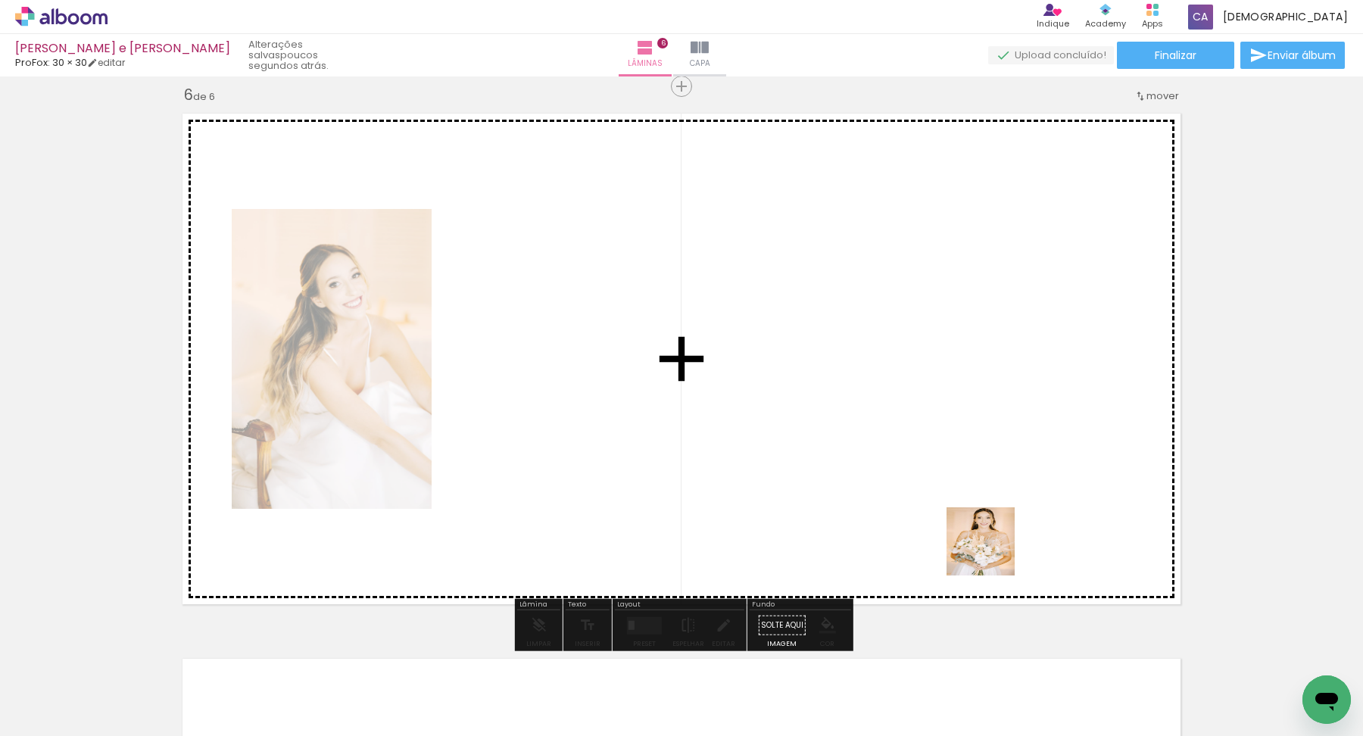
drag, startPoint x: 1257, startPoint y: 692, endPoint x: 946, endPoint y: 531, distance: 350.0
click at [946, 531] on quentale-workspace at bounding box center [681, 368] width 1363 height 736
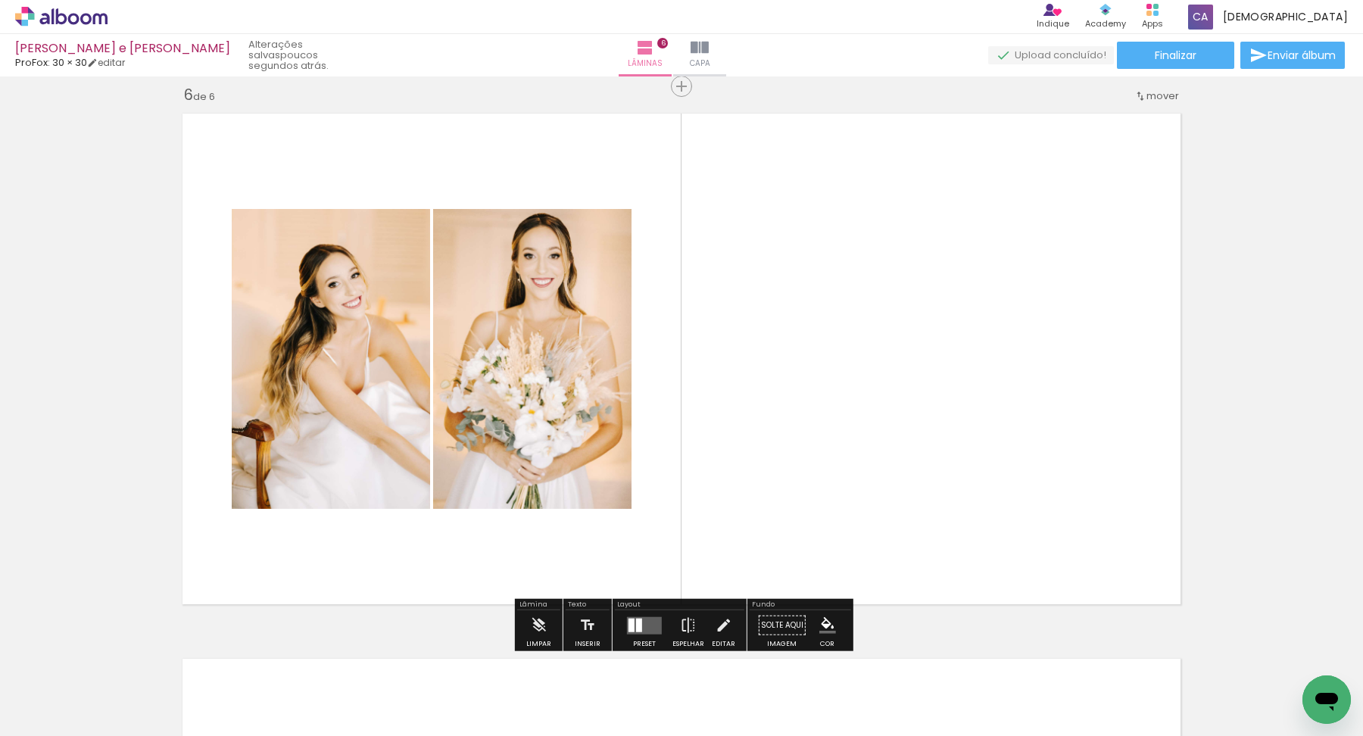
scroll to position [0, 251]
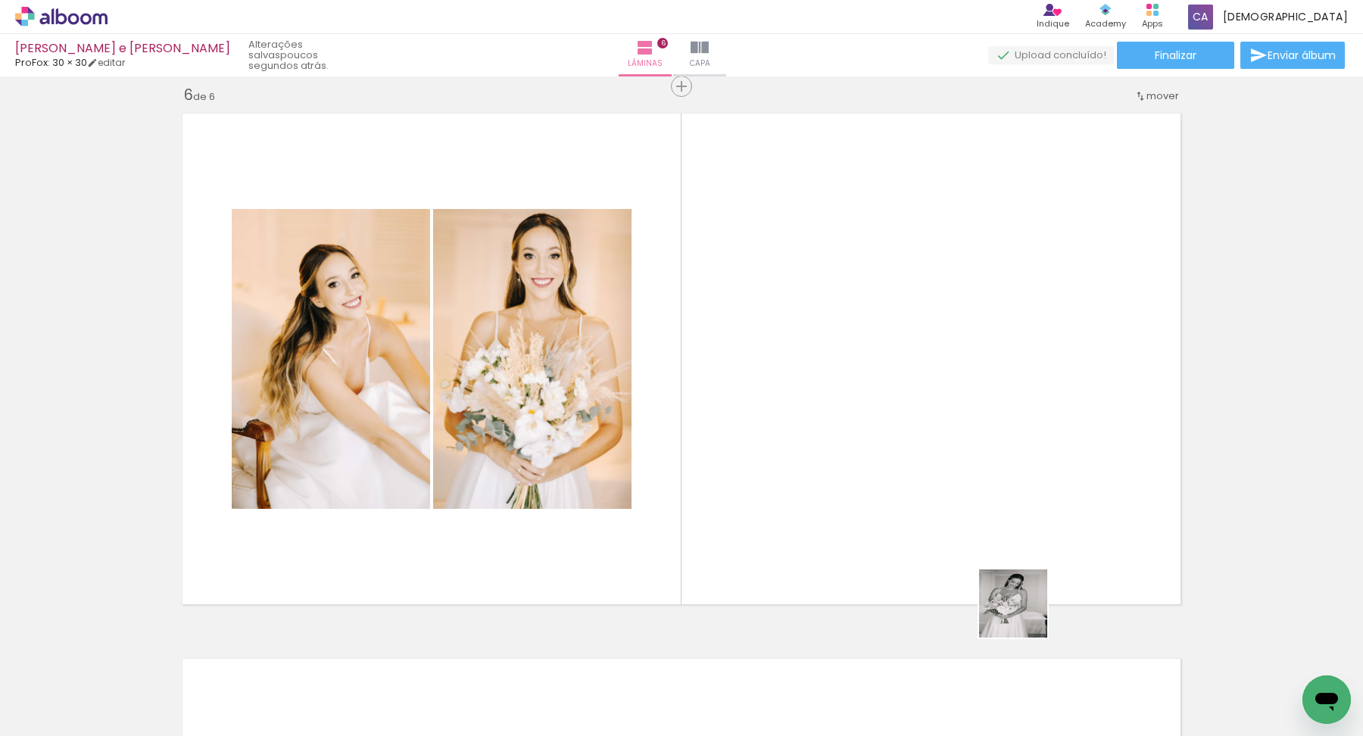
drag, startPoint x: 1109, startPoint y: 689, endPoint x: 889, endPoint y: 489, distance: 297.1
click at [889, 489] on quentale-workspace at bounding box center [681, 368] width 1363 height 736
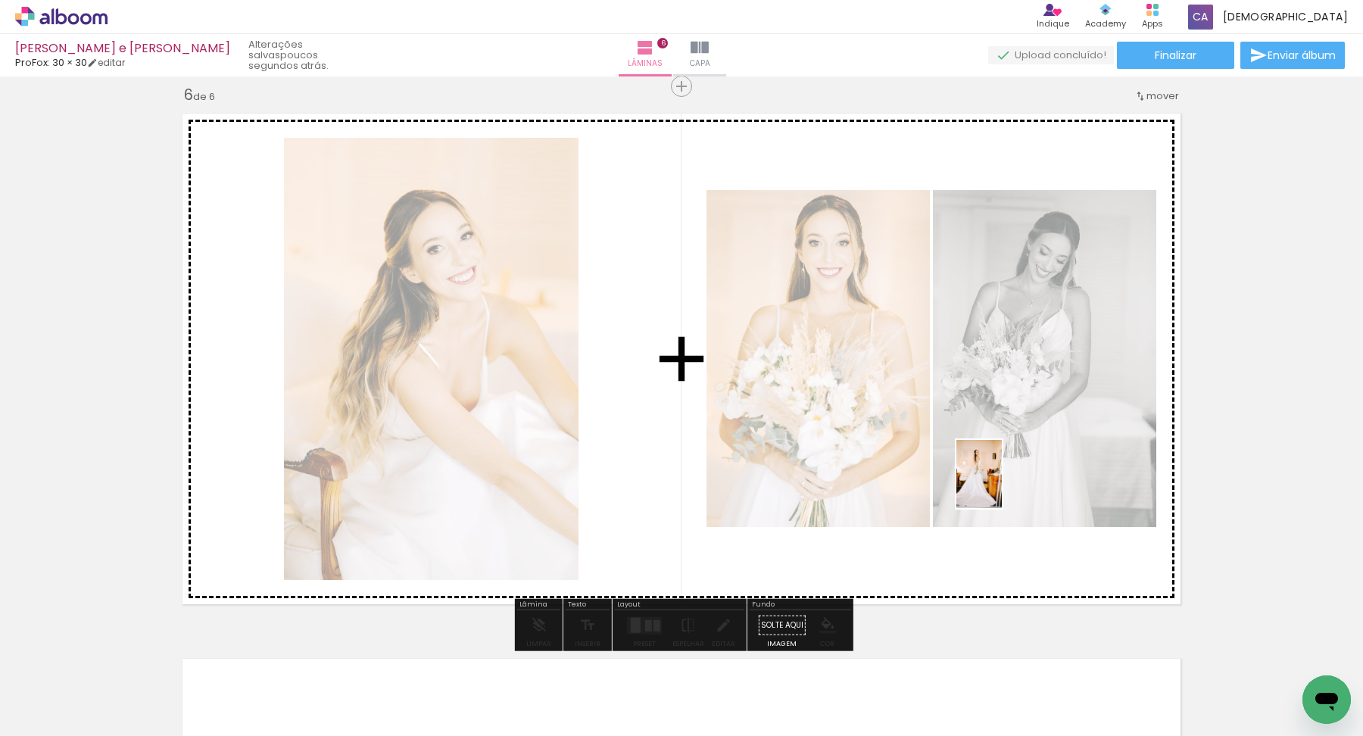
drag, startPoint x: 1182, startPoint y: 704, endPoint x: 1000, endPoint y: 482, distance: 288.0
click at [1000, 482] on quentale-workspace at bounding box center [681, 368] width 1363 height 736
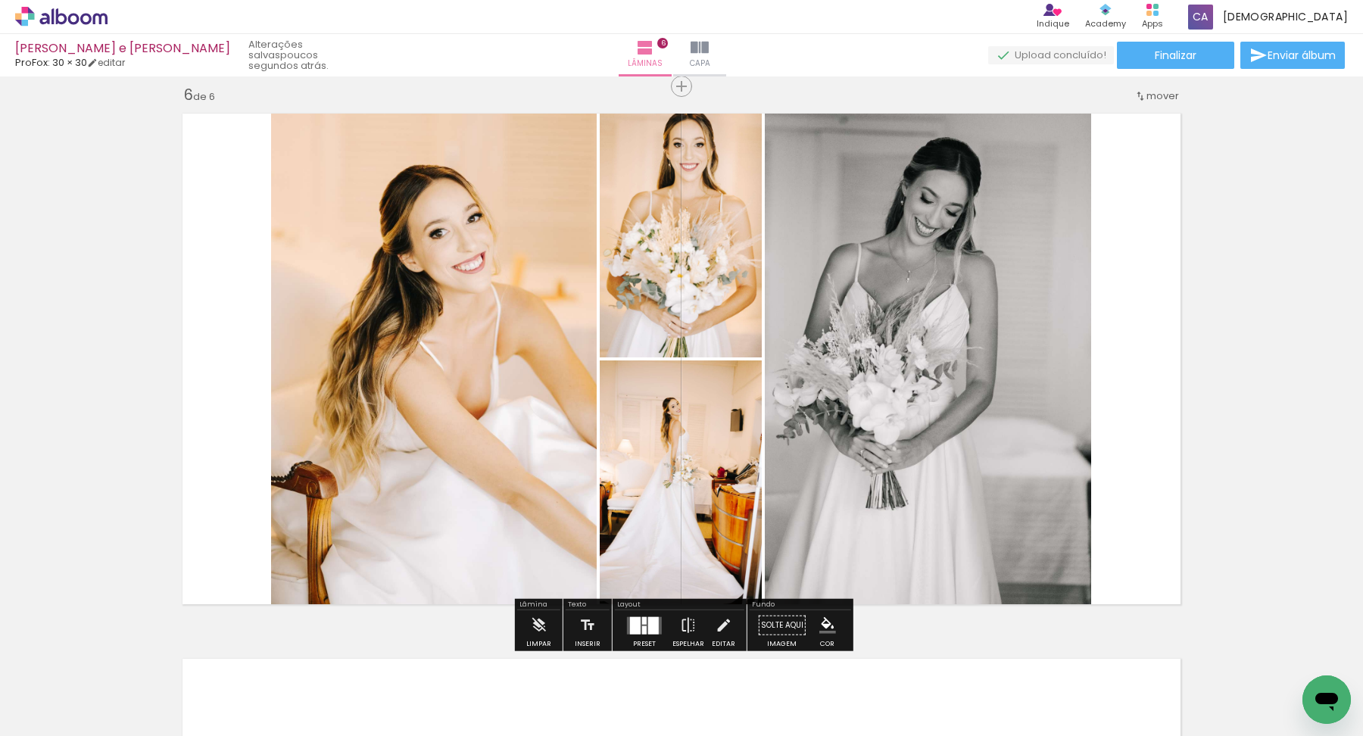
click at [632, 623] on div at bounding box center [635, 625] width 11 height 17
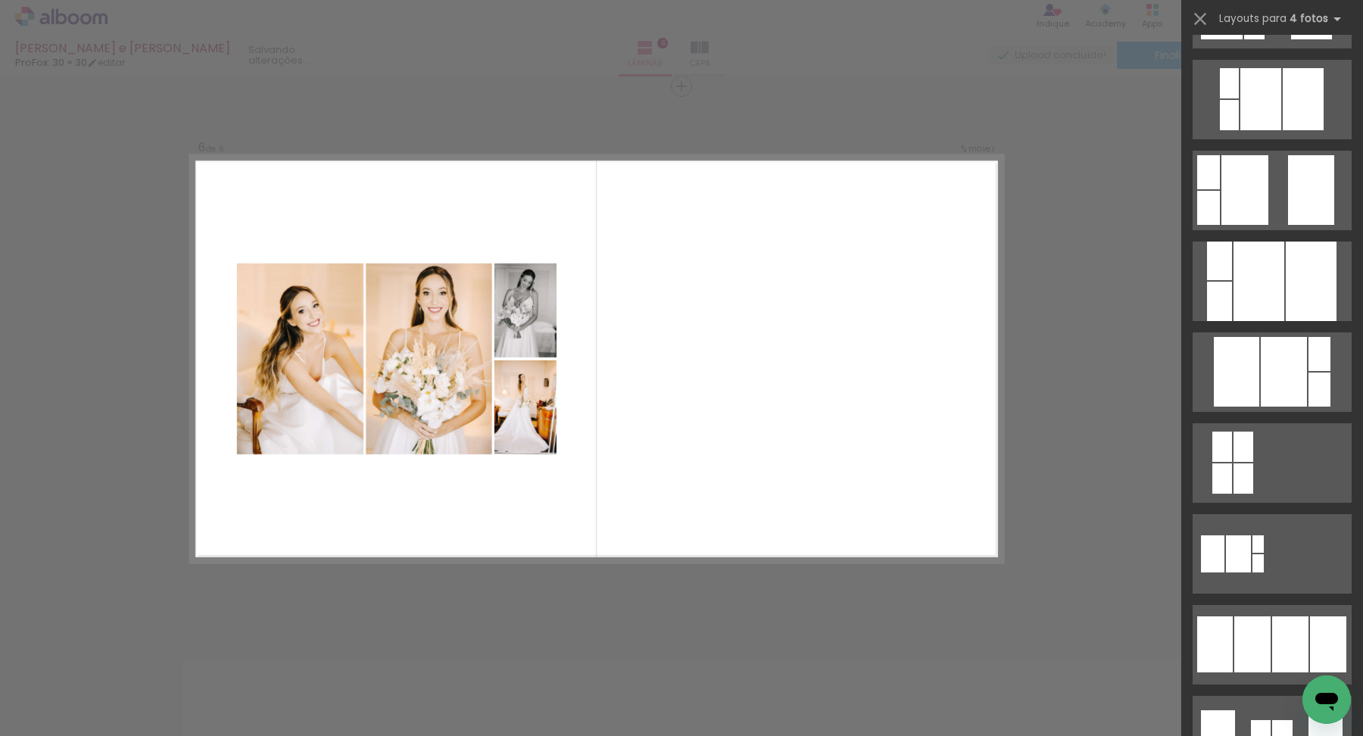
scroll to position [619, 0]
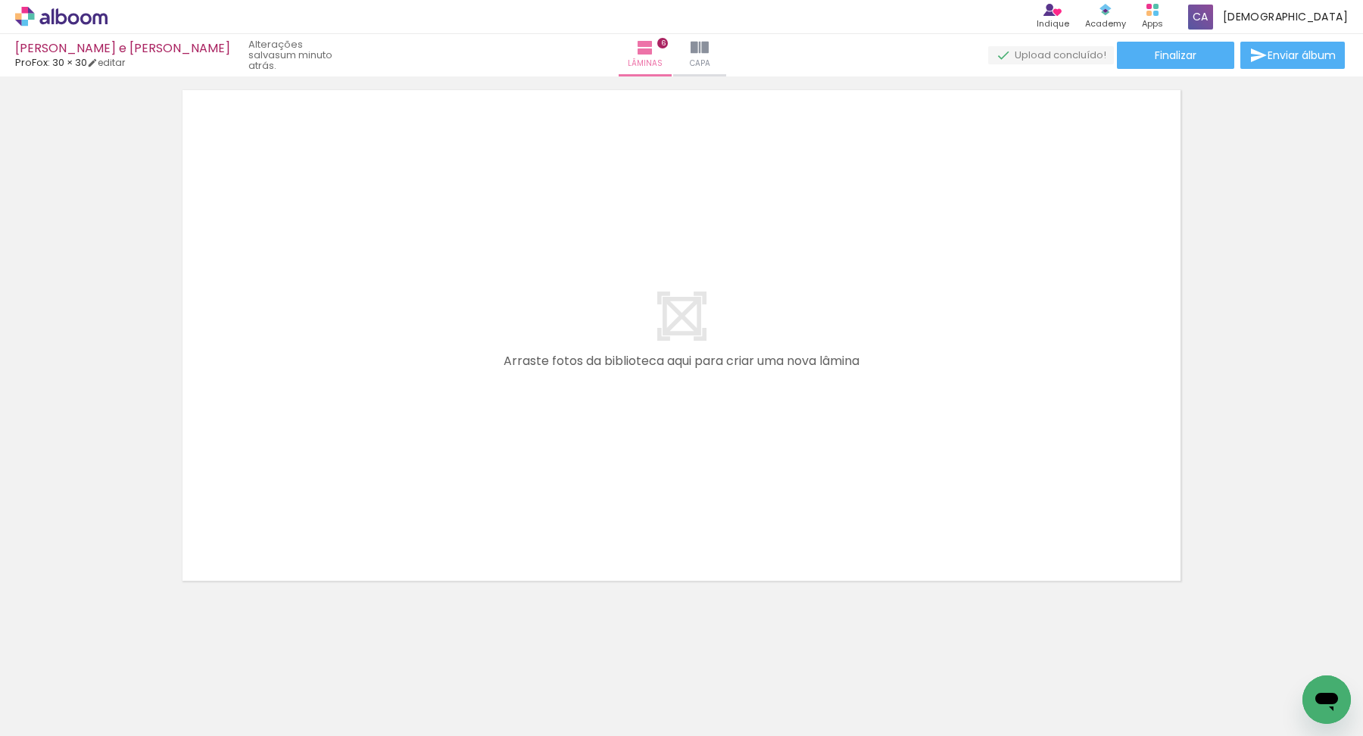
scroll to position [0, 581]
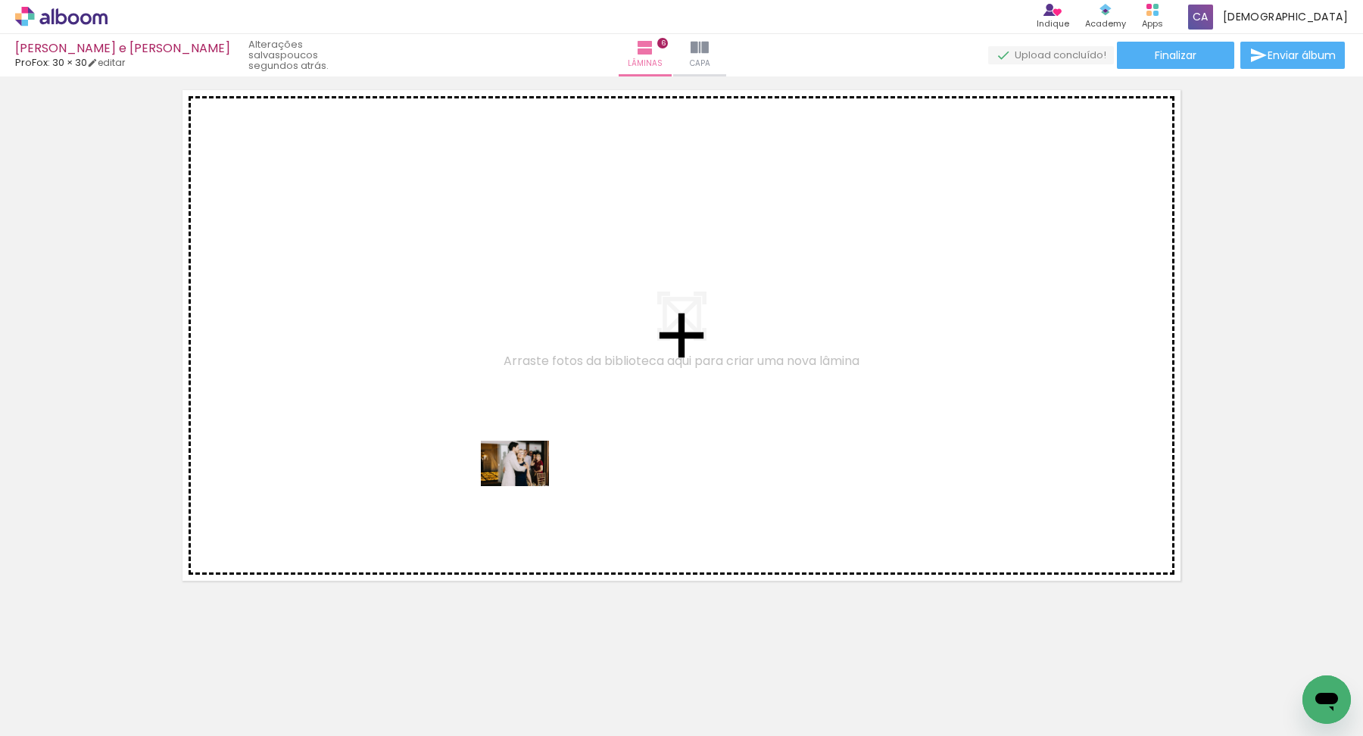
drag, startPoint x: 940, startPoint y: 697, endPoint x: 518, endPoint y: 472, distance: 478.1
click at [518, 472] on quentale-workspace at bounding box center [681, 368] width 1363 height 736
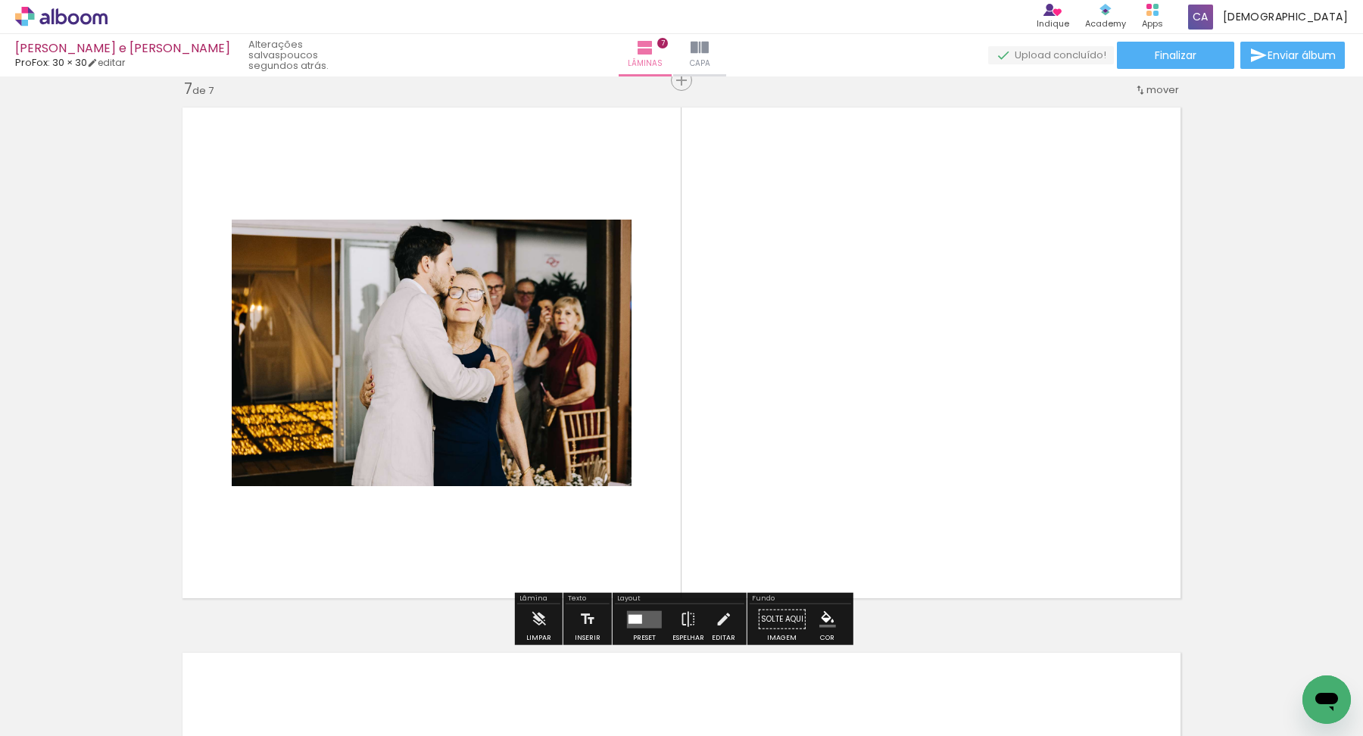
scroll to position [3287, 0]
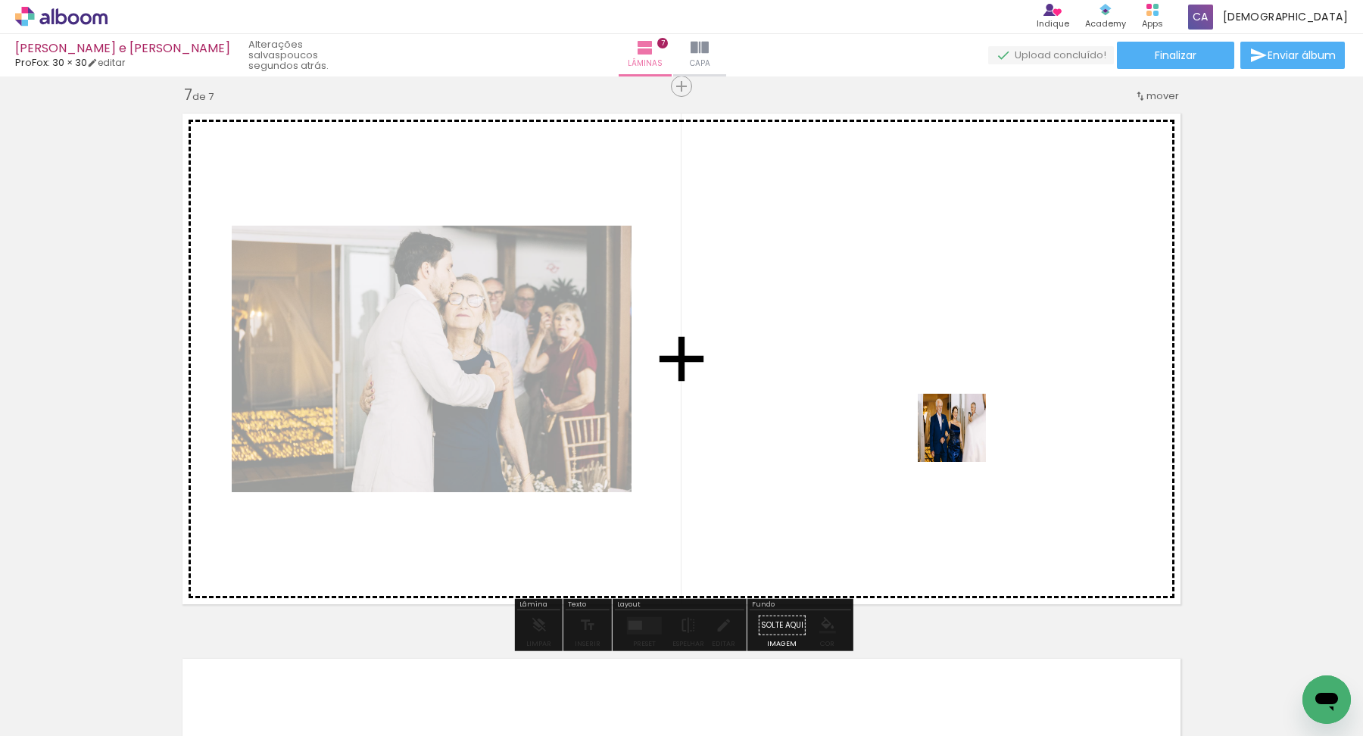
drag, startPoint x: 1041, startPoint y: 704, endPoint x: 965, endPoint y: 438, distance: 276.5
click at [965, 438] on quentale-workspace at bounding box center [681, 368] width 1363 height 736
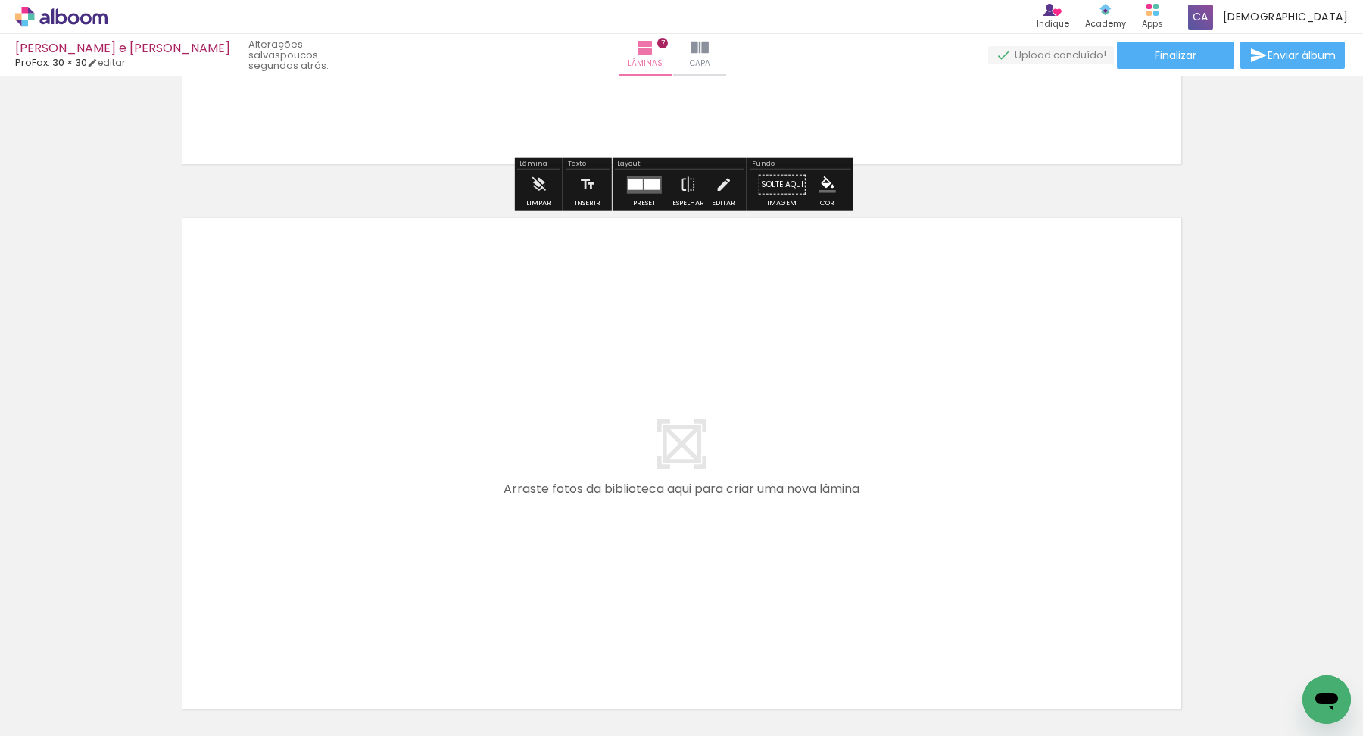
scroll to position [3734, 0]
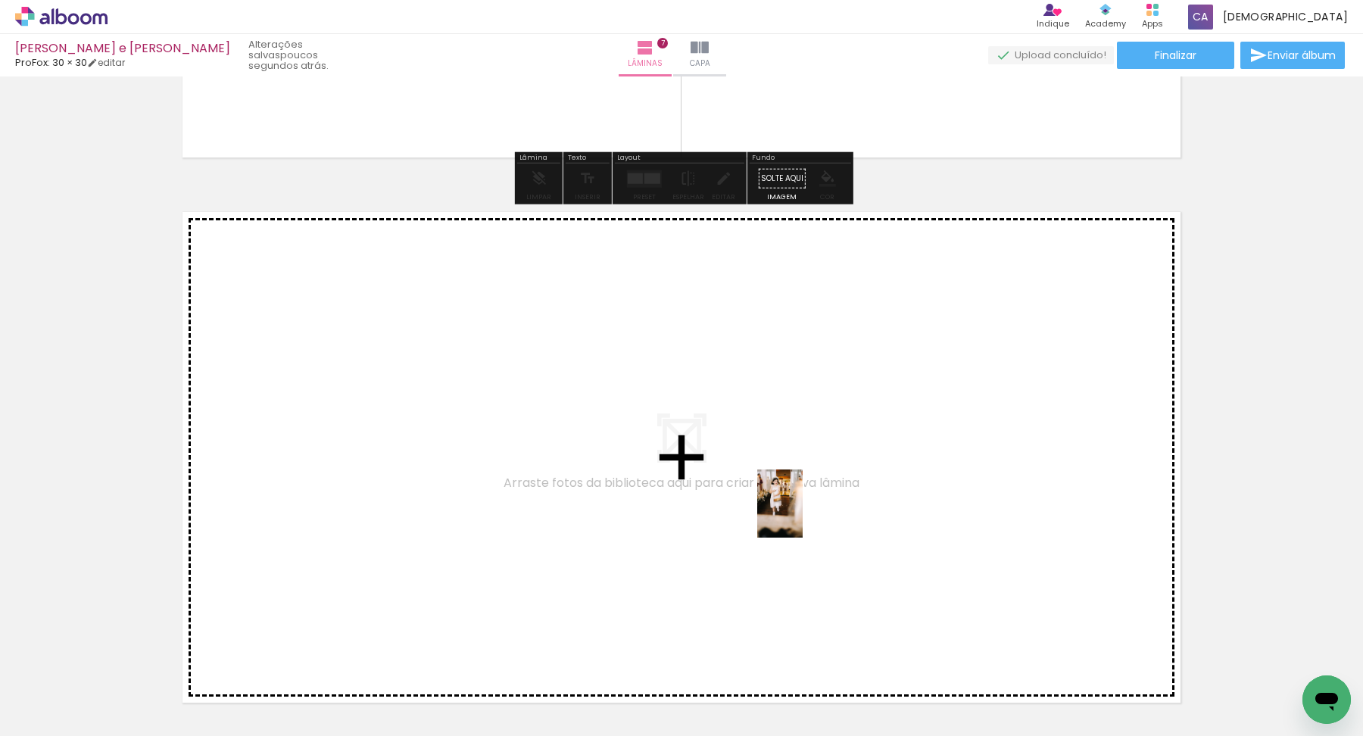
drag, startPoint x: 1093, startPoint y: 691, endPoint x: 796, endPoint y: 510, distance: 347.8
click at [796, 510] on quentale-workspace at bounding box center [681, 368] width 1363 height 736
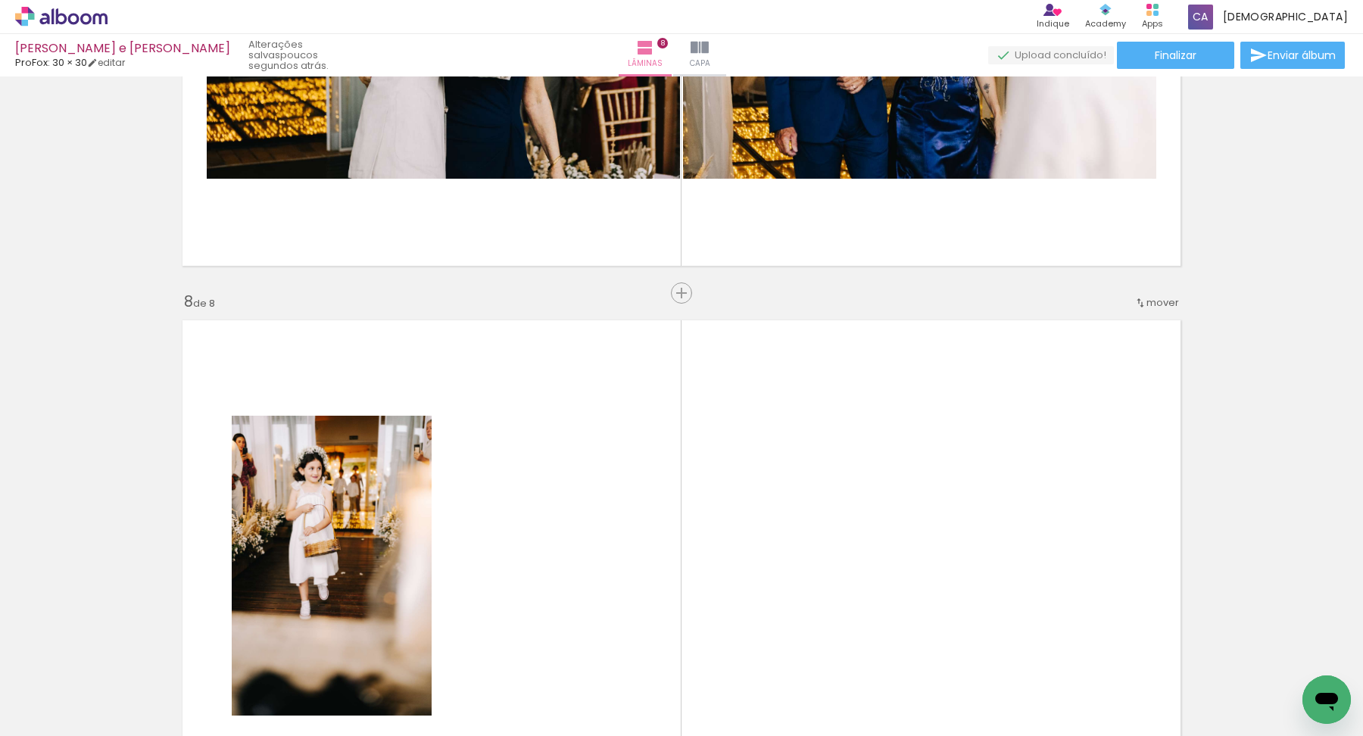
scroll to position [3624, 0]
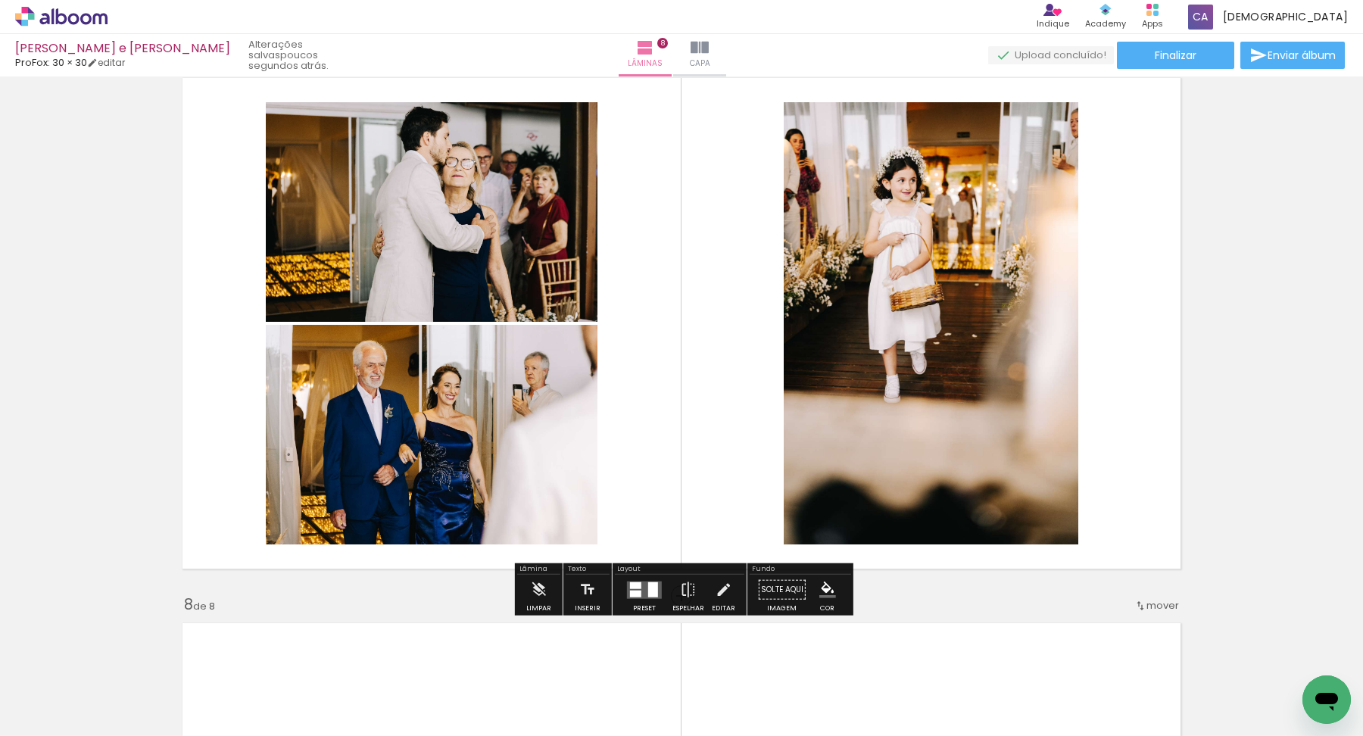
scroll to position [3319, 0]
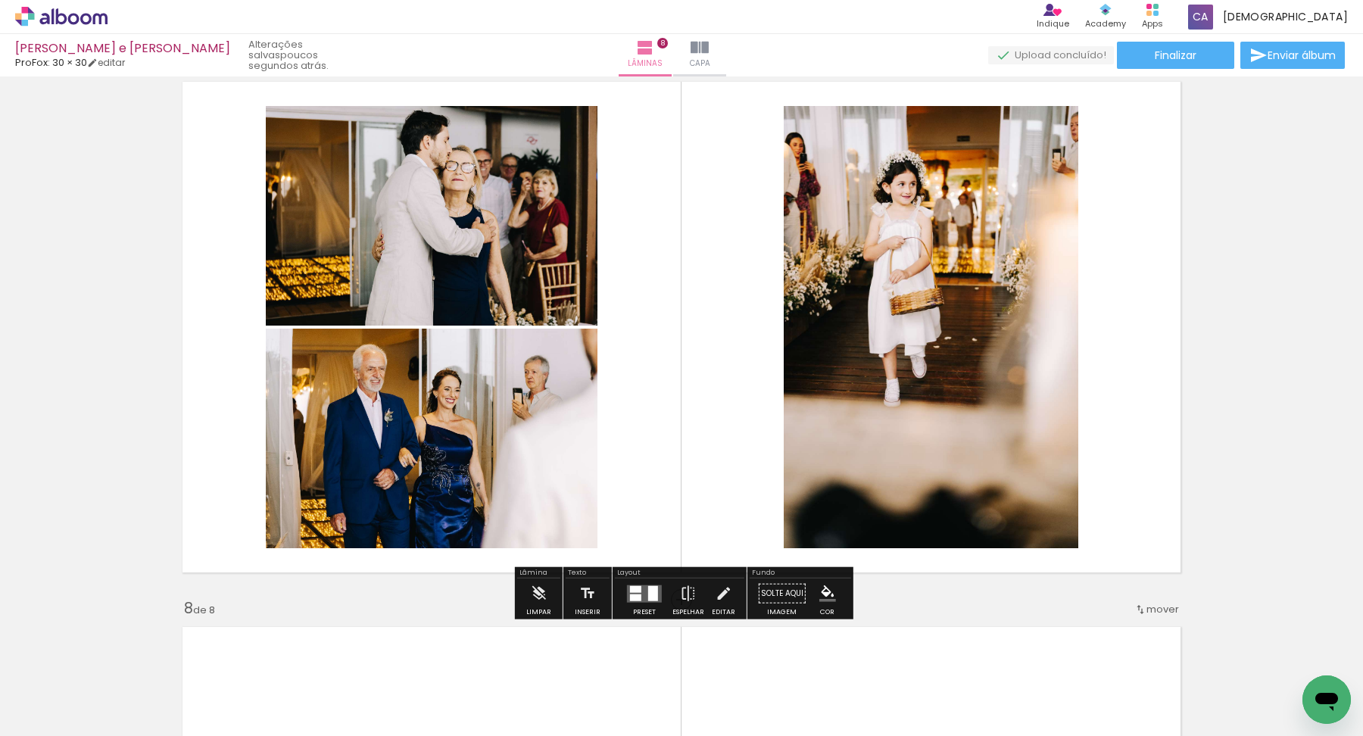
click at [648, 593] on div at bounding box center [653, 593] width 10 height 15
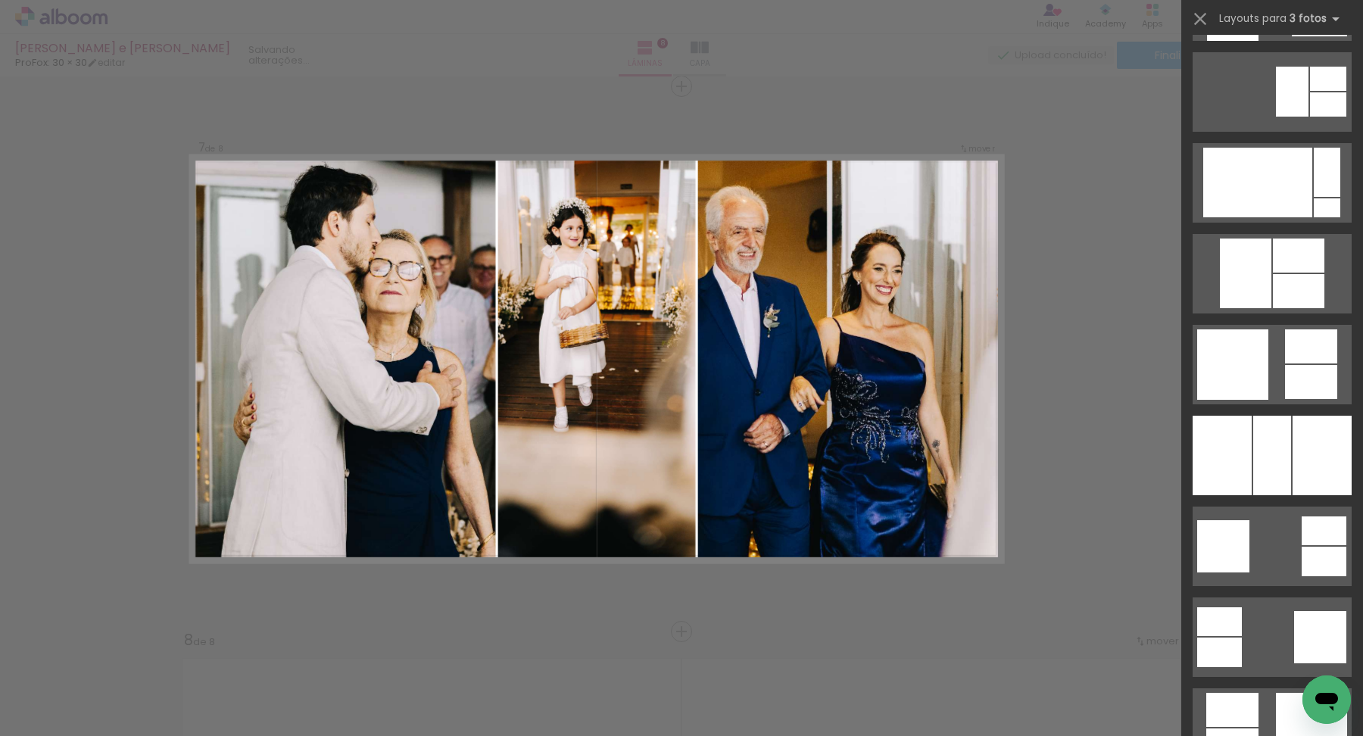
scroll to position [2303, 0]
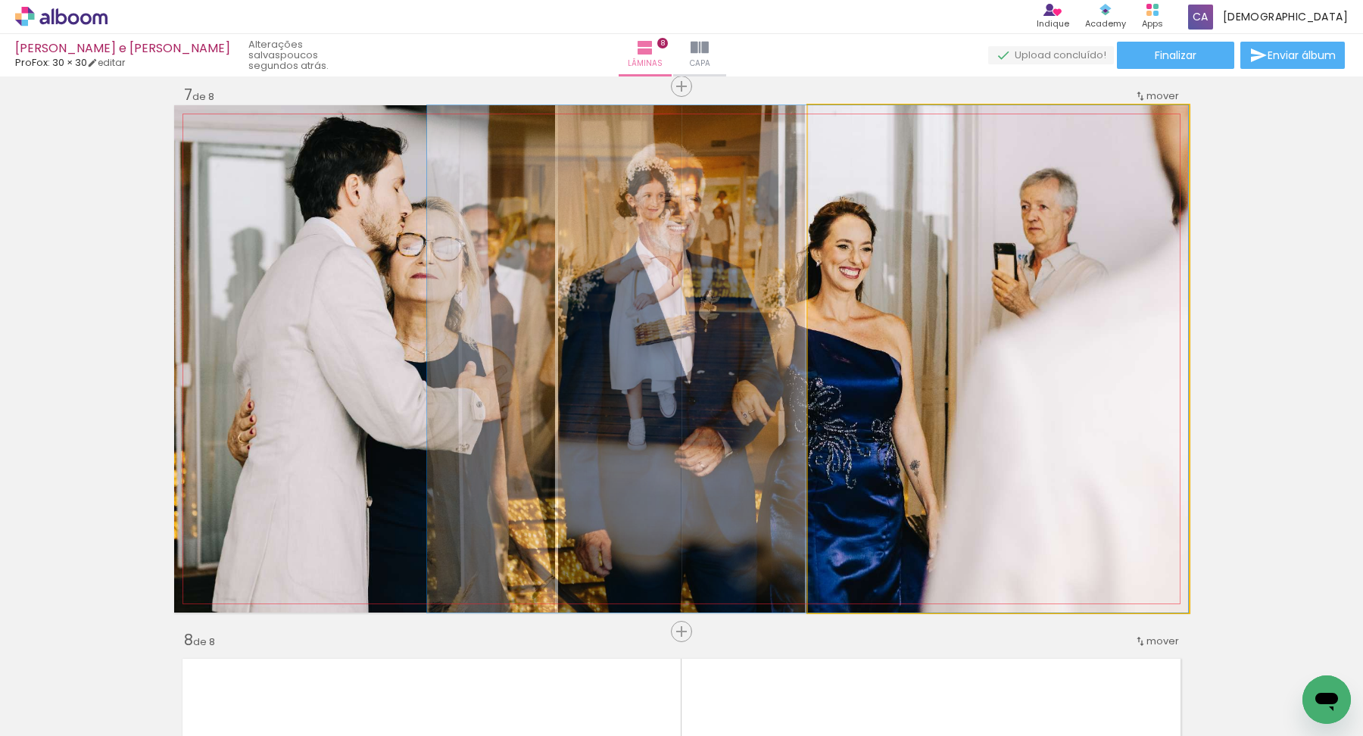
drag, startPoint x: 1068, startPoint y: 395, endPoint x: 845, endPoint y: 337, distance: 230.0
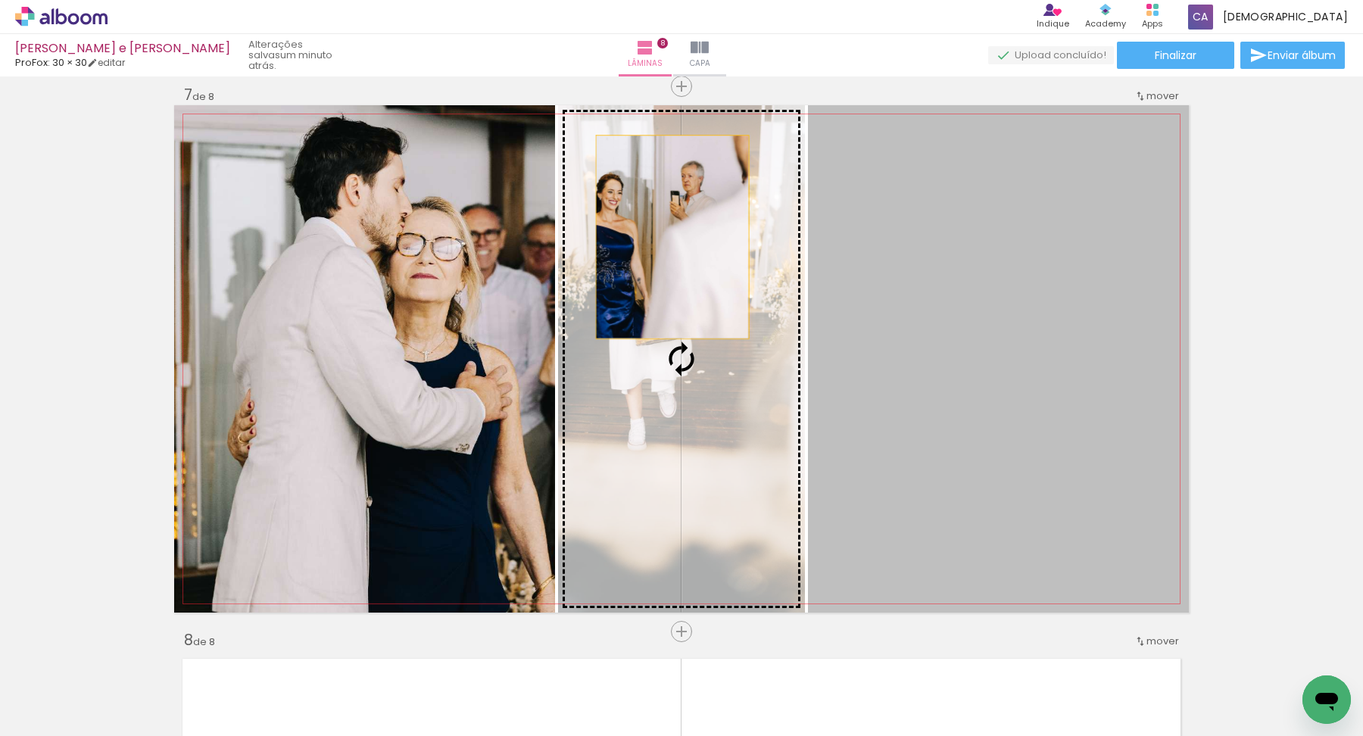
drag, startPoint x: 943, startPoint y: 308, endPoint x: 669, endPoint y: 238, distance: 283.1
click at [0, 0] on slot at bounding box center [0, 0] width 0 height 0
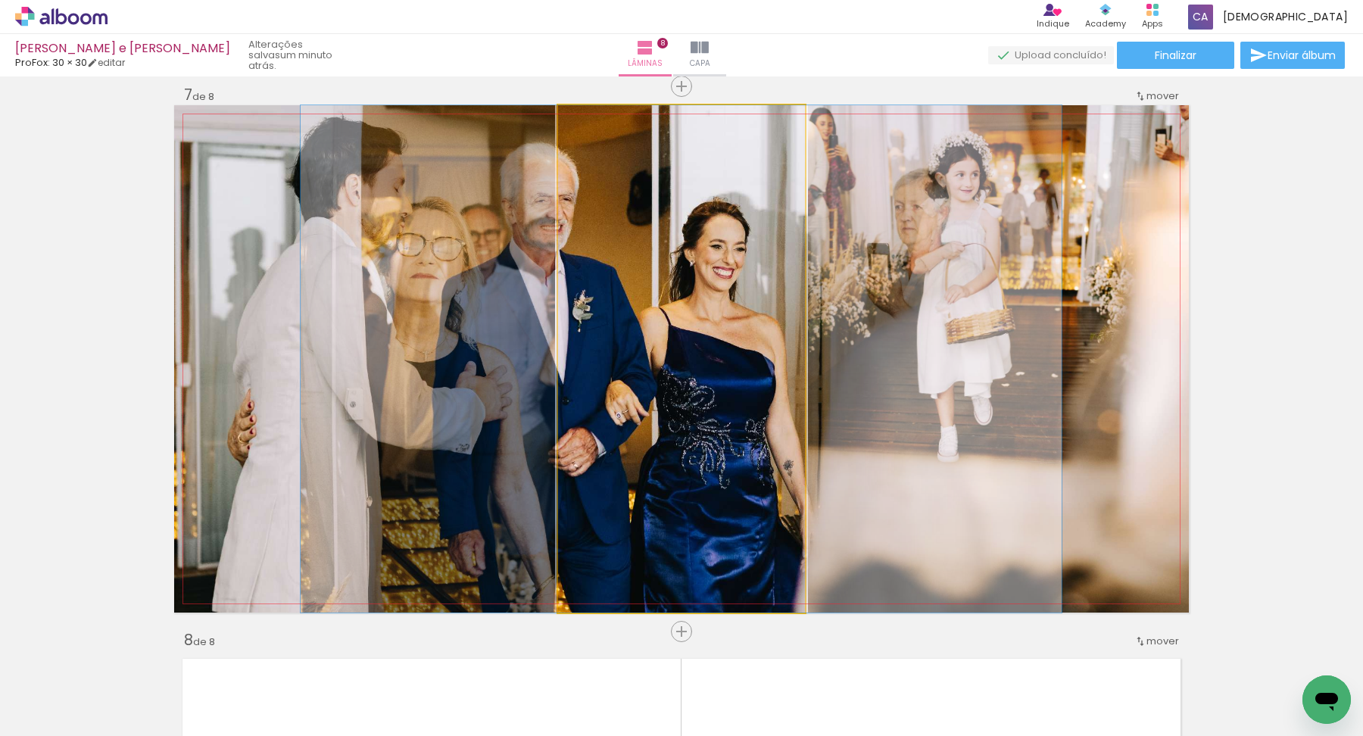
click at [688, 280] on quentale-photo at bounding box center [681, 359] width 247 height 508
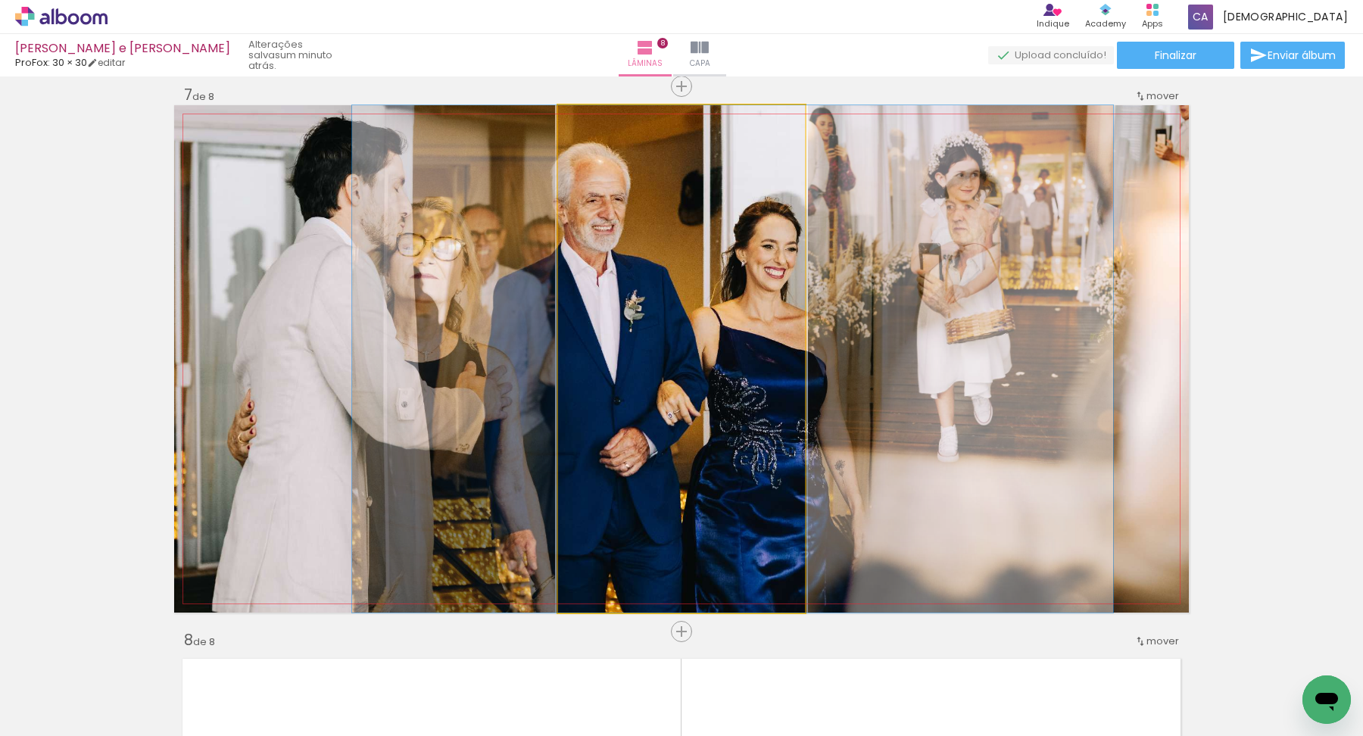
drag, startPoint x: 689, startPoint y: 283, endPoint x: 740, endPoint y: 291, distance: 52.1
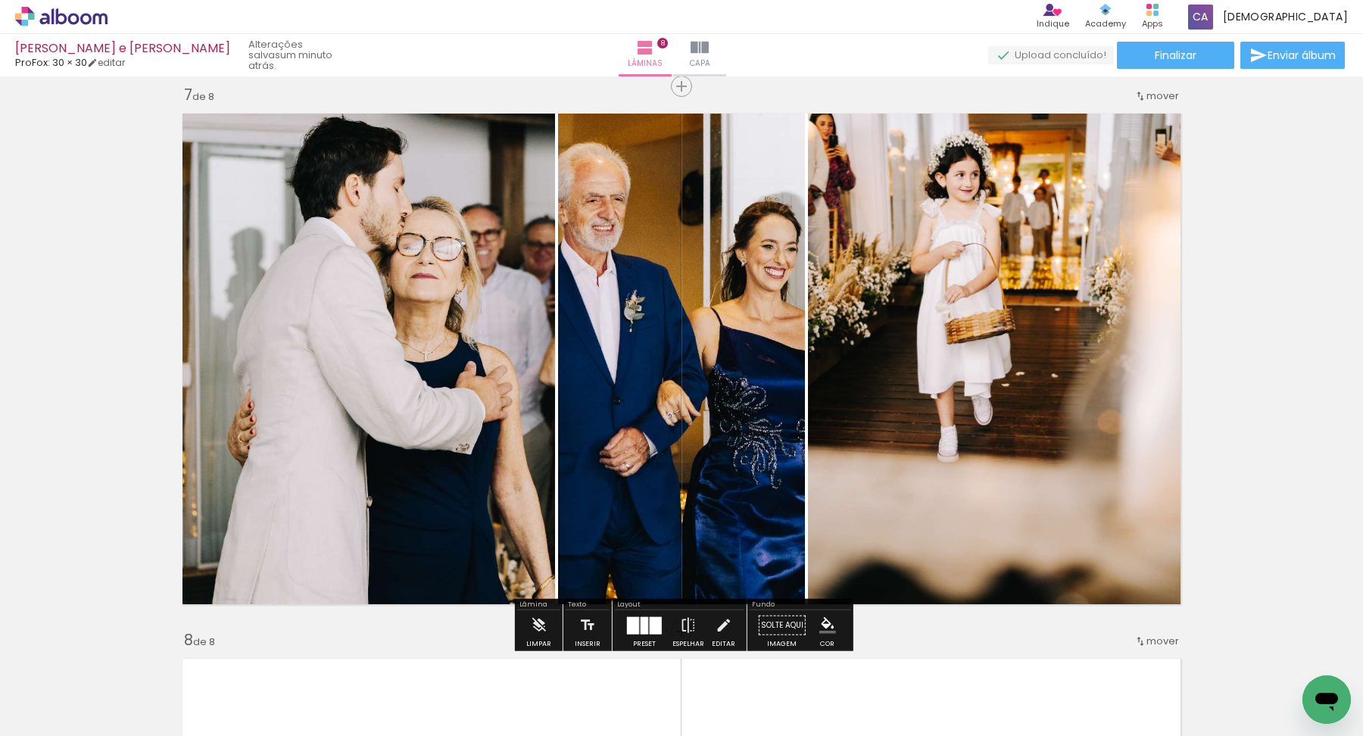
click at [650, 624] on div at bounding box center [656, 625] width 12 height 17
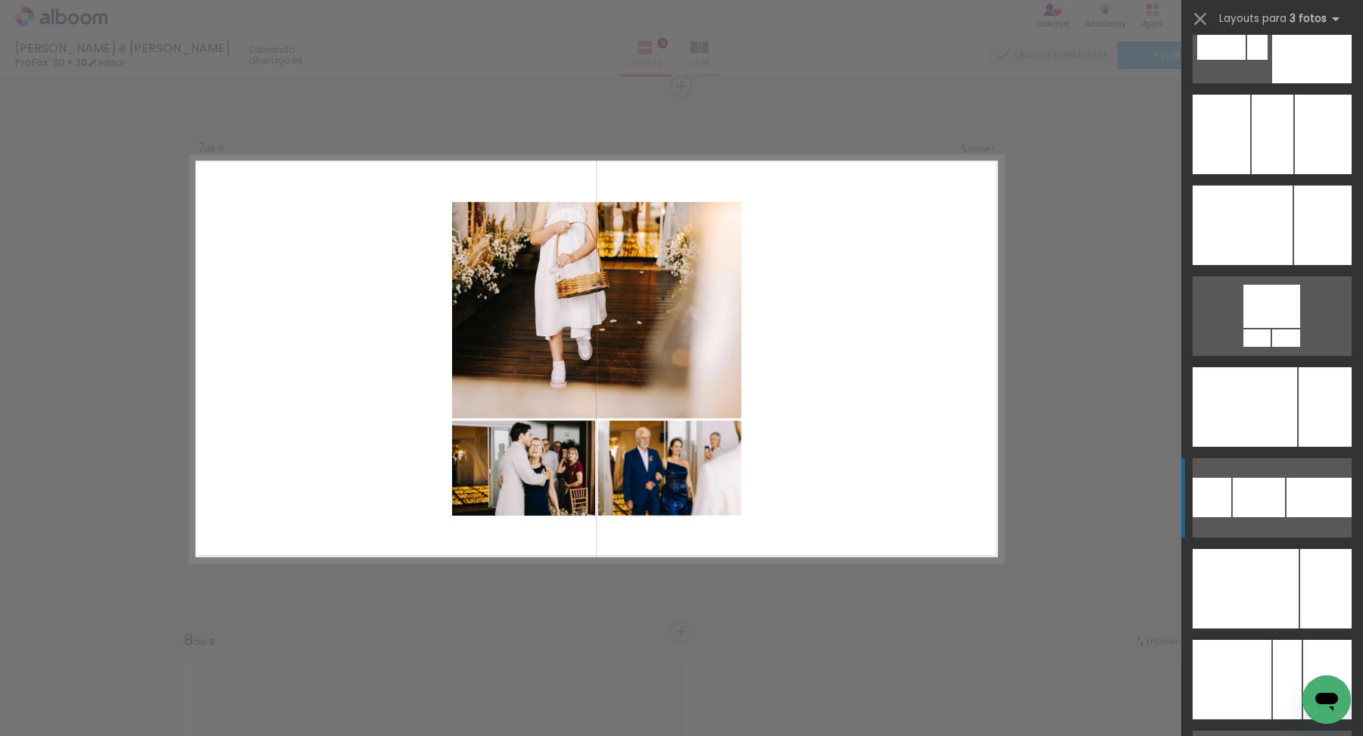
scroll to position [3719, 0]
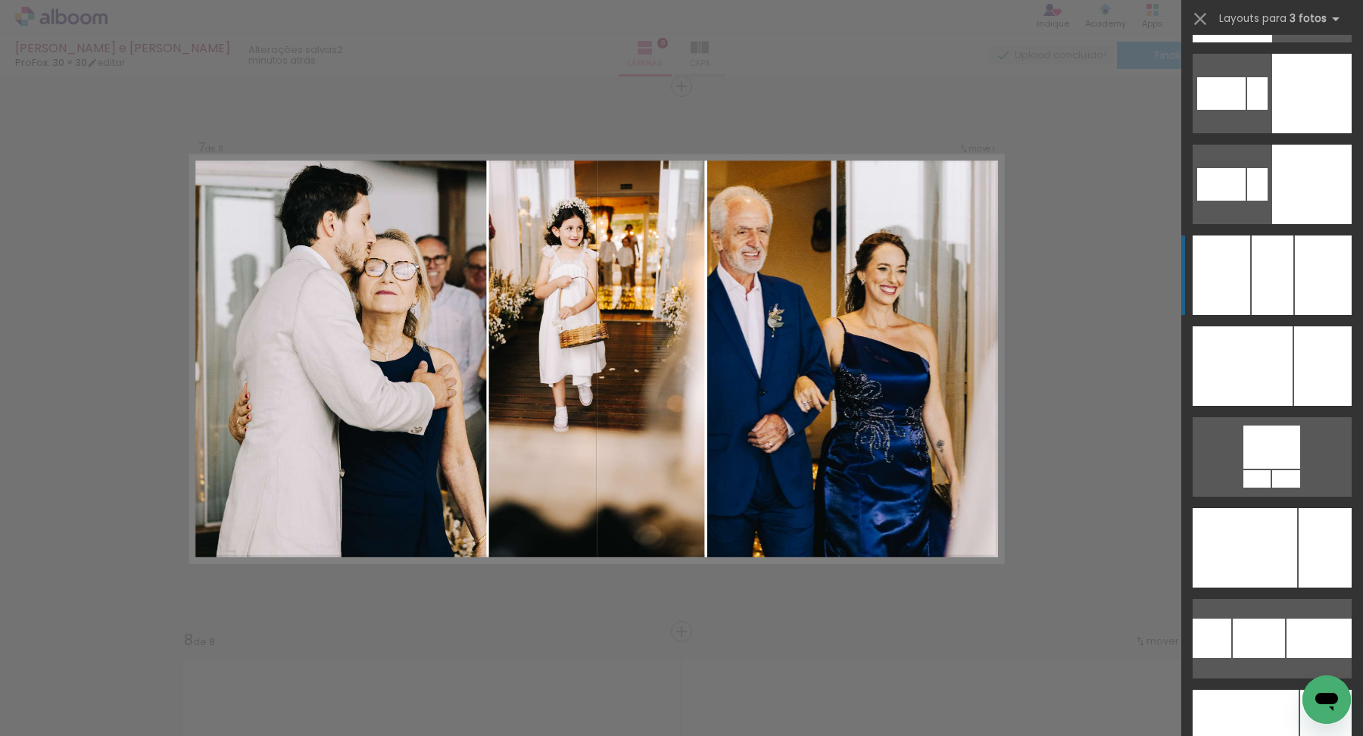
click at [1268, 296] on div at bounding box center [1273, 276] width 42 height 80
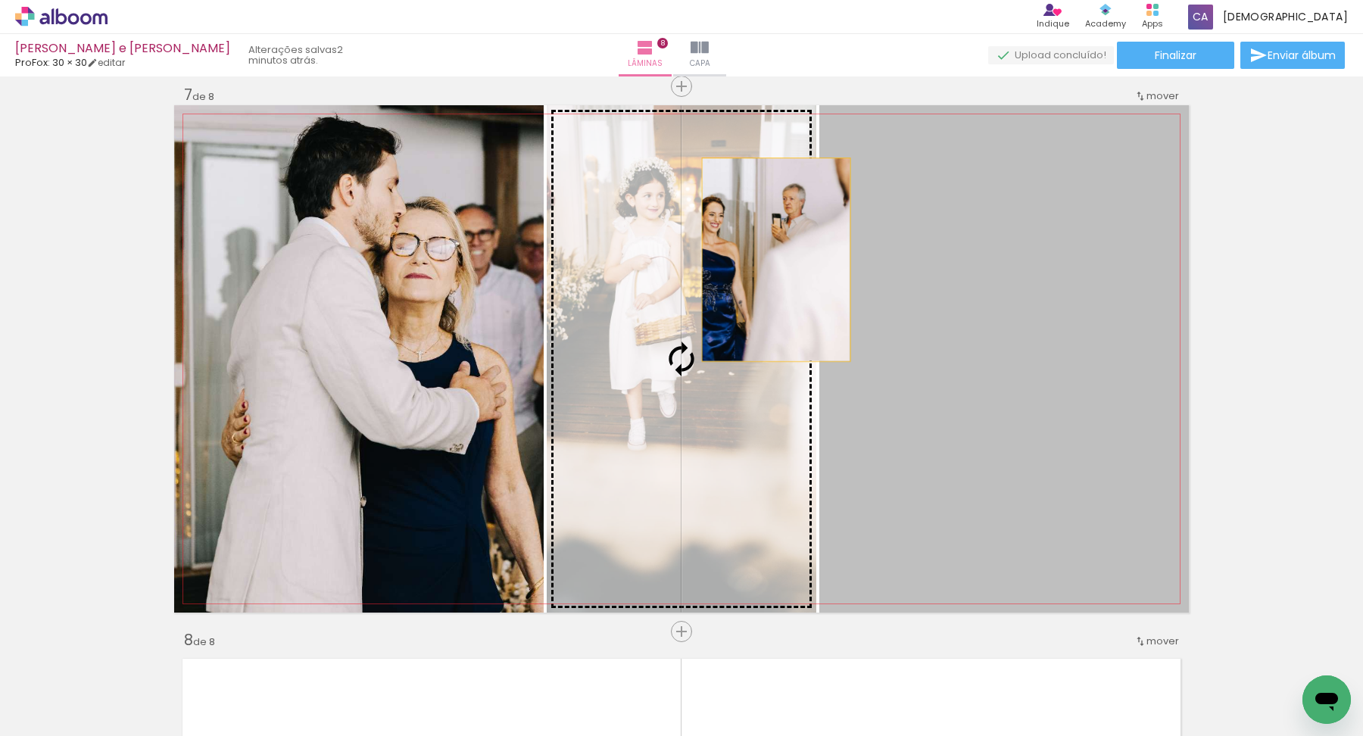
drag, startPoint x: 1103, startPoint y: 317, endPoint x: 770, endPoint y: 258, distance: 337.7
click at [0, 0] on slot at bounding box center [0, 0] width 0 height 0
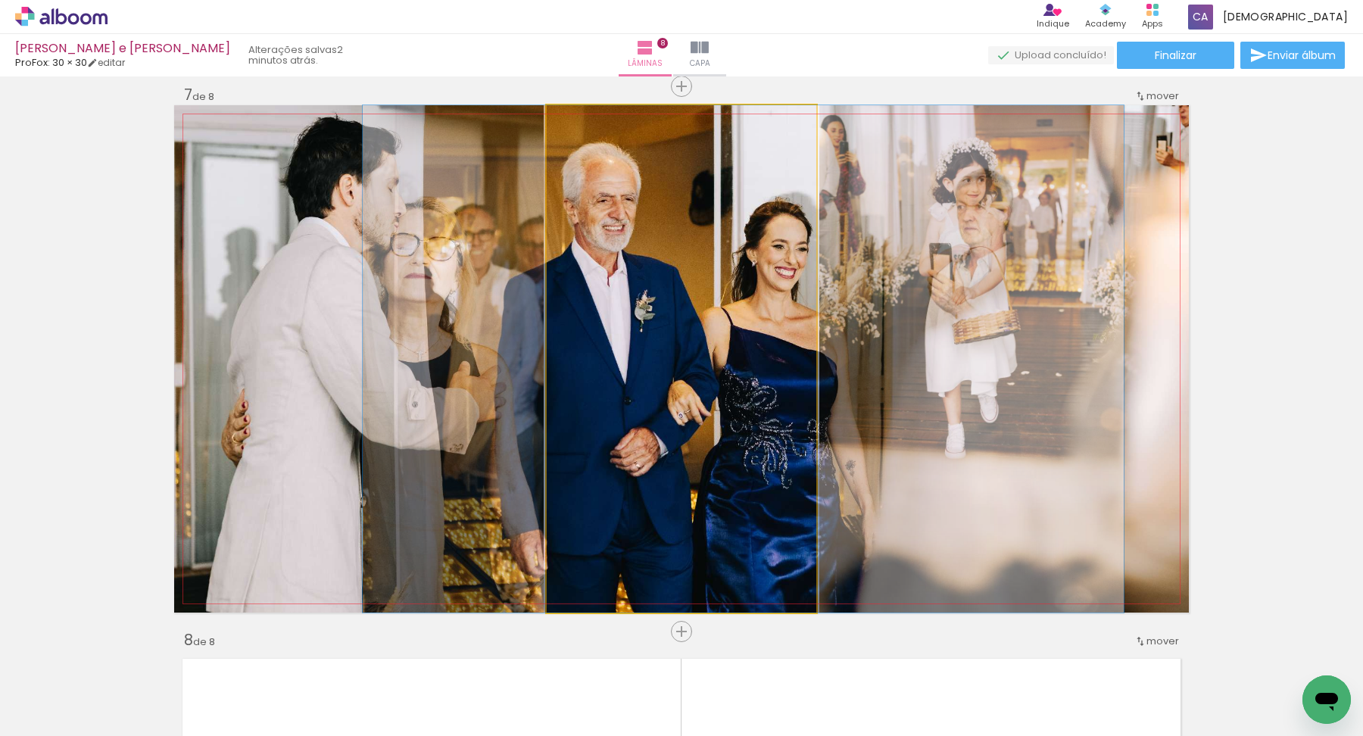
drag, startPoint x: 704, startPoint y: 286, endPoint x: 767, endPoint y: 289, distance: 62.2
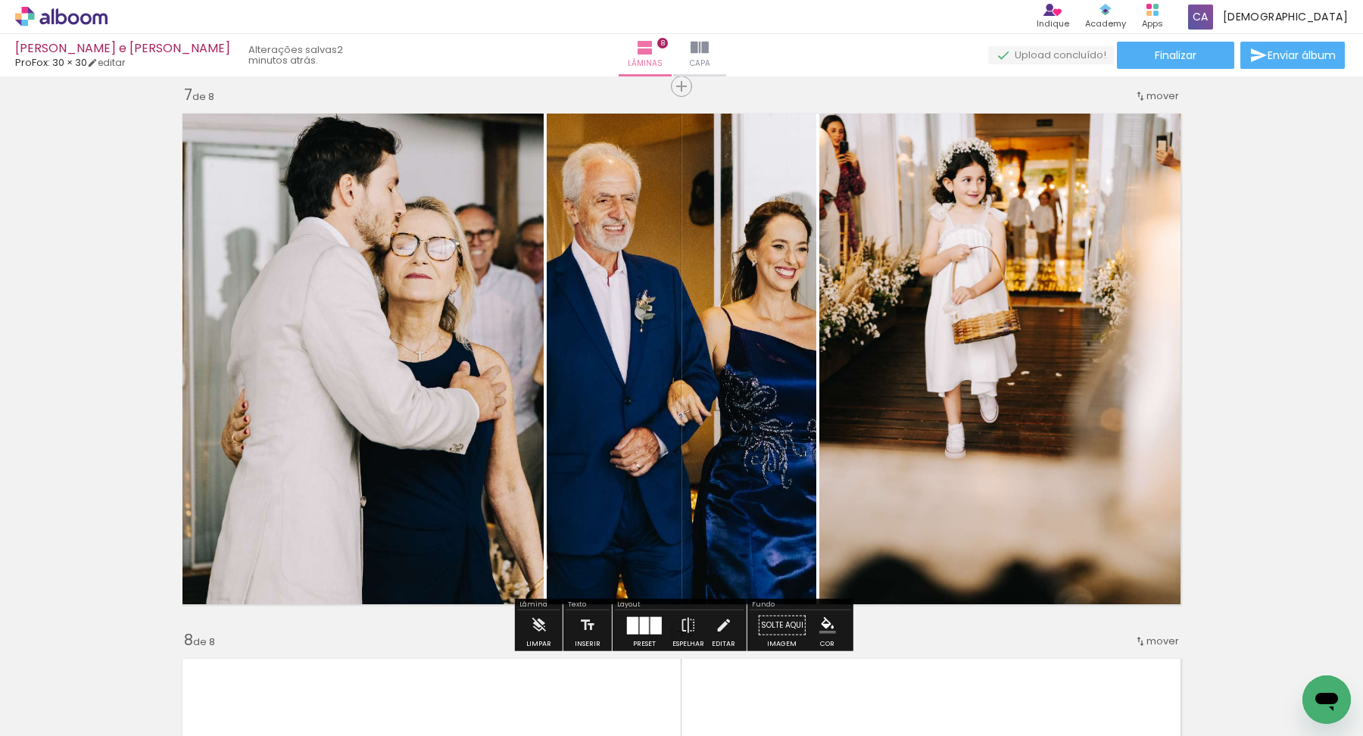
click at [882, 302] on quentale-photo at bounding box center [1005, 359] width 370 height 508
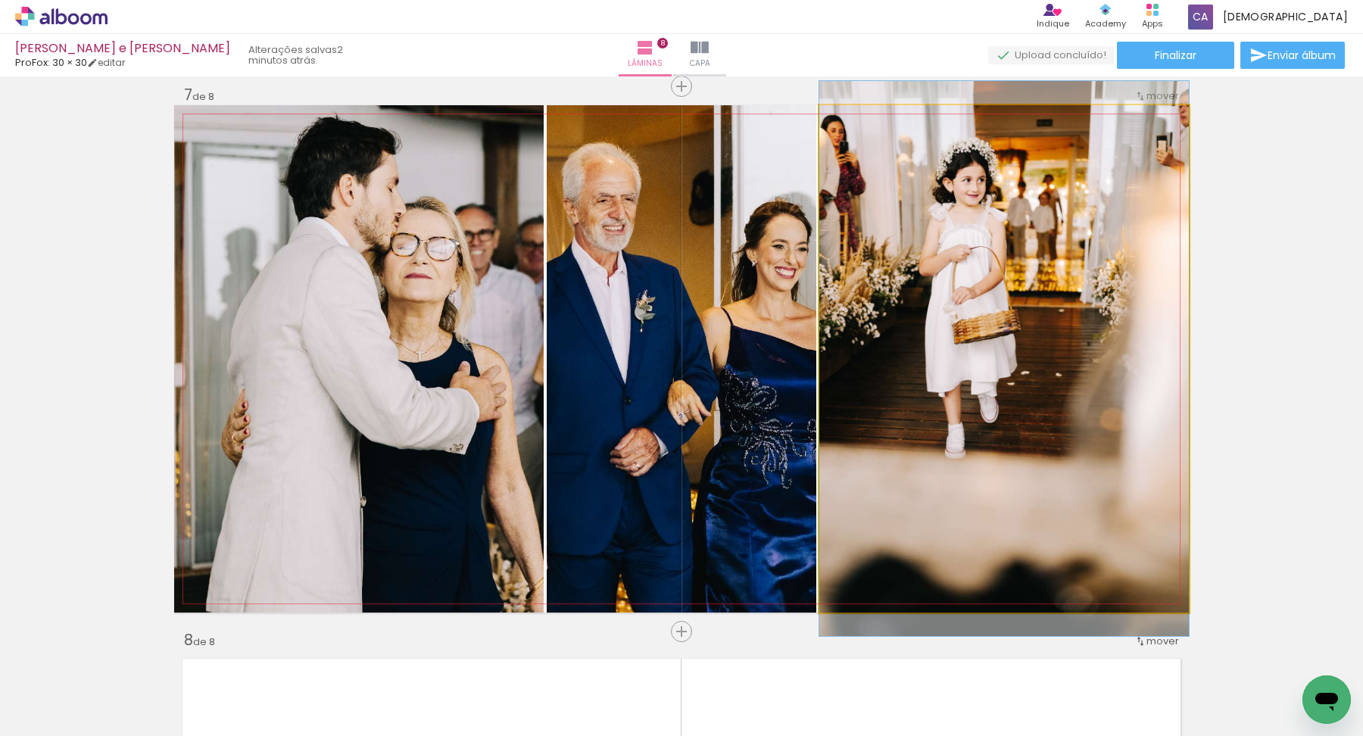
click at [857, 340] on quentale-photo at bounding box center [1005, 359] width 370 height 508
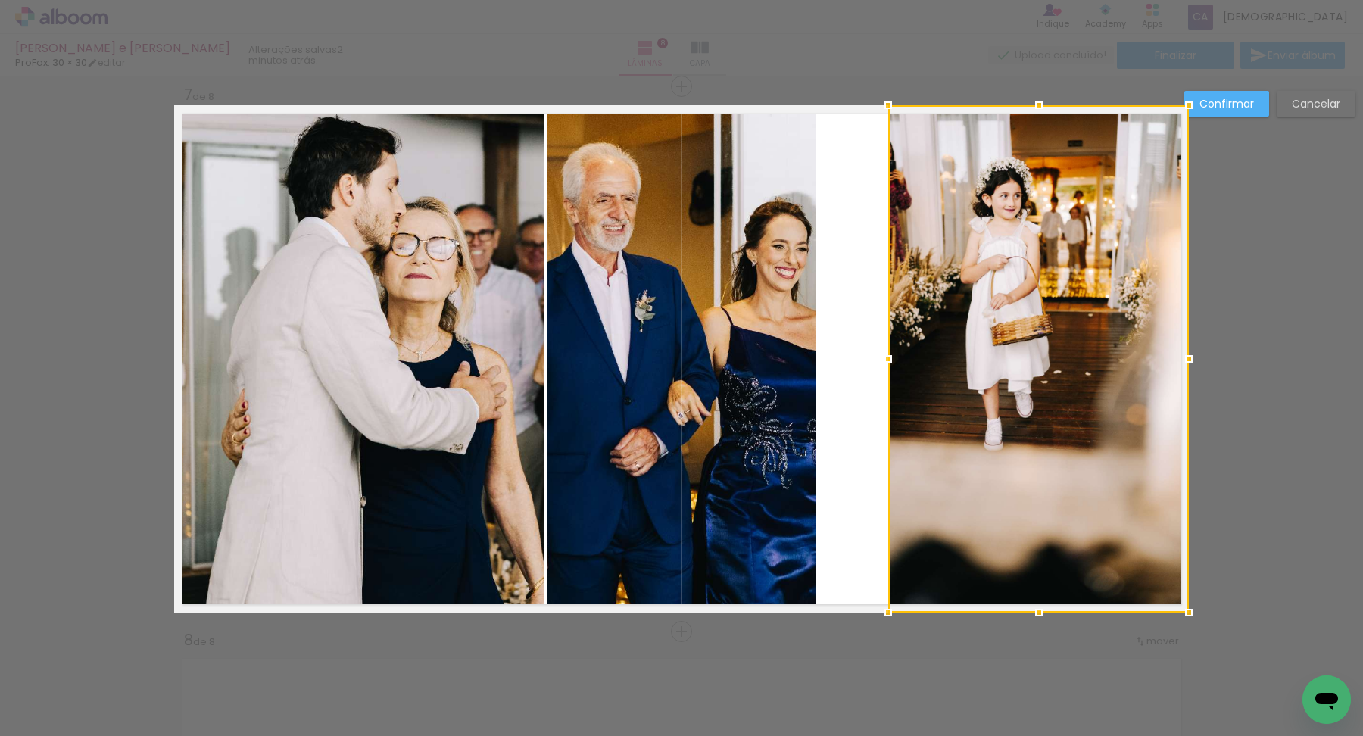
drag, startPoint x: 820, startPoint y: 359, endPoint x: 886, endPoint y: 385, distance: 71.5
click at [886, 385] on album-spread "7 de 8" at bounding box center [681, 359] width 1015 height 508
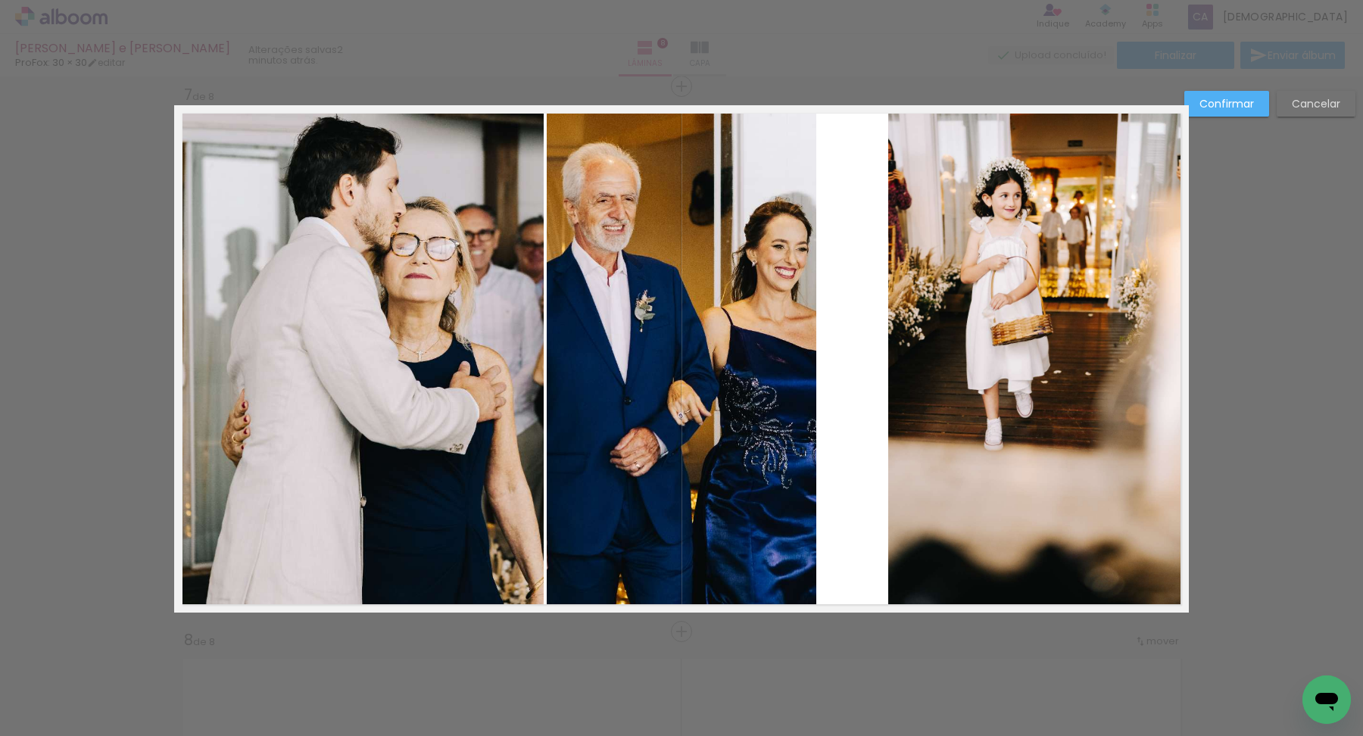
click at [788, 379] on quentale-photo at bounding box center [682, 359] width 270 height 508
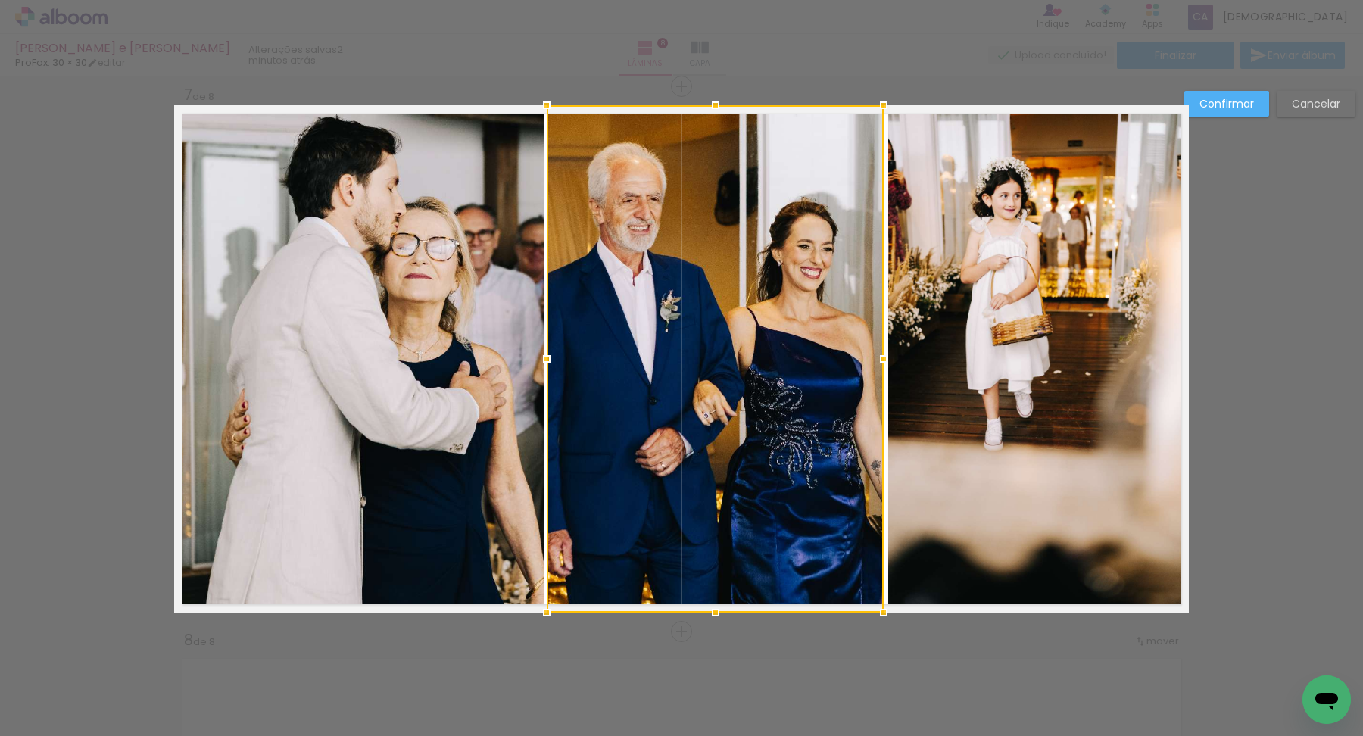
drag, startPoint x: 815, startPoint y: 356, endPoint x: 882, endPoint y: 364, distance: 67.8
click at [882, 364] on div at bounding box center [884, 359] width 30 height 30
click at [882, 361] on div at bounding box center [885, 359] width 30 height 30
click at [0, 0] on slot "Confirmar" at bounding box center [0, 0] width 0 height 0
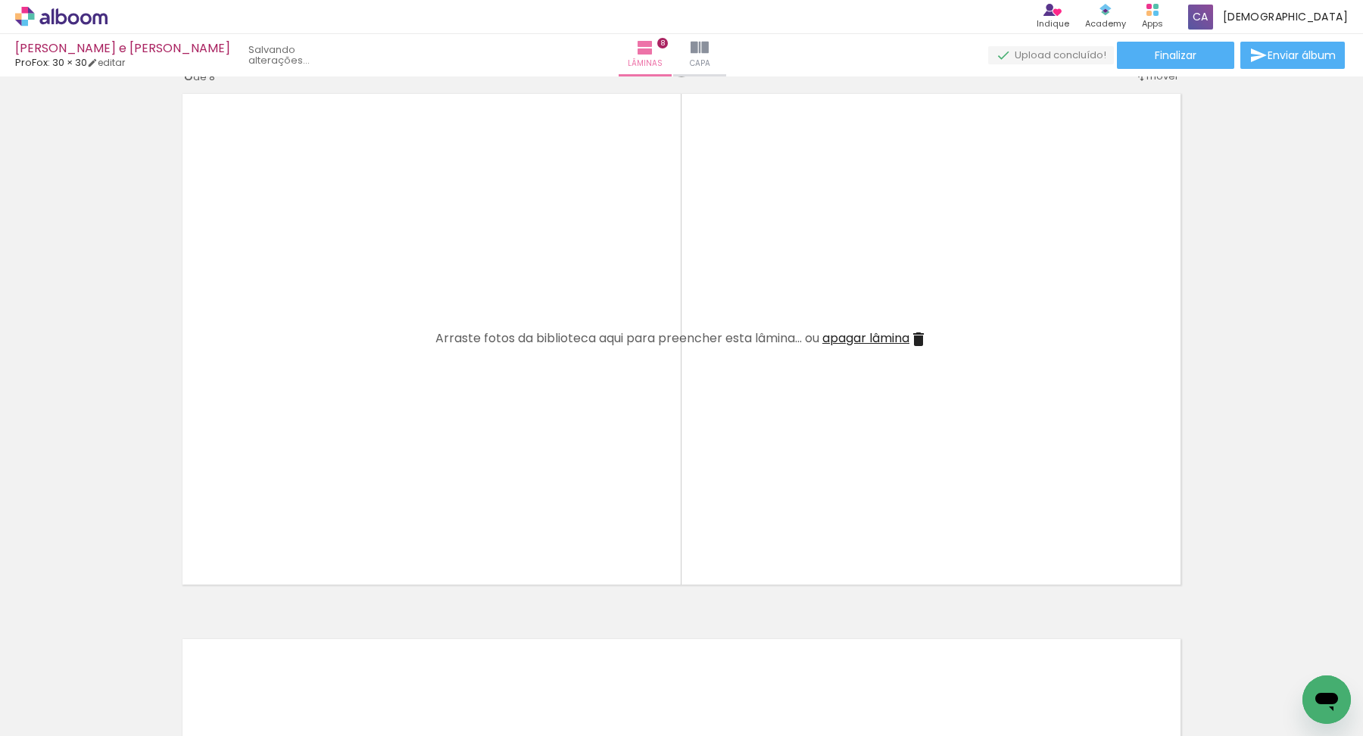
scroll to position [3803, 0]
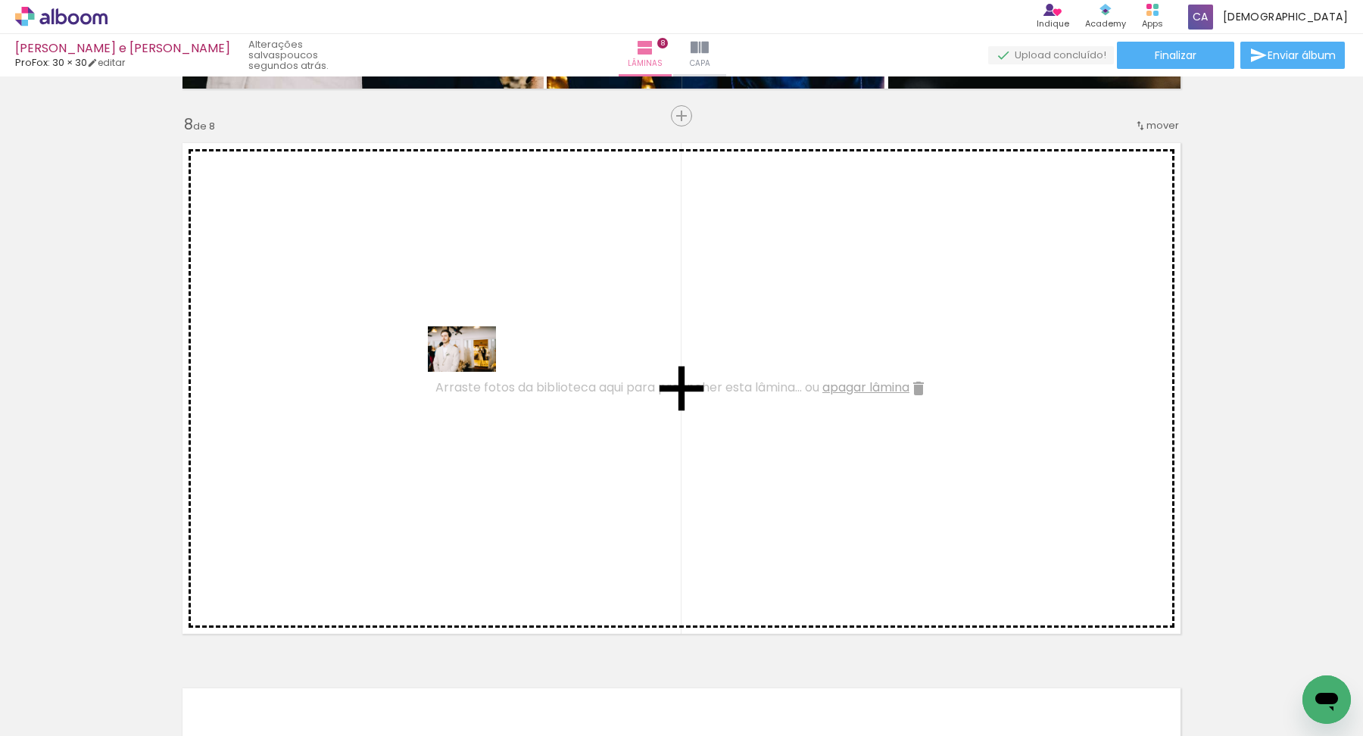
drag, startPoint x: 1053, startPoint y: 668, endPoint x: 472, endPoint y: 372, distance: 652.1
click at [472, 372] on quentale-workspace at bounding box center [681, 368] width 1363 height 736
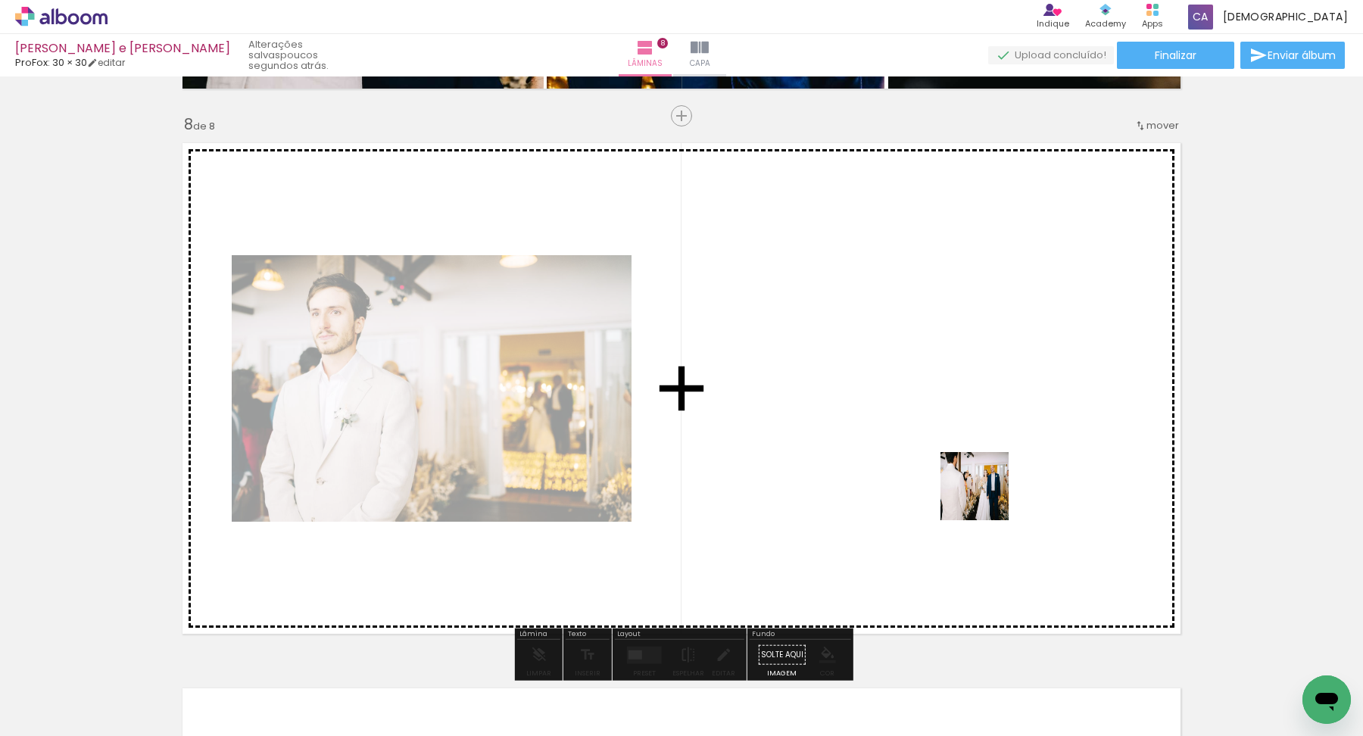
drag, startPoint x: 1161, startPoint y: 695, endPoint x: 976, endPoint y: 488, distance: 277.9
click at [976, 488] on quentale-workspace at bounding box center [681, 368] width 1363 height 736
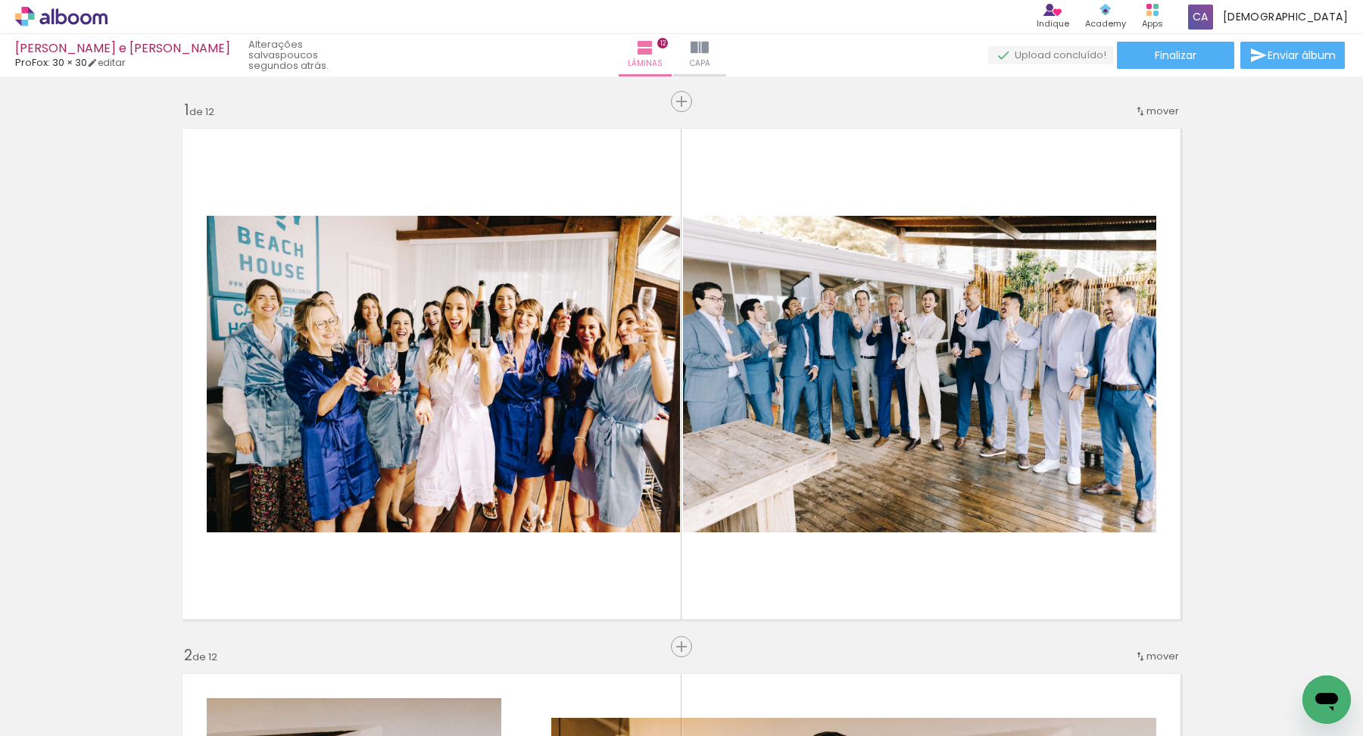
scroll to position [0, 1407]
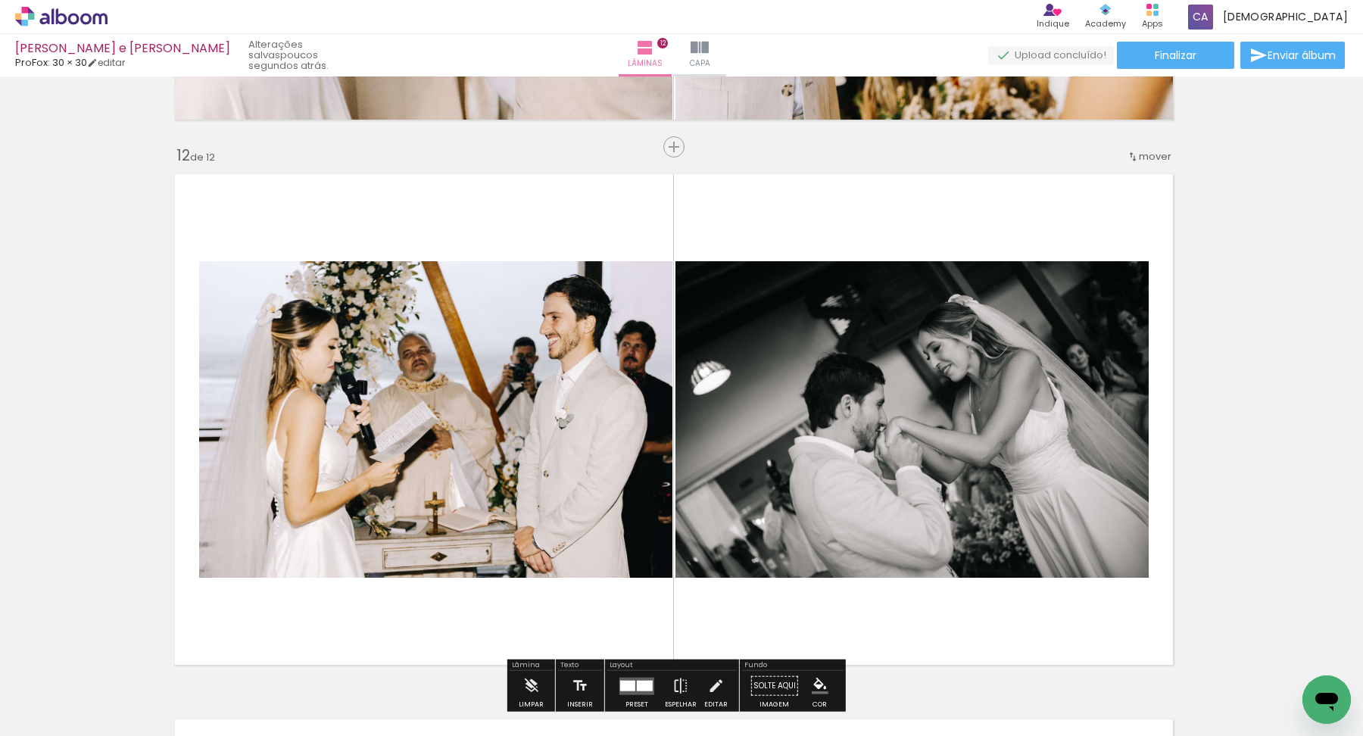
click at [534, 401] on quentale-photo at bounding box center [435, 419] width 473 height 317
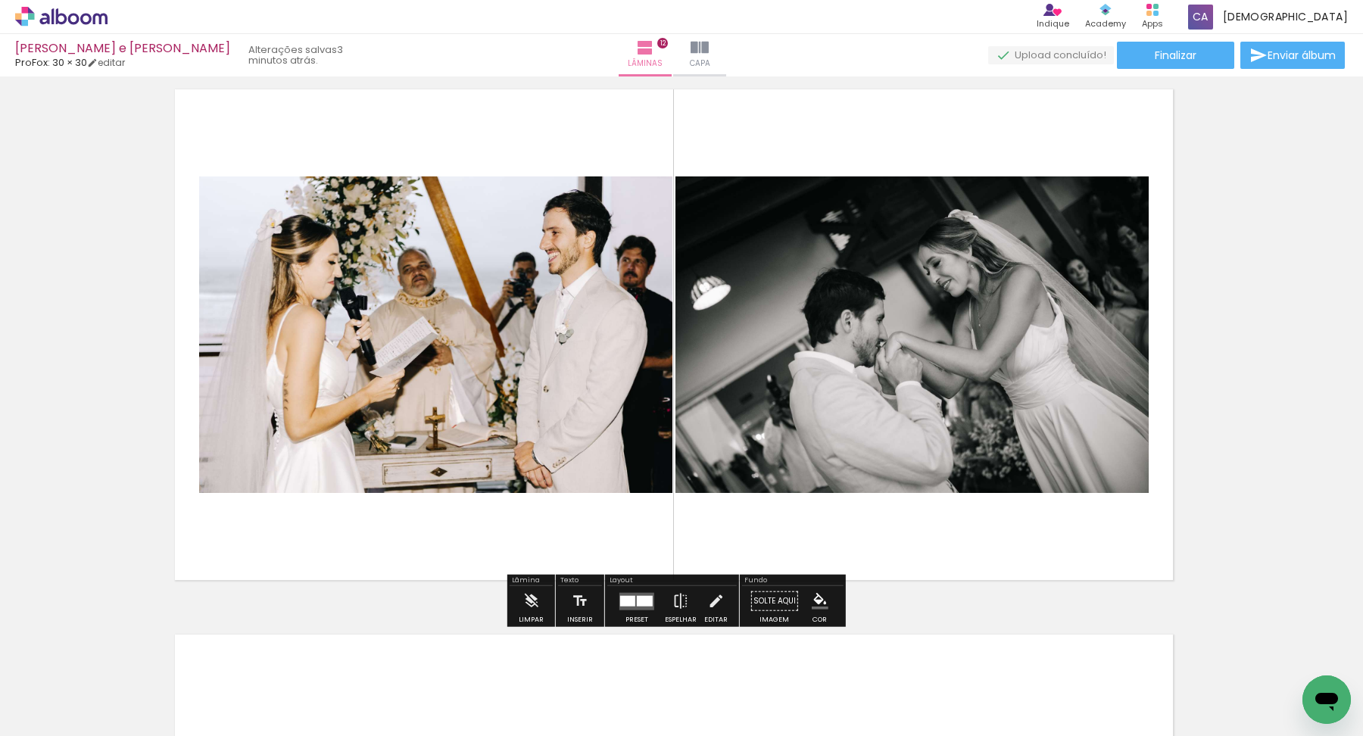
scroll to position [6073, 8]
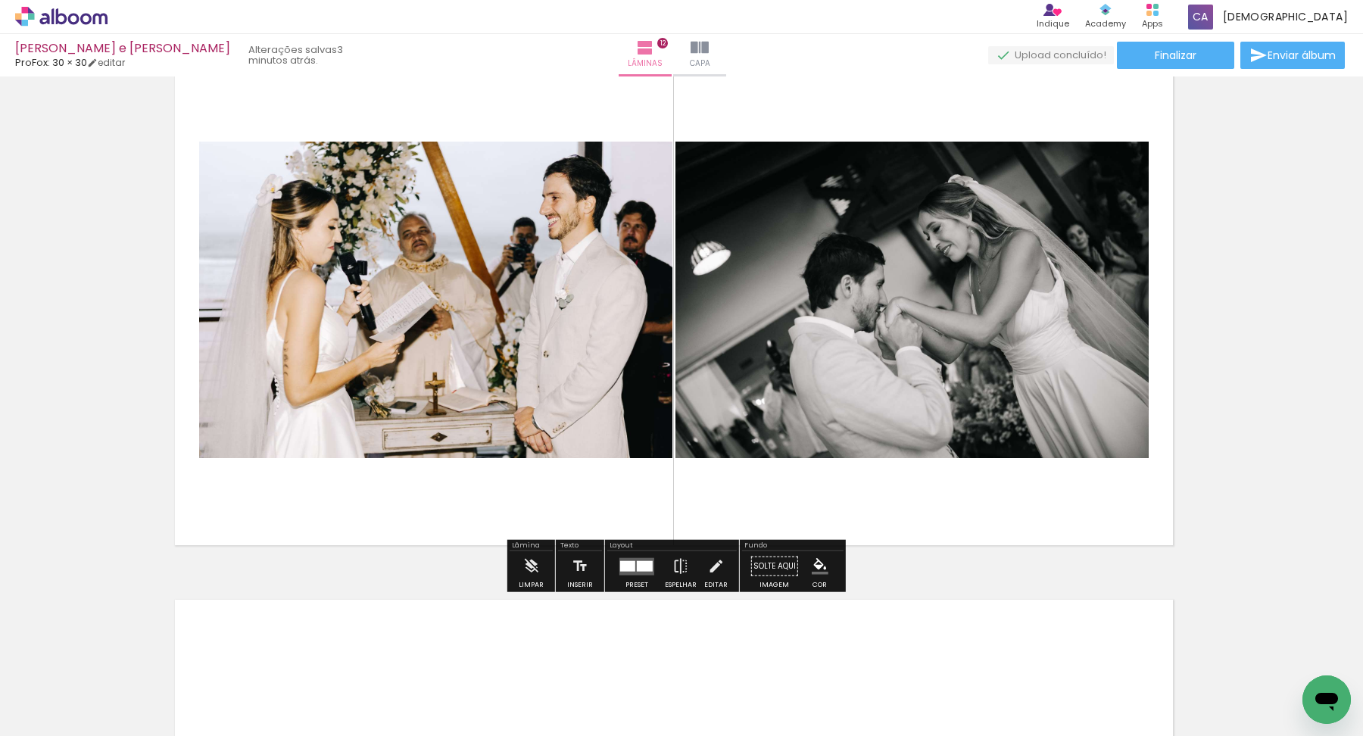
click at [644, 564] on div at bounding box center [645, 566] width 16 height 11
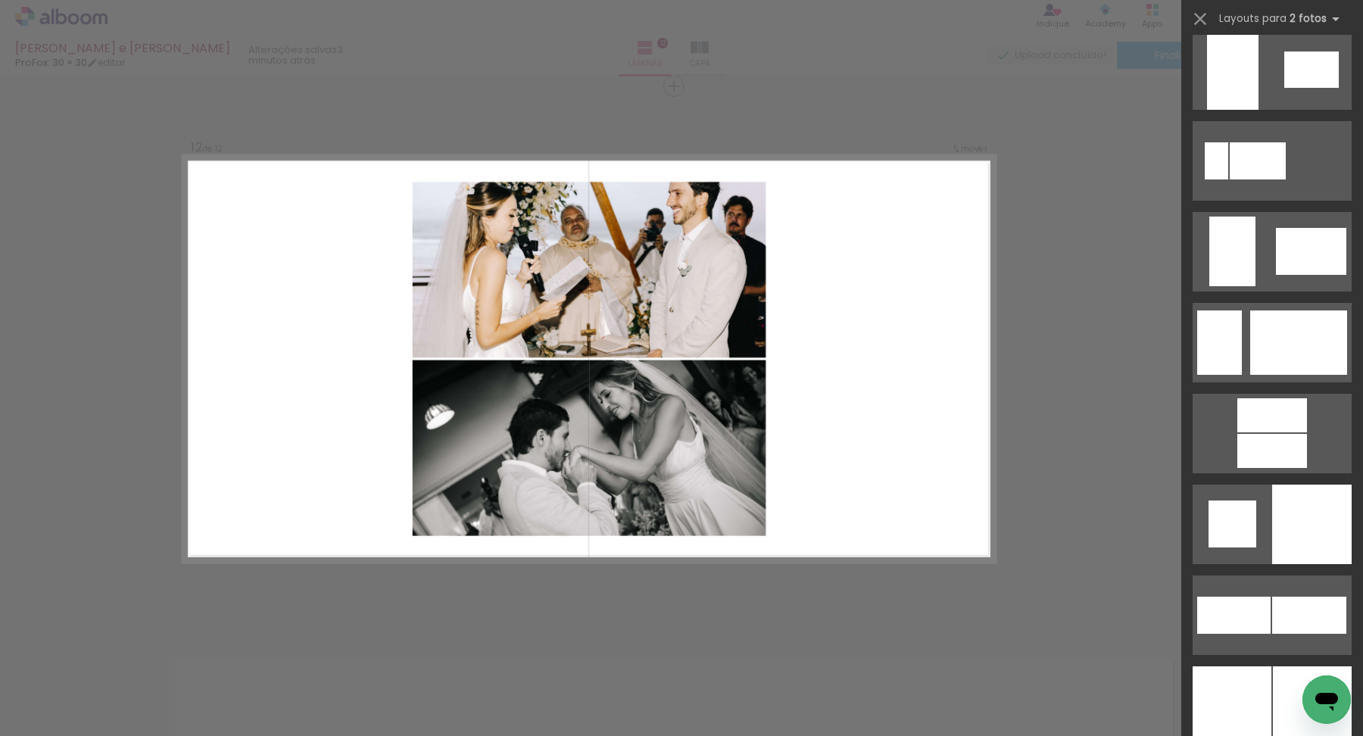
scroll to position [3378, 0]
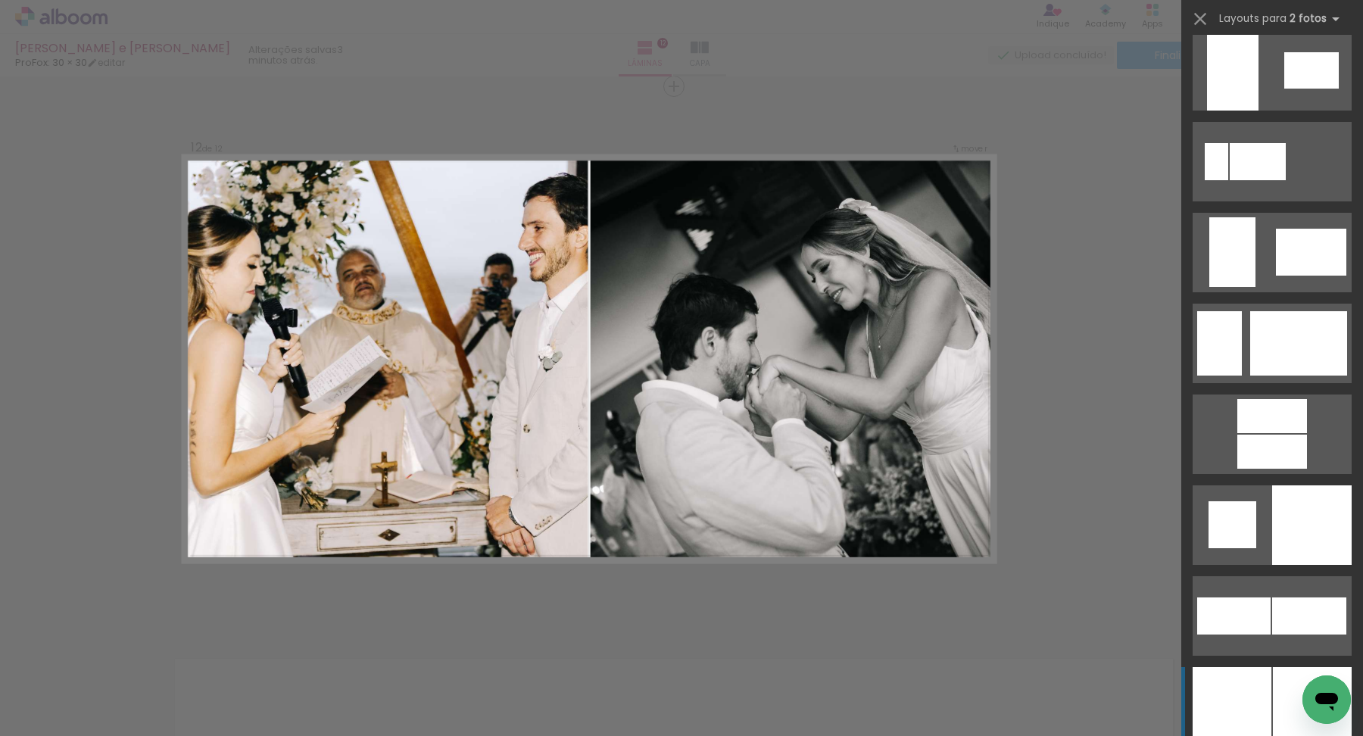
click at [1276, 703] on div at bounding box center [1312, 707] width 79 height 80
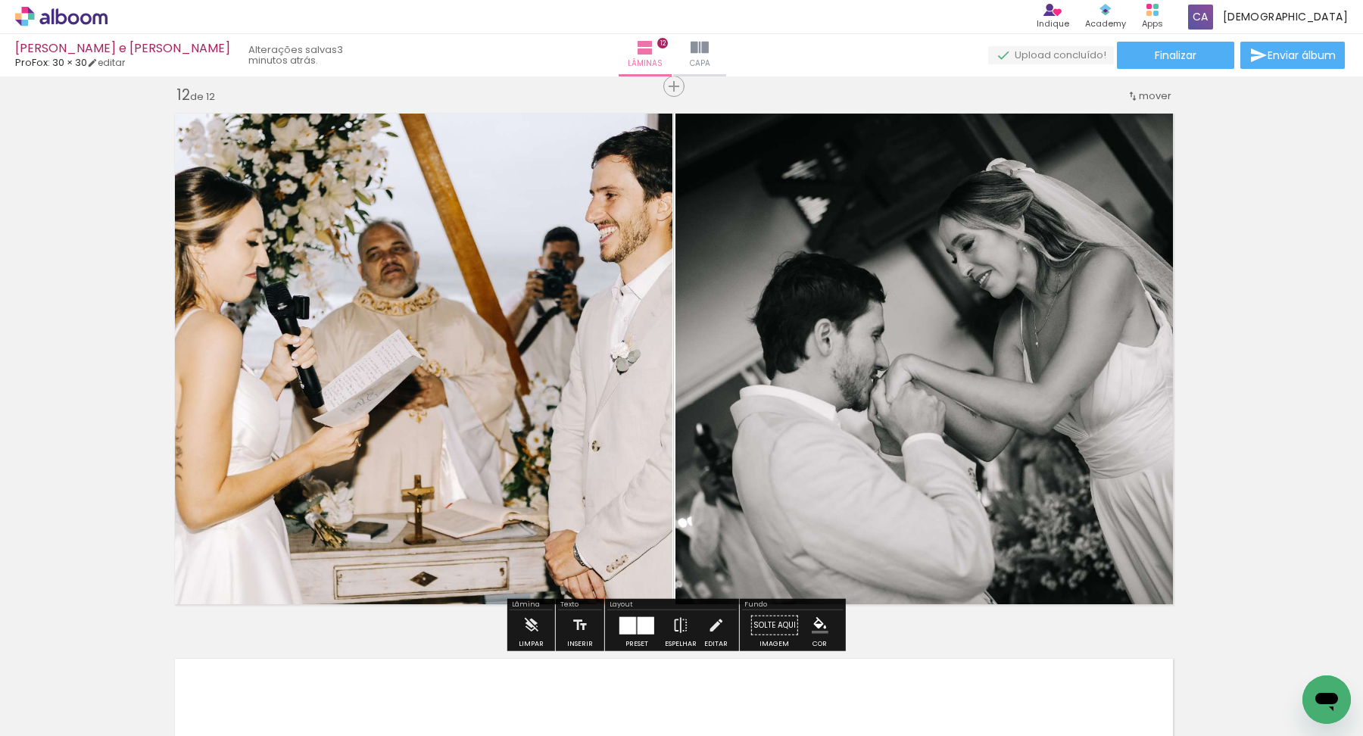
click at [632, 623] on quentale-layouter at bounding box center [637, 625] width 35 height 17
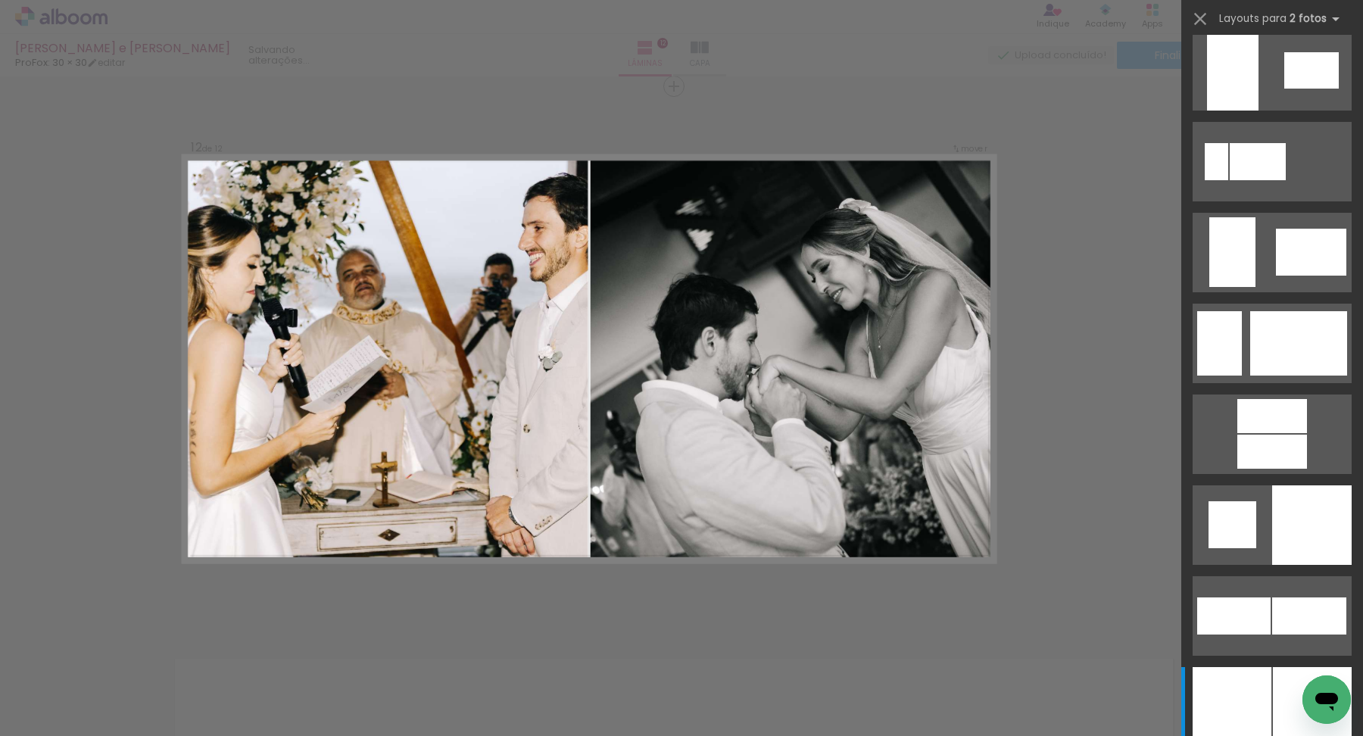
scroll to position [3909, 0]
